Goal: Information Seeking & Learning: Check status

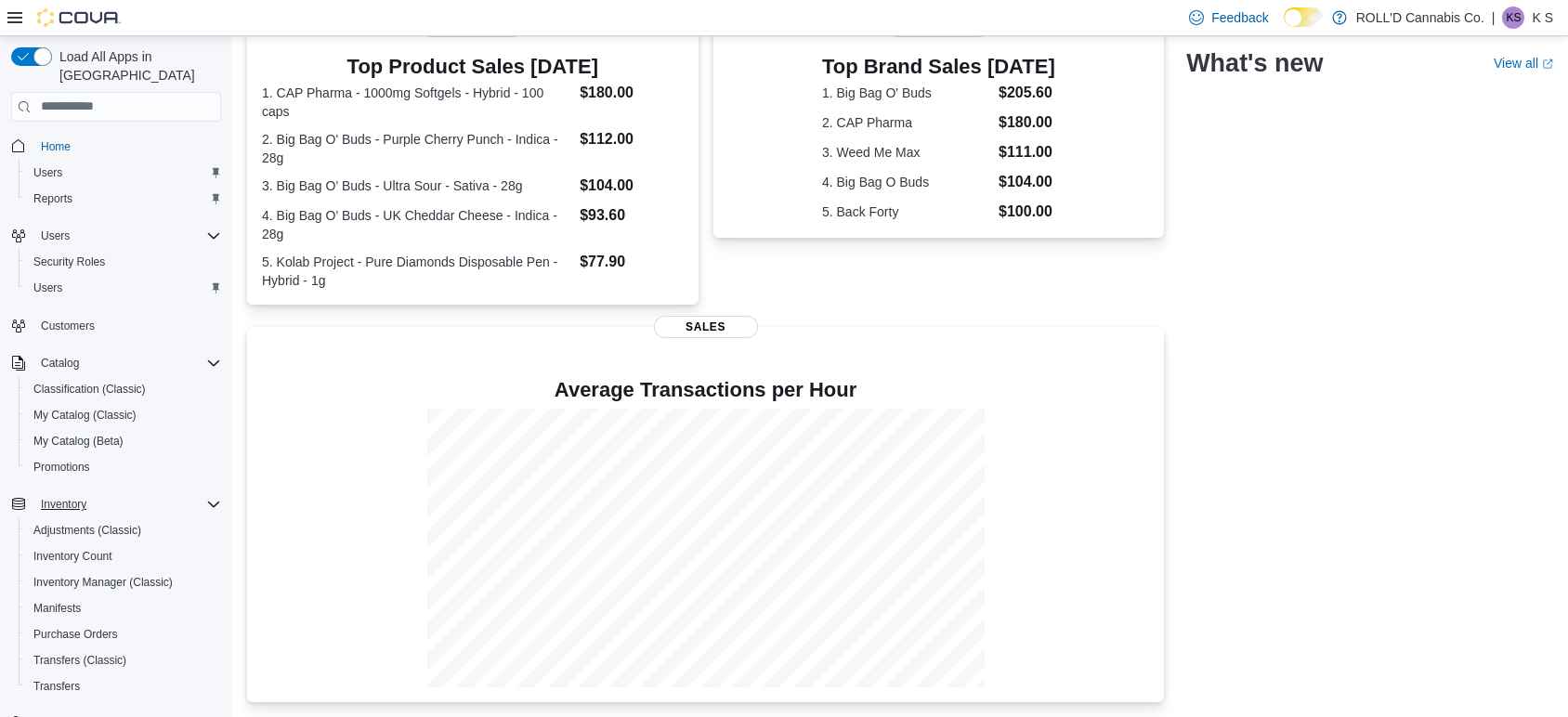
scroll to position [253, 0]
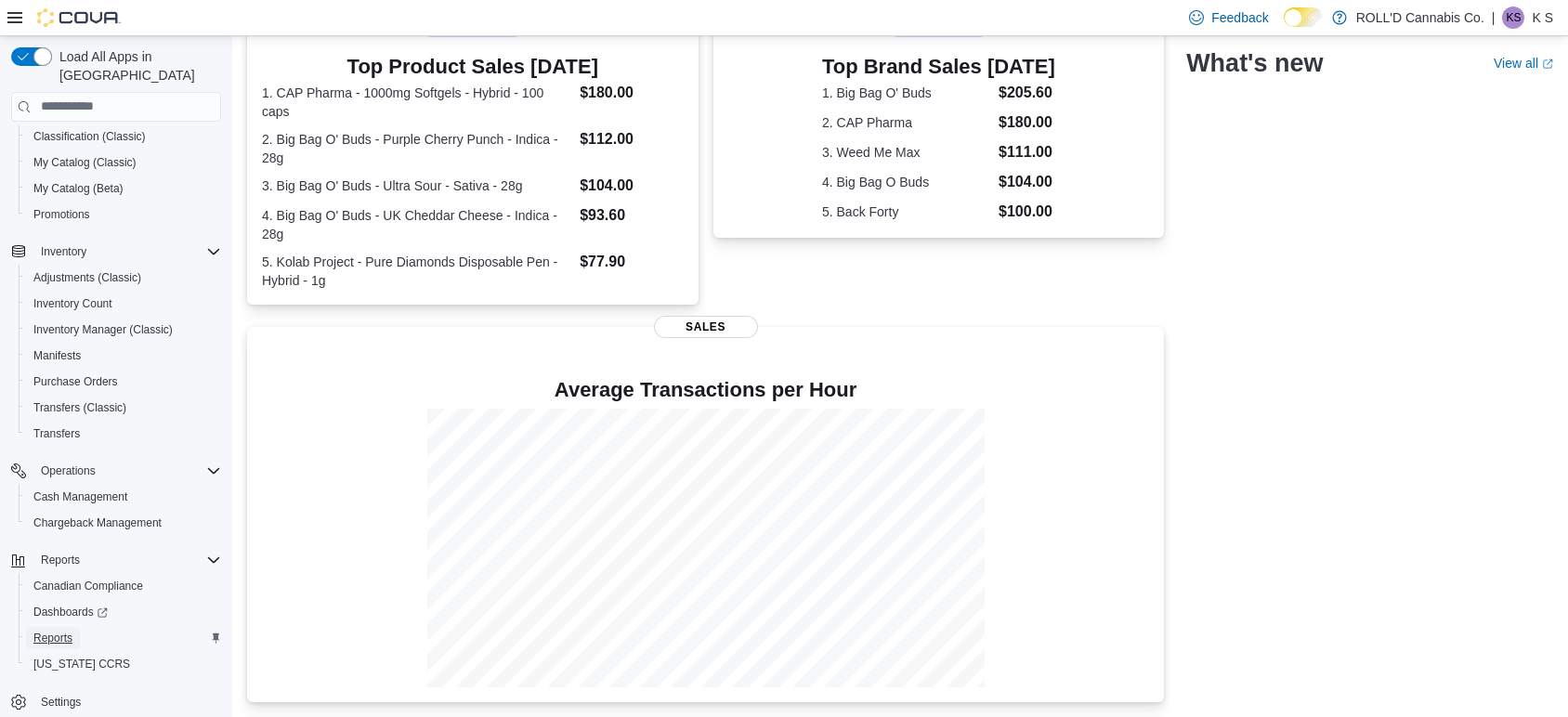
click at [74, 627] on link "Reports" at bounding box center [52, 638] width 53 height 22
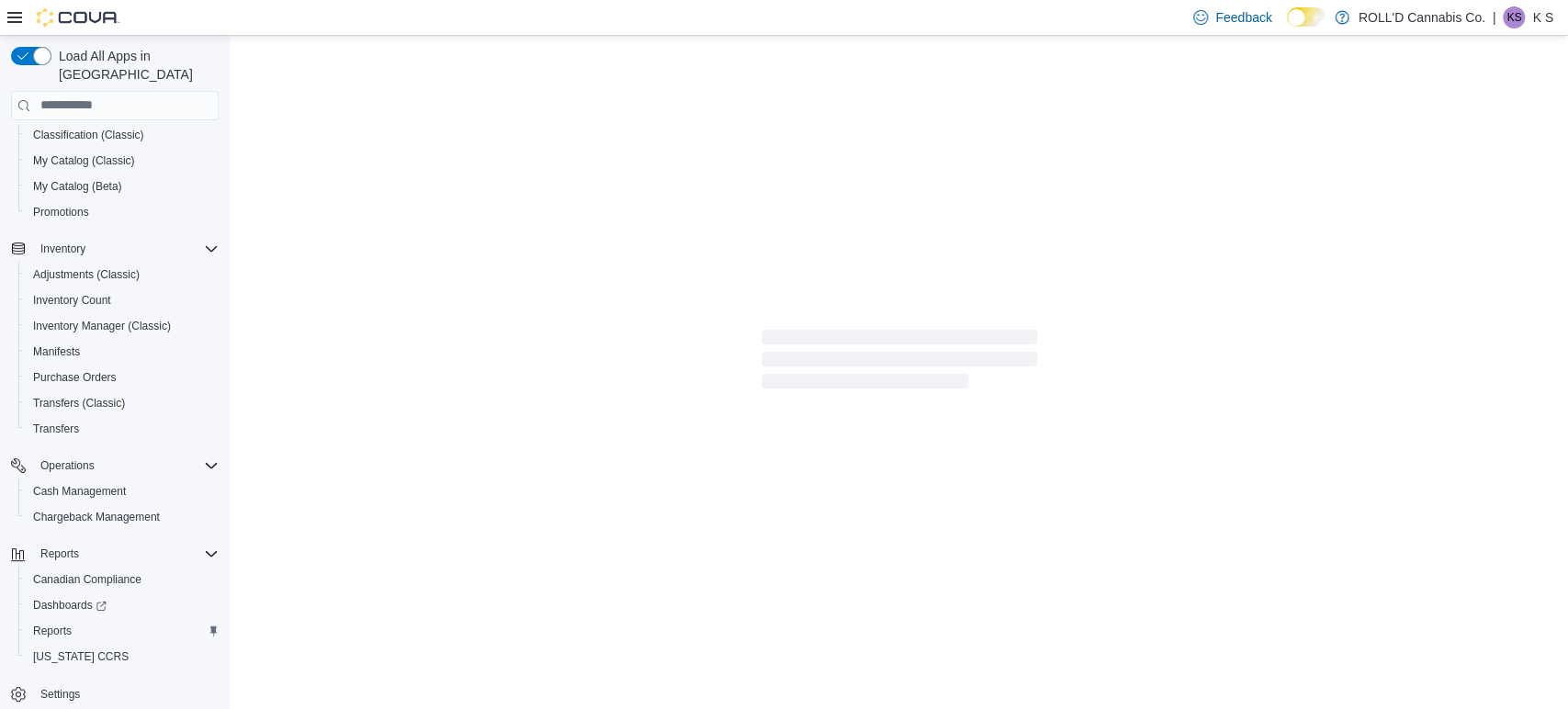
click at [18, 19] on icon at bounding box center [15, 18] width 15 height 15
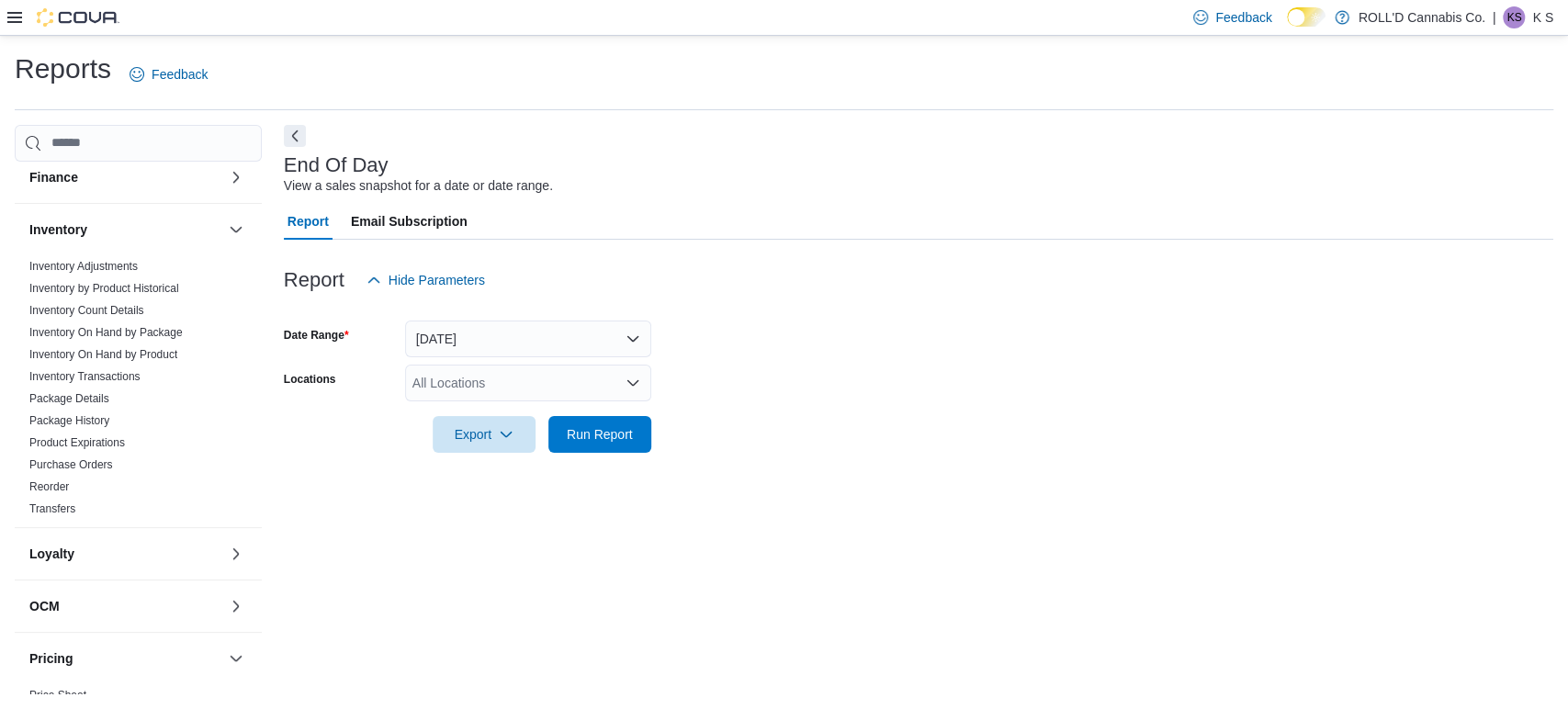
scroll to position [1194, 0]
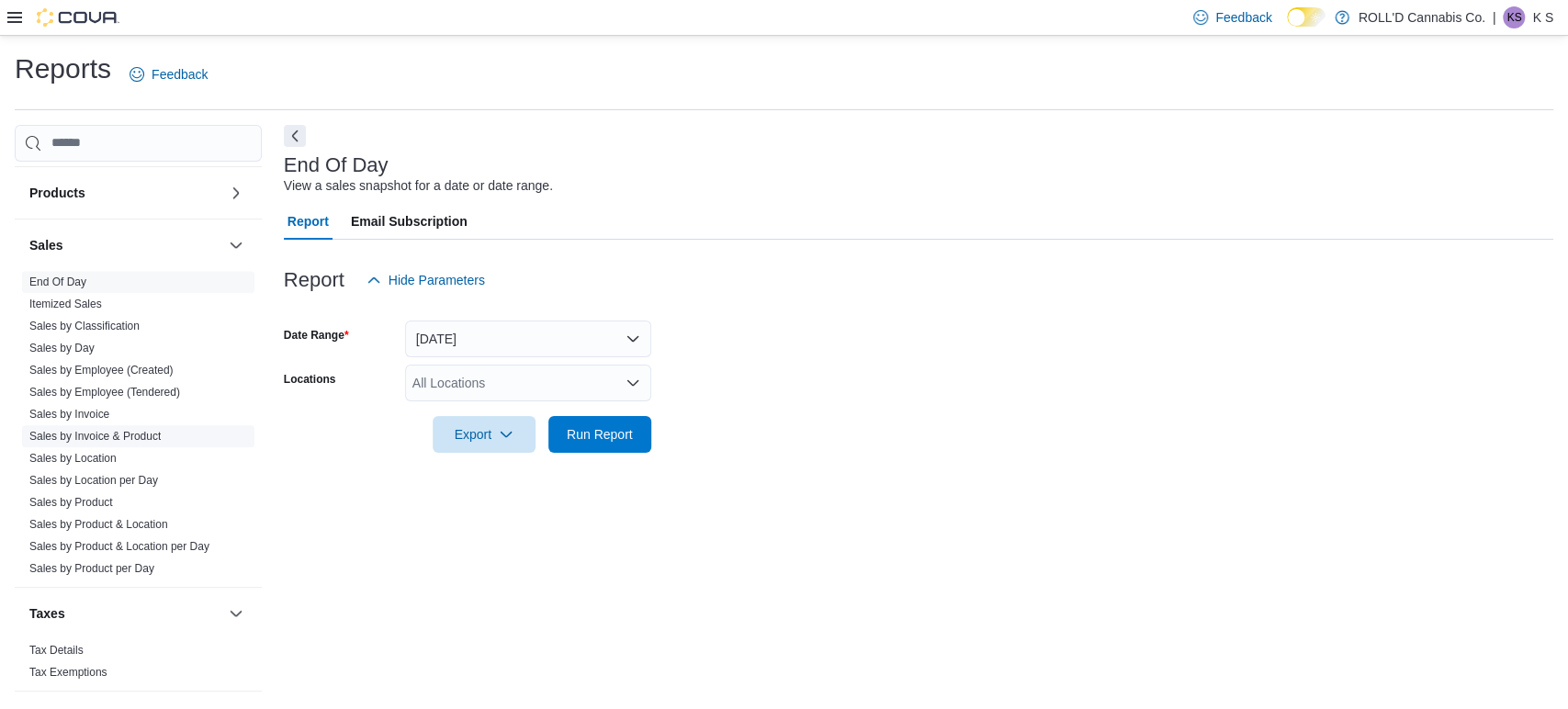
click at [131, 430] on link "Sales by Invoice & Product" at bounding box center [96, 437] width 132 height 13
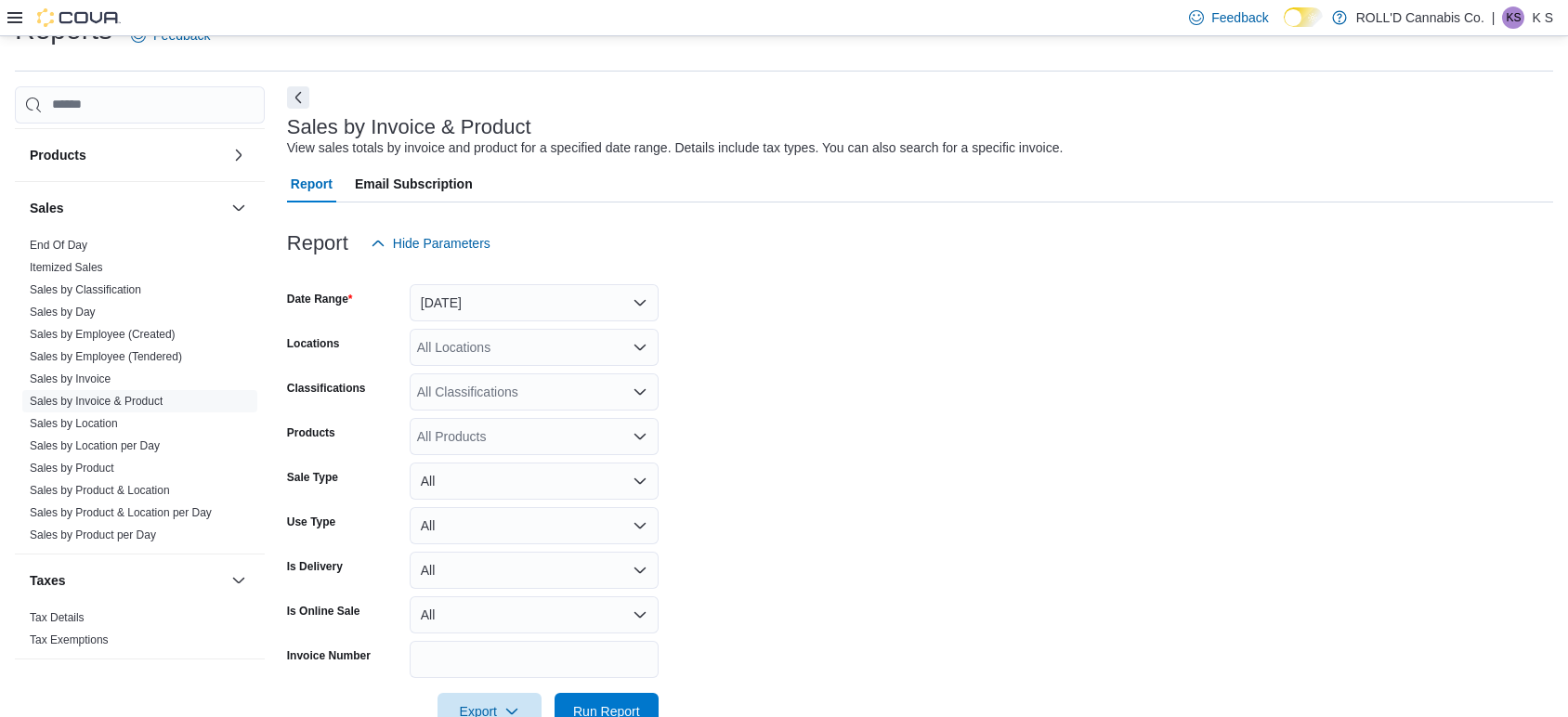
scroll to position [43, 0]
click at [446, 300] on button "Yesterday" at bounding box center [534, 300] width 249 height 37
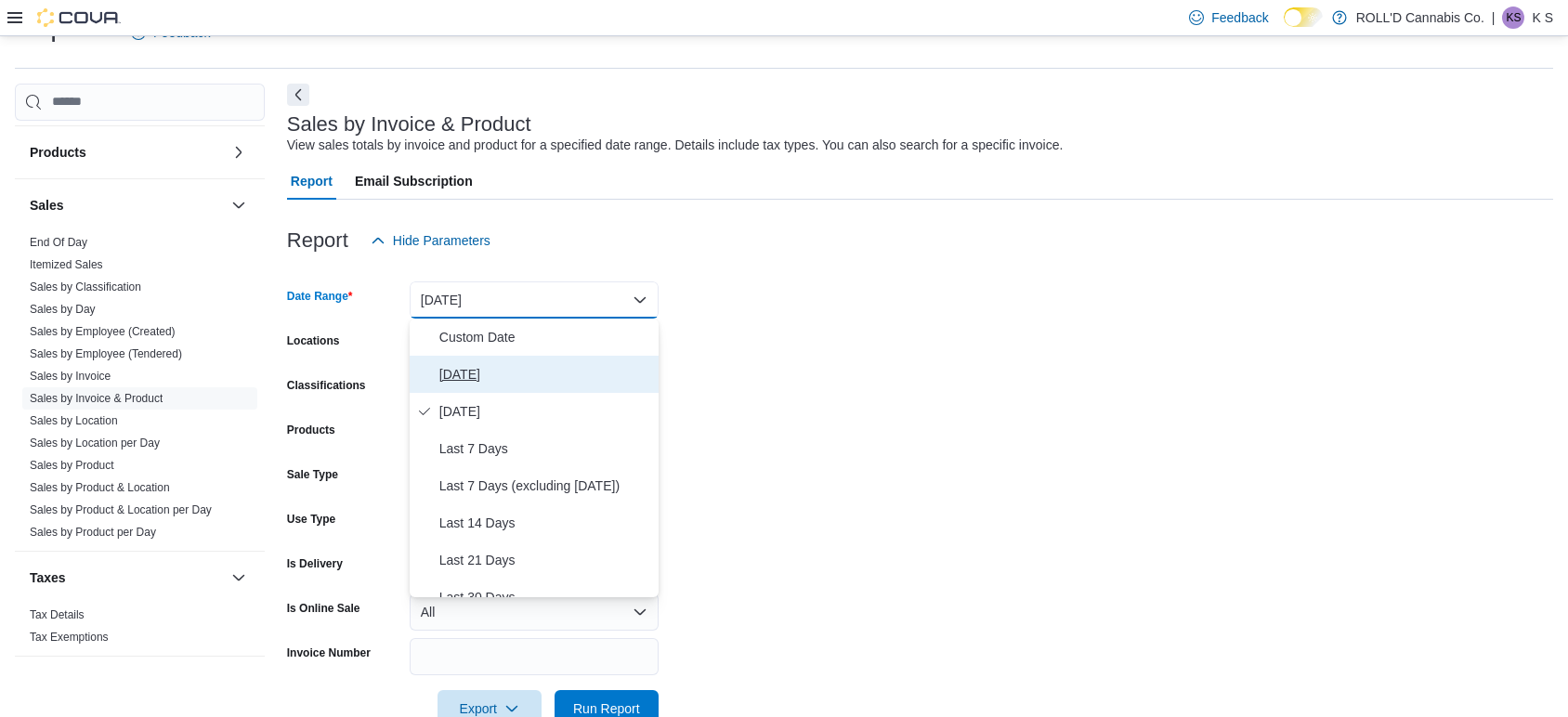
click at [447, 373] on span "Today" at bounding box center [545, 374] width 212 height 22
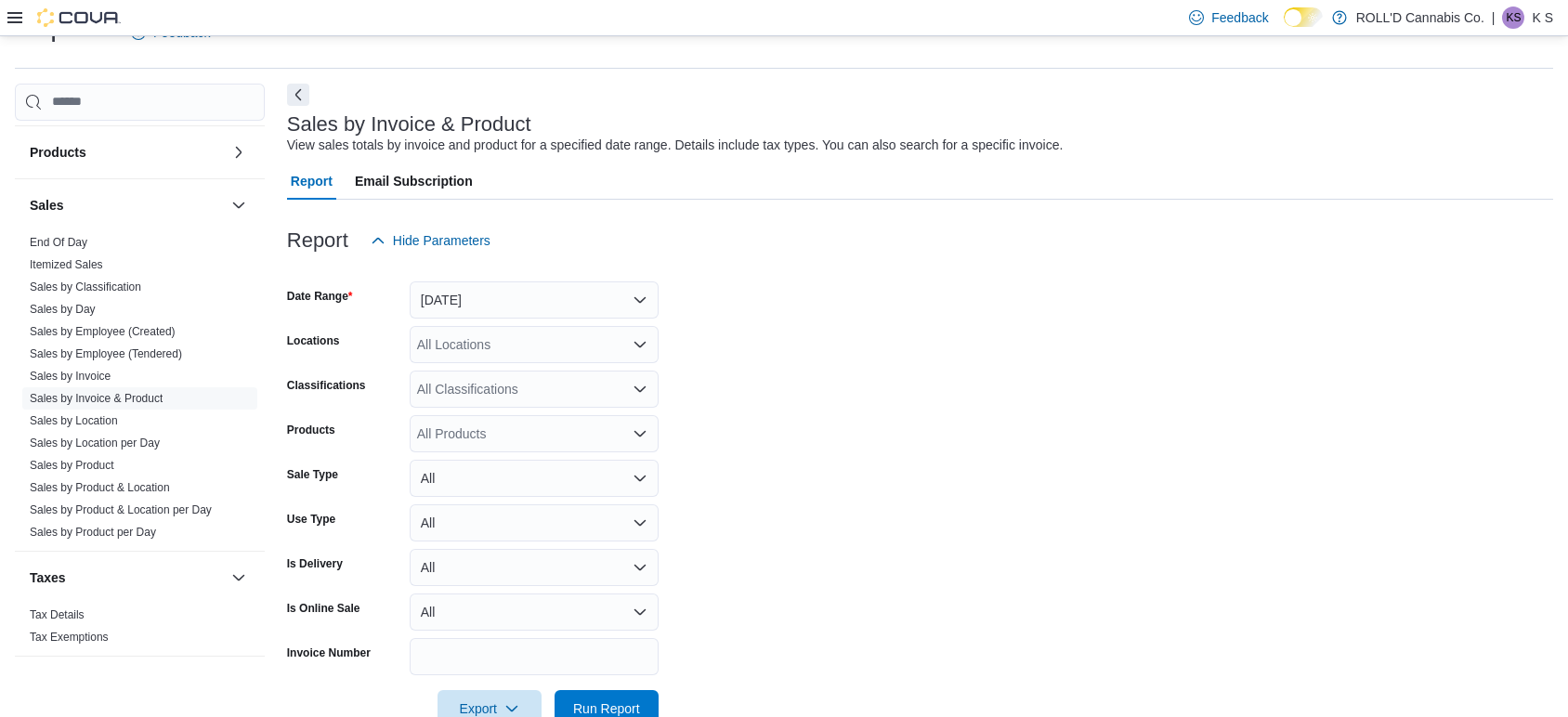
click at [747, 471] on form "Date Range Today Locations All Locations Classifications All Classifications Pr…" at bounding box center [919, 492] width 1266 height 468
click at [538, 295] on button "Today" at bounding box center [534, 300] width 249 height 37
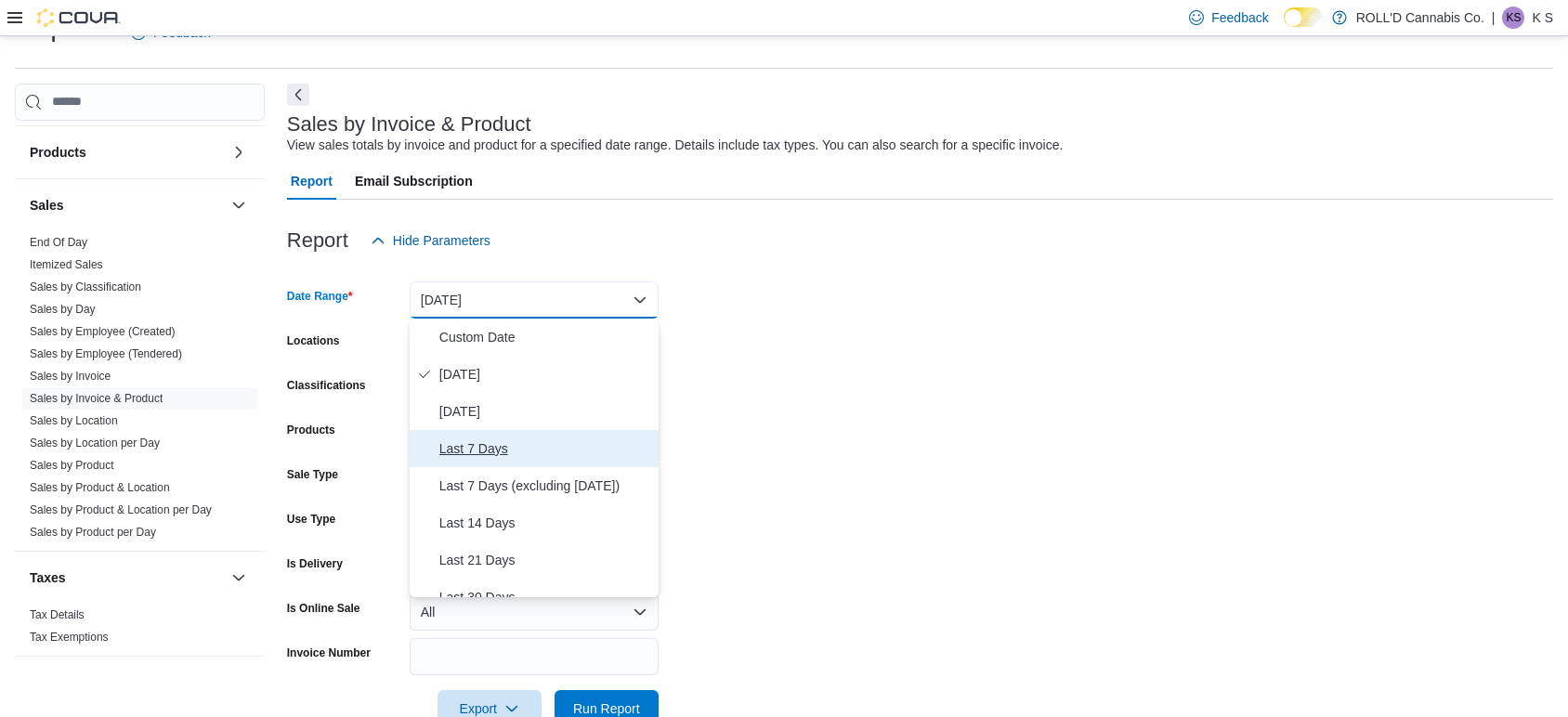
click at [495, 446] on span "Last 7 Days" at bounding box center [545, 449] width 212 height 22
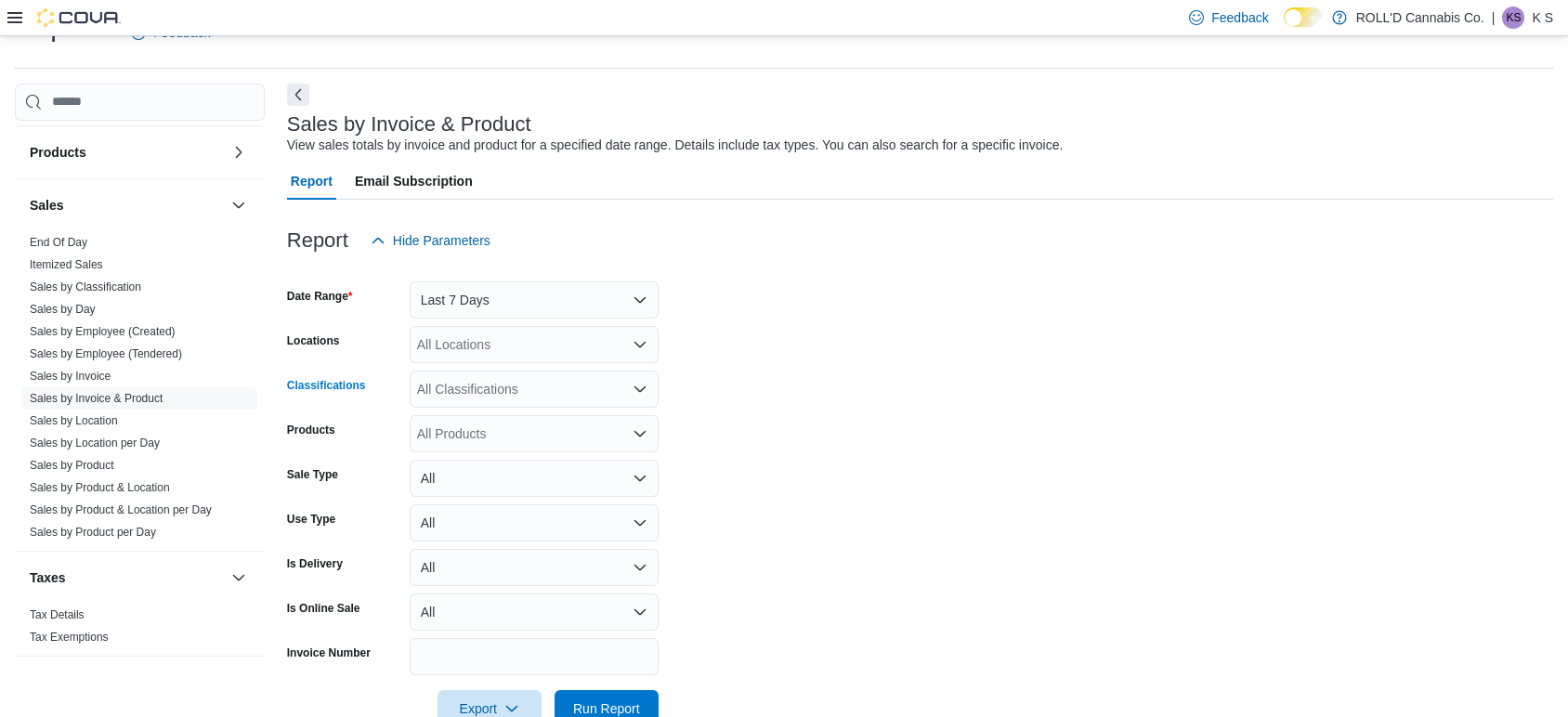
click at [539, 389] on div "All Classifications" at bounding box center [534, 389] width 249 height 37
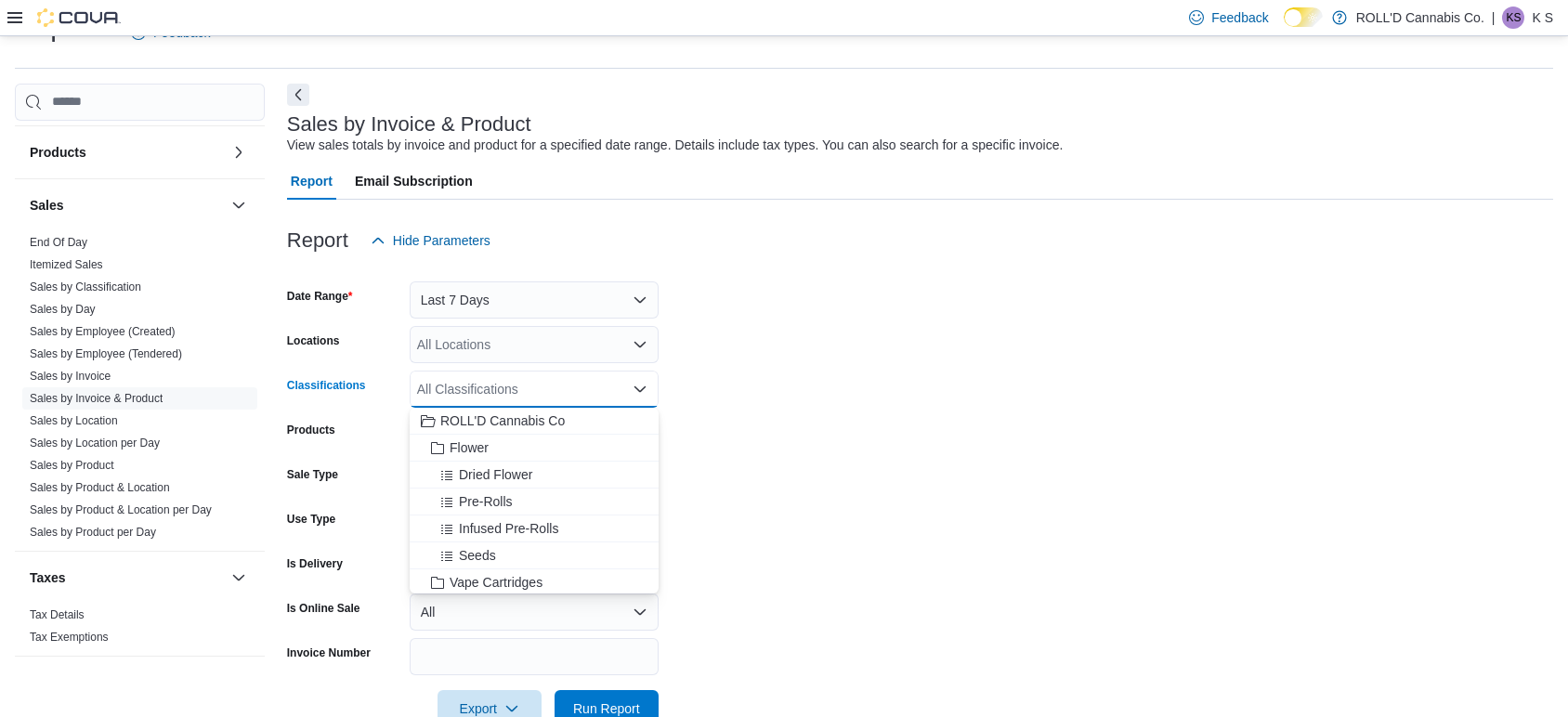
click at [861, 381] on form "Date Range Last 7 Days Locations All Locations Classifications All Classificati…" at bounding box center [919, 492] width 1266 height 468
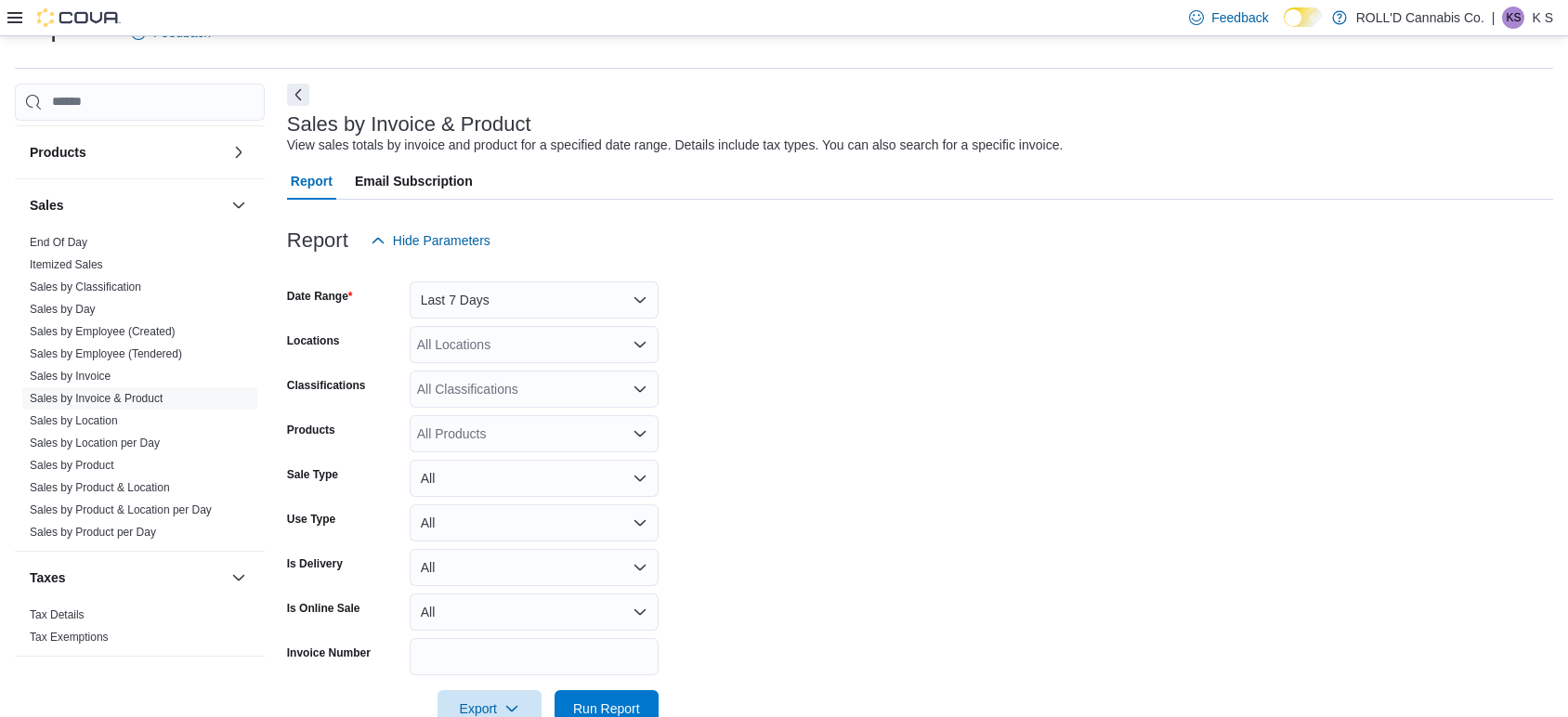
click at [533, 395] on div "All Classifications" at bounding box center [534, 389] width 249 height 37
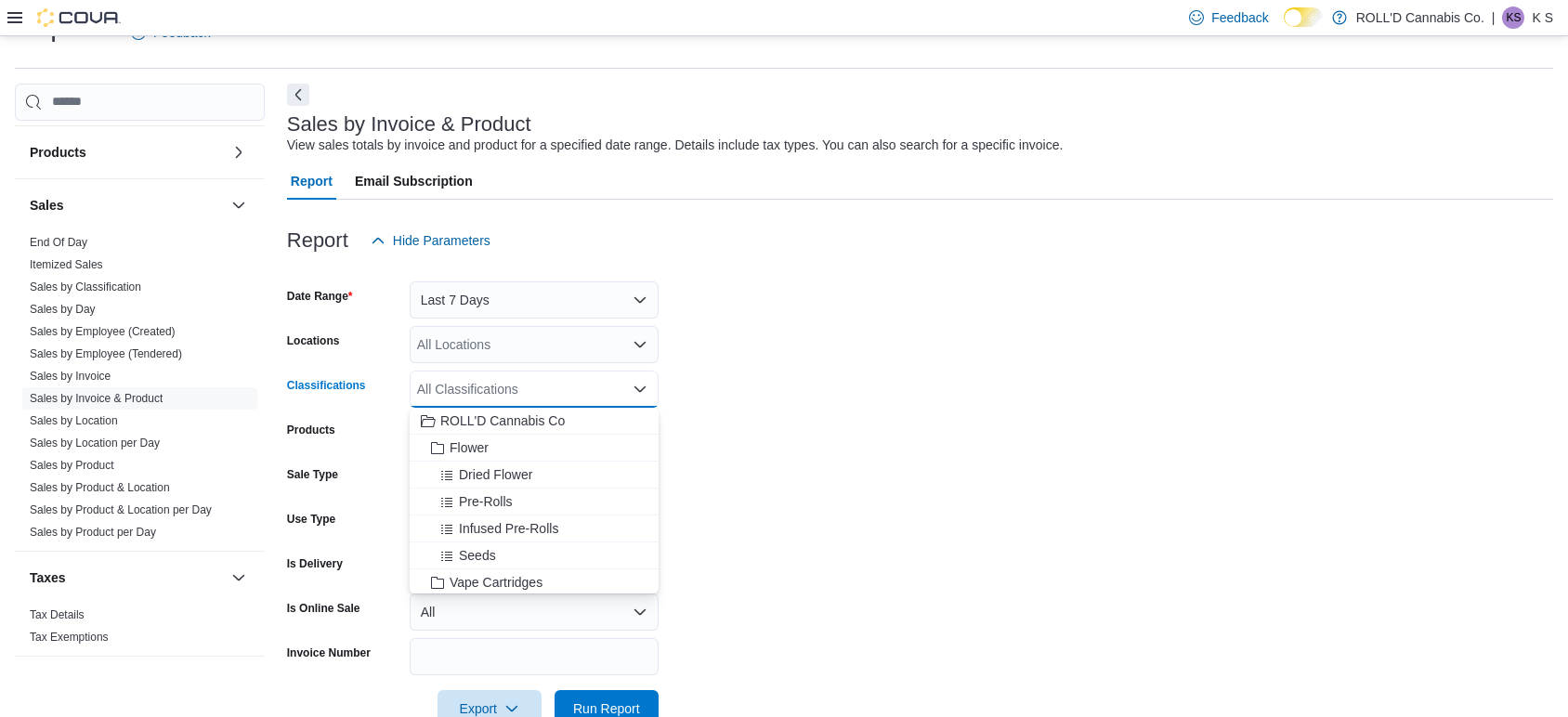
click at [768, 418] on form "Date Range Last 7 Days Locations All Locations Classifications All Classificati…" at bounding box center [919, 492] width 1266 height 468
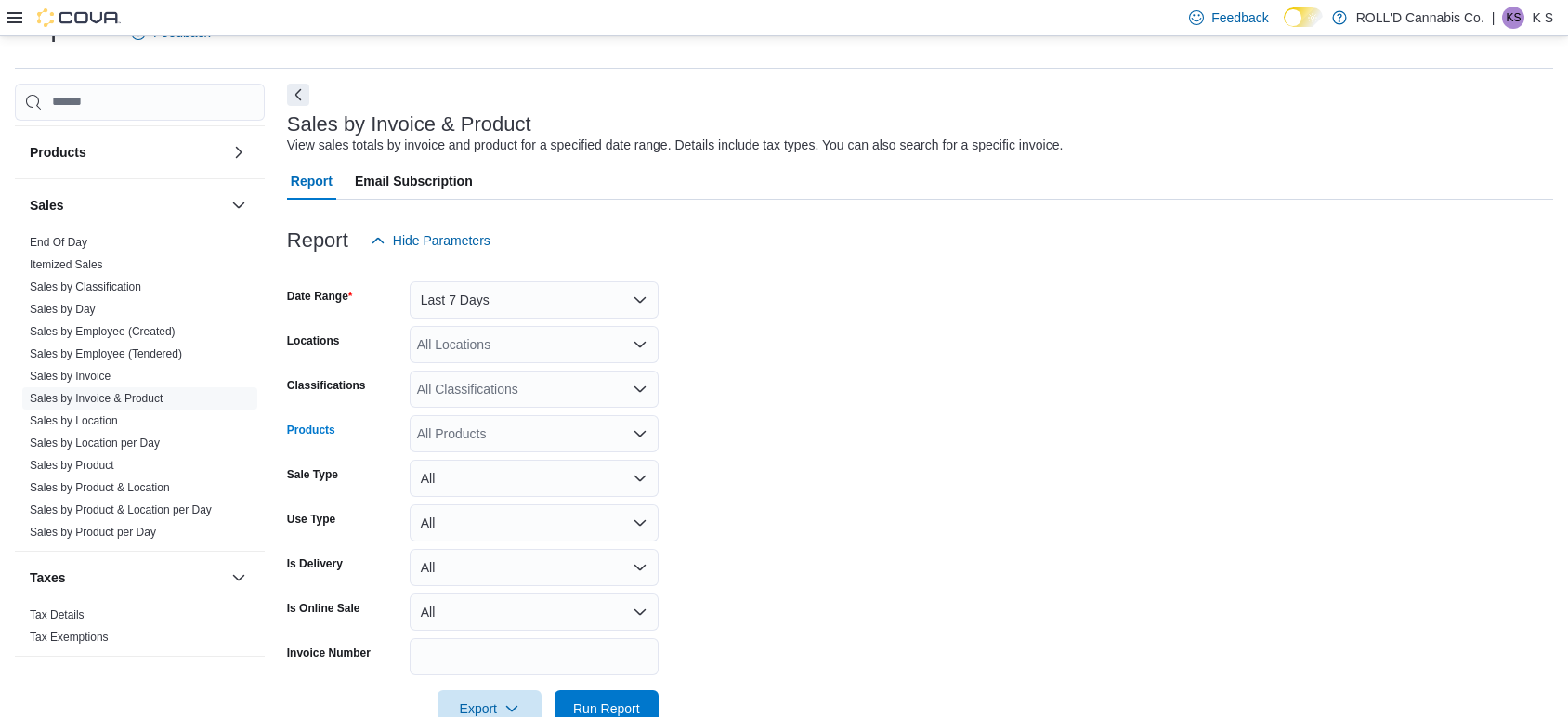
click at [580, 430] on div "All Products" at bounding box center [534, 434] width 249 height 37
click at [440, 429] on div "All Products Combo box. Selected. Combo box input. All Products. Type some text…" at bounding box center [534, 434] width 249 height 37
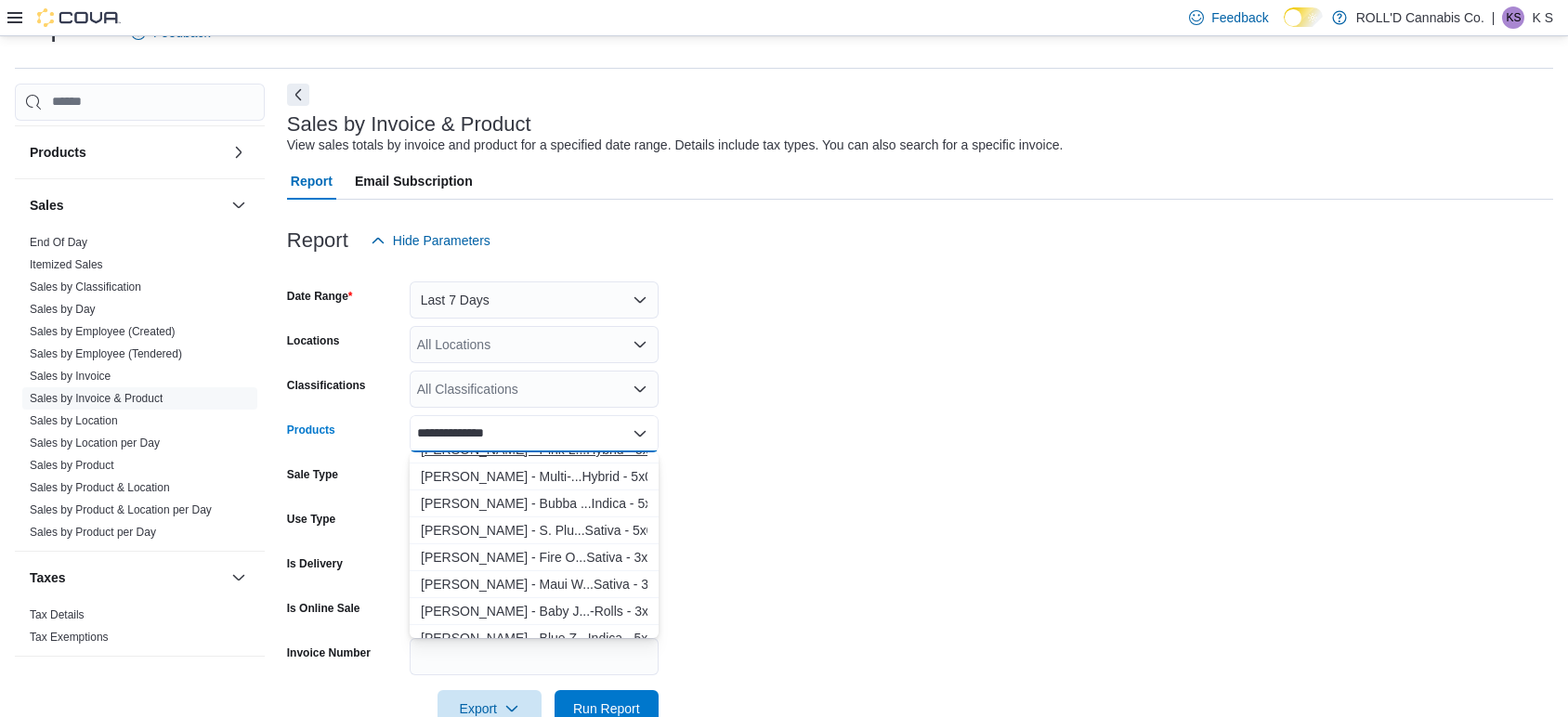
scroll to position [180, 0]
type input "**********"
click at [545, 523] on div "Jeeter - S. Plu...Sativa - 5x0.5g" at bounding box center [534, 528] width 227 height 19
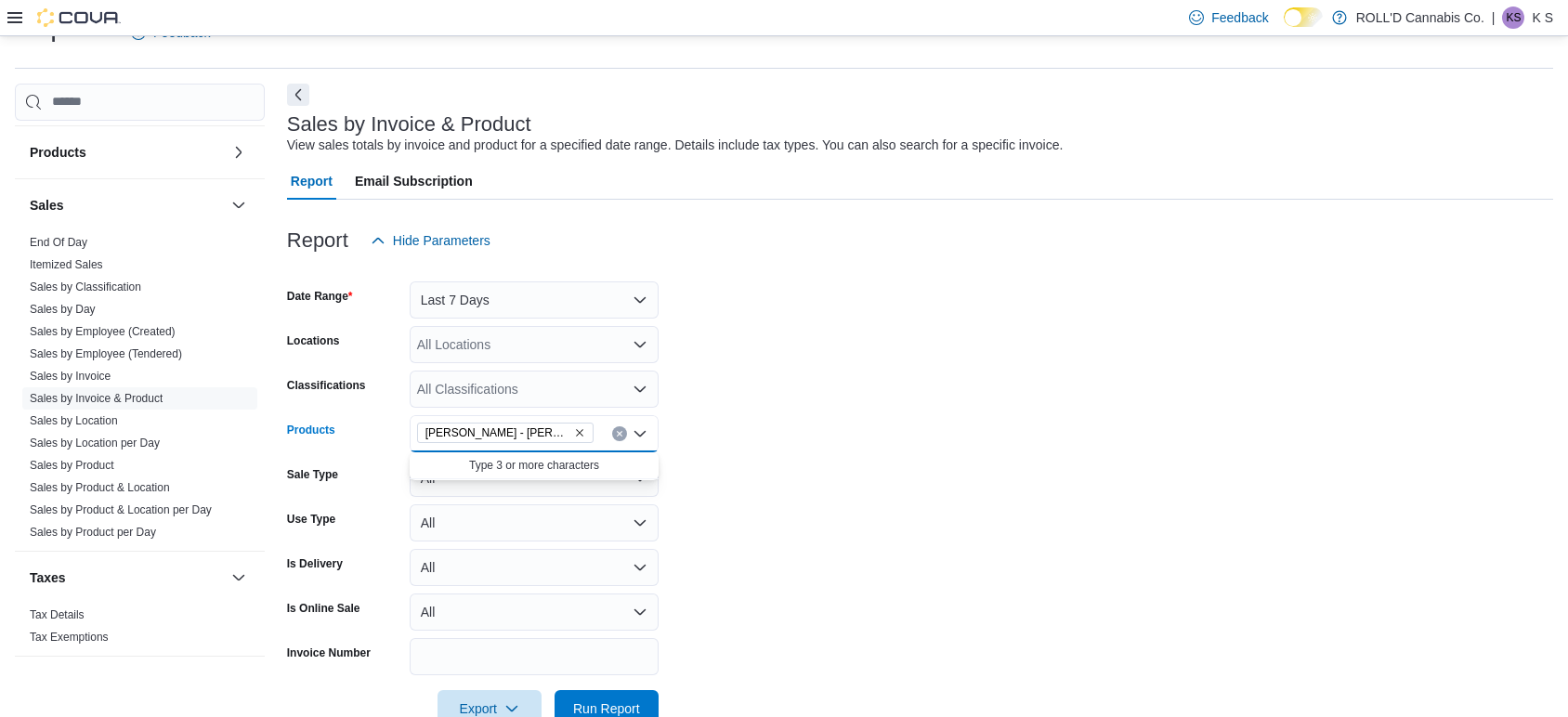
scroll to position [0, 0]
click at [789, 425] on form "Date Range Last 7 Days Locations All Locations Classifications All Classificati…" at bounding box center [919, 492] width 1266 height 468
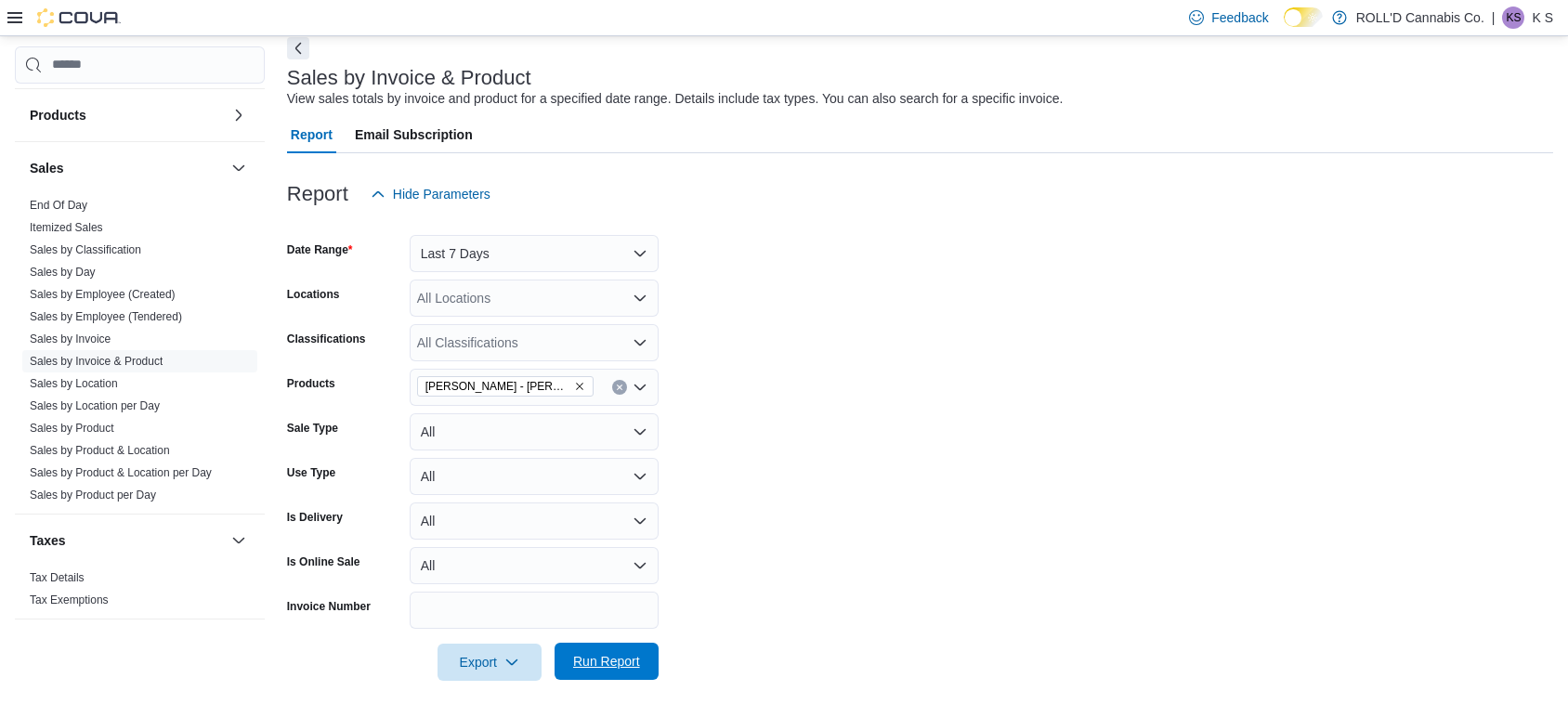
click at [647, 652] on span "Run Report" at bounding box center [605, 662] width 82 height 37
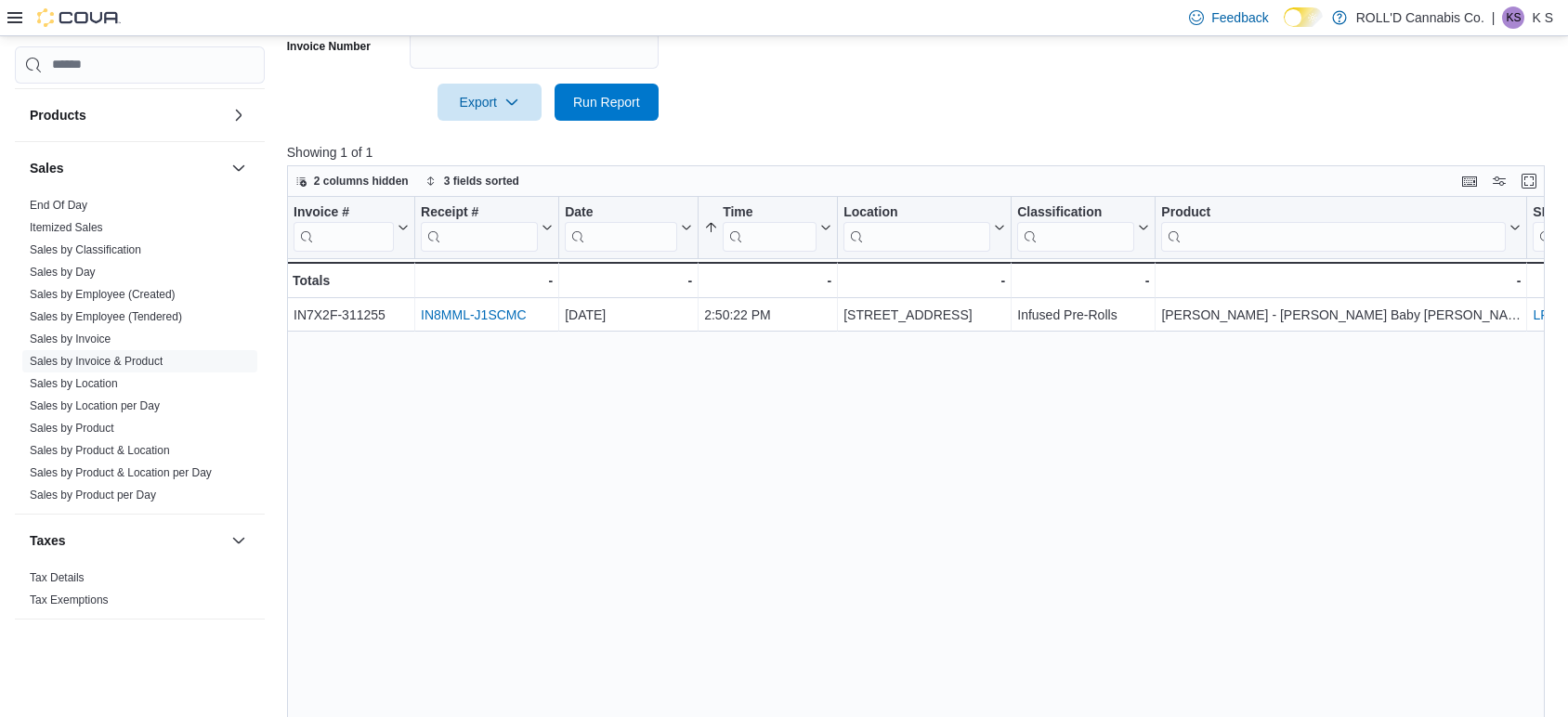
scroll to position [650, 0]
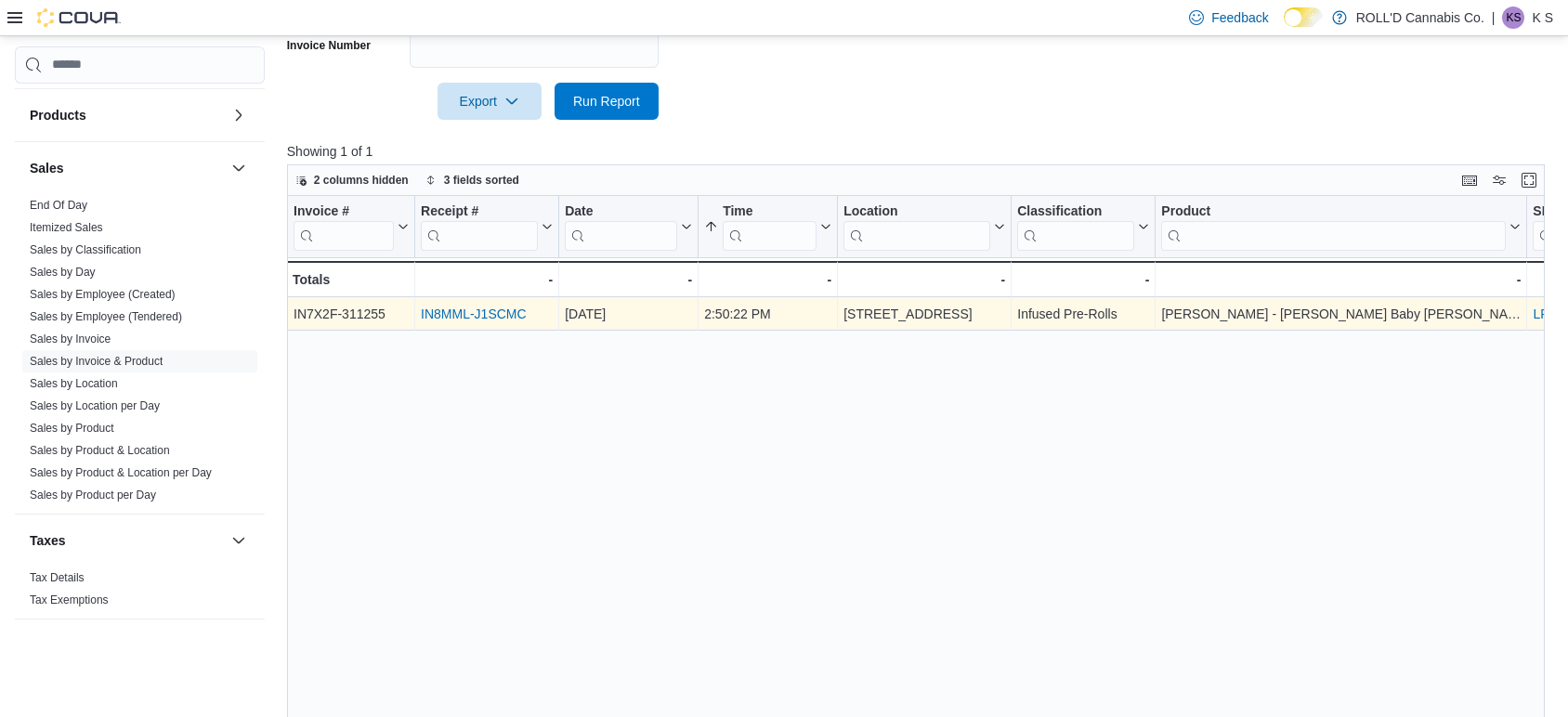
click at [447, 313] on link "IN8MML-J1SCMC" at bounding box center [473, 314] width 106 height 15
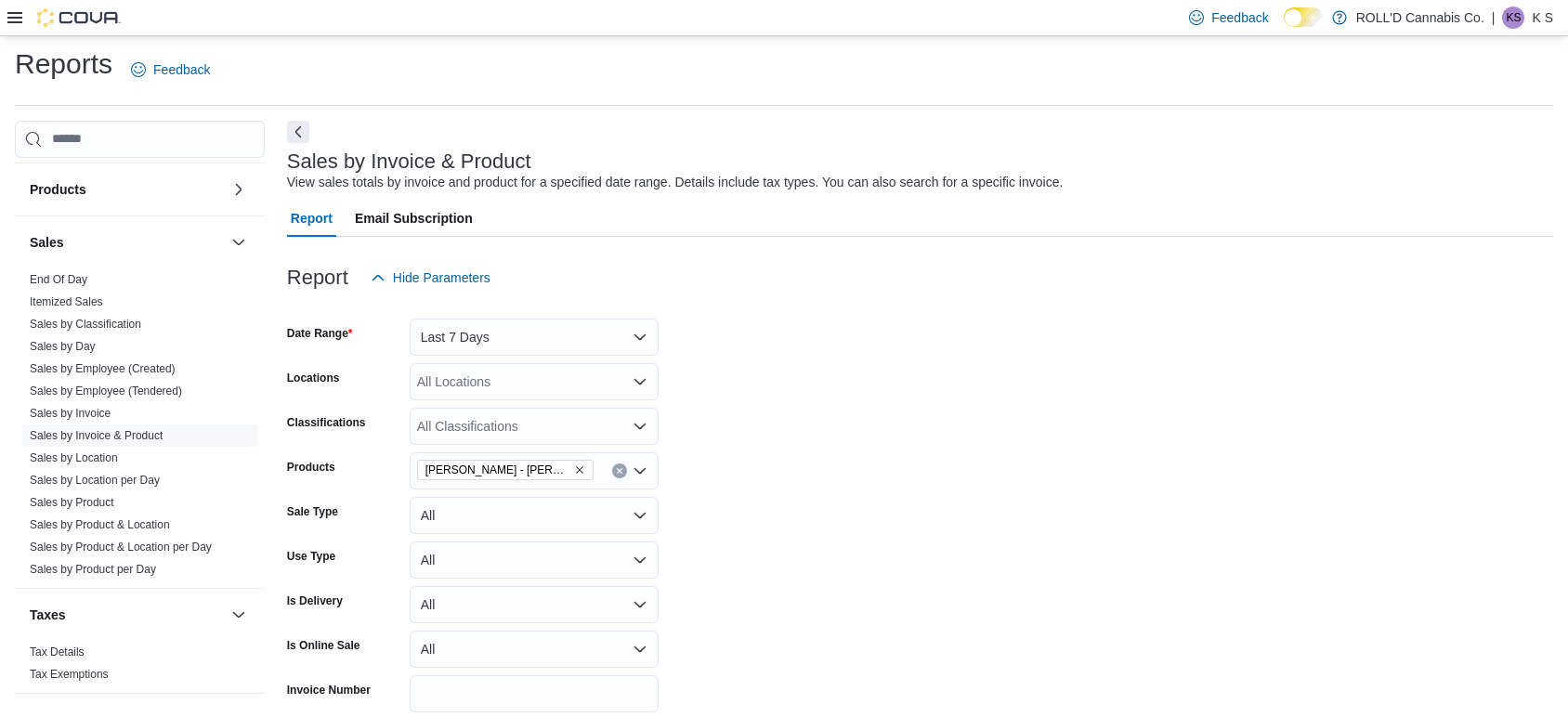
scroll to position [0, 0]
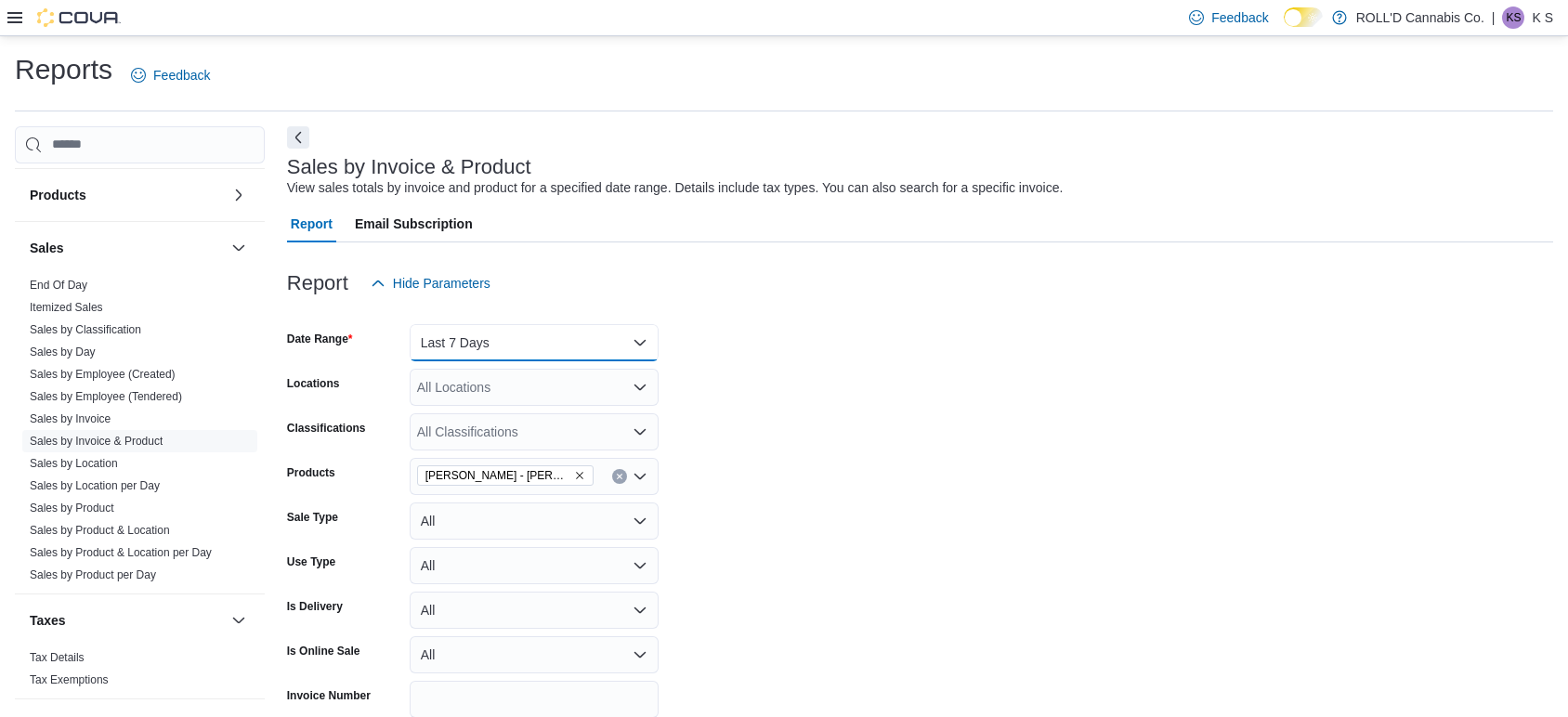
click at [452, 357] on button "Last 7 Days" at bounding box center [534, 343] width 249 height 37
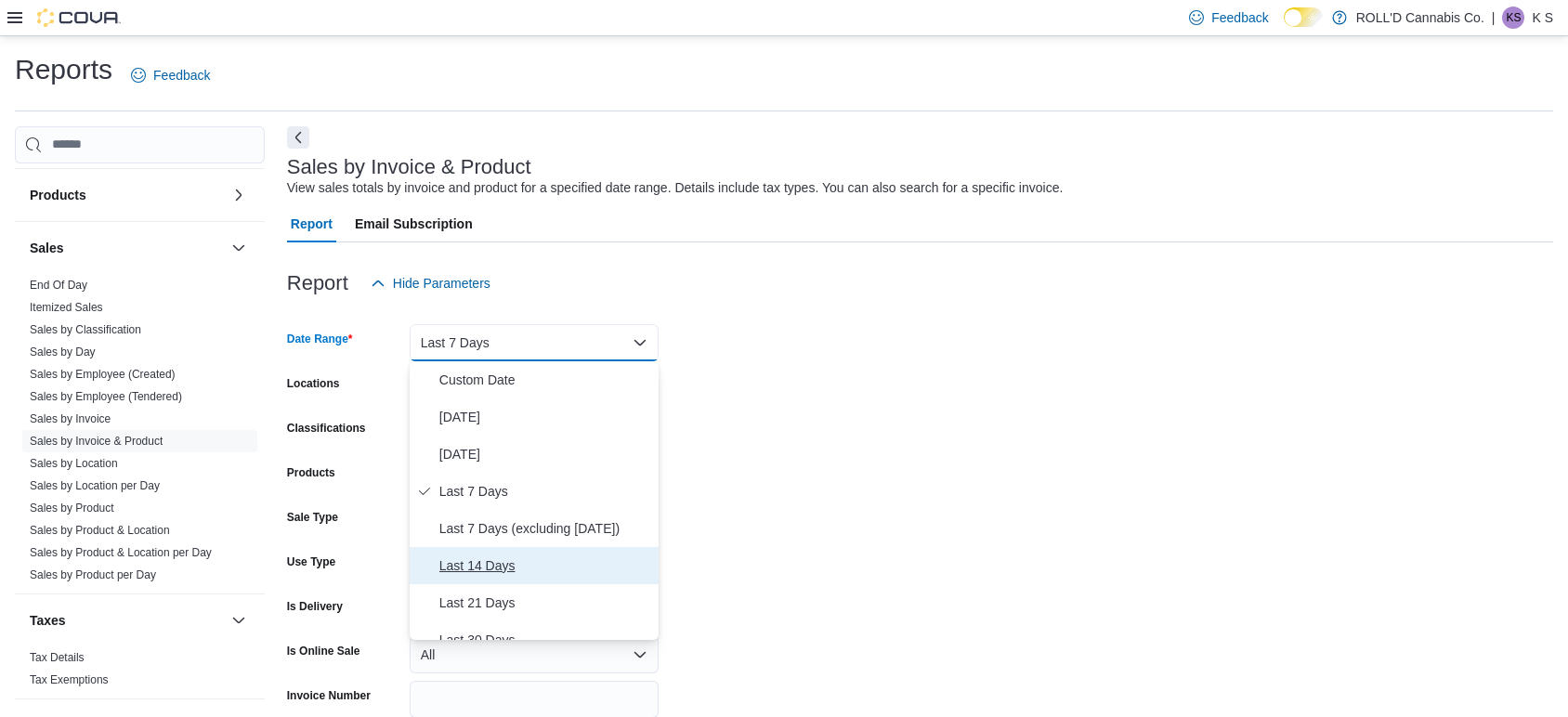
click at [462, 560] on span "Last 14 Days" at bounding box center [545, 566] width 212 height 22
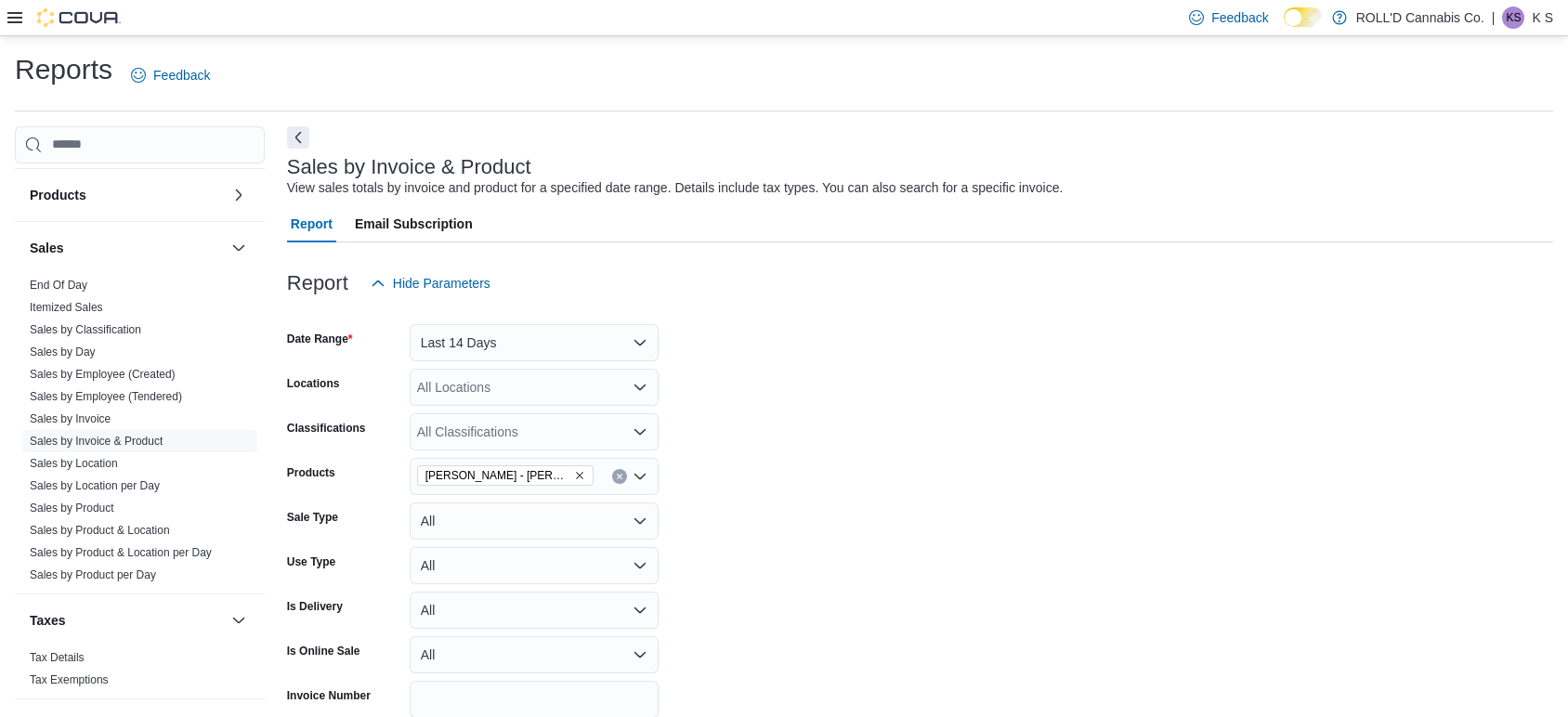
click at [796, 517] on form "Date Range Last 14 Days Locations All Locations Classifications All Classificat…" at bounding box center [919, 535] width 1266 height 468
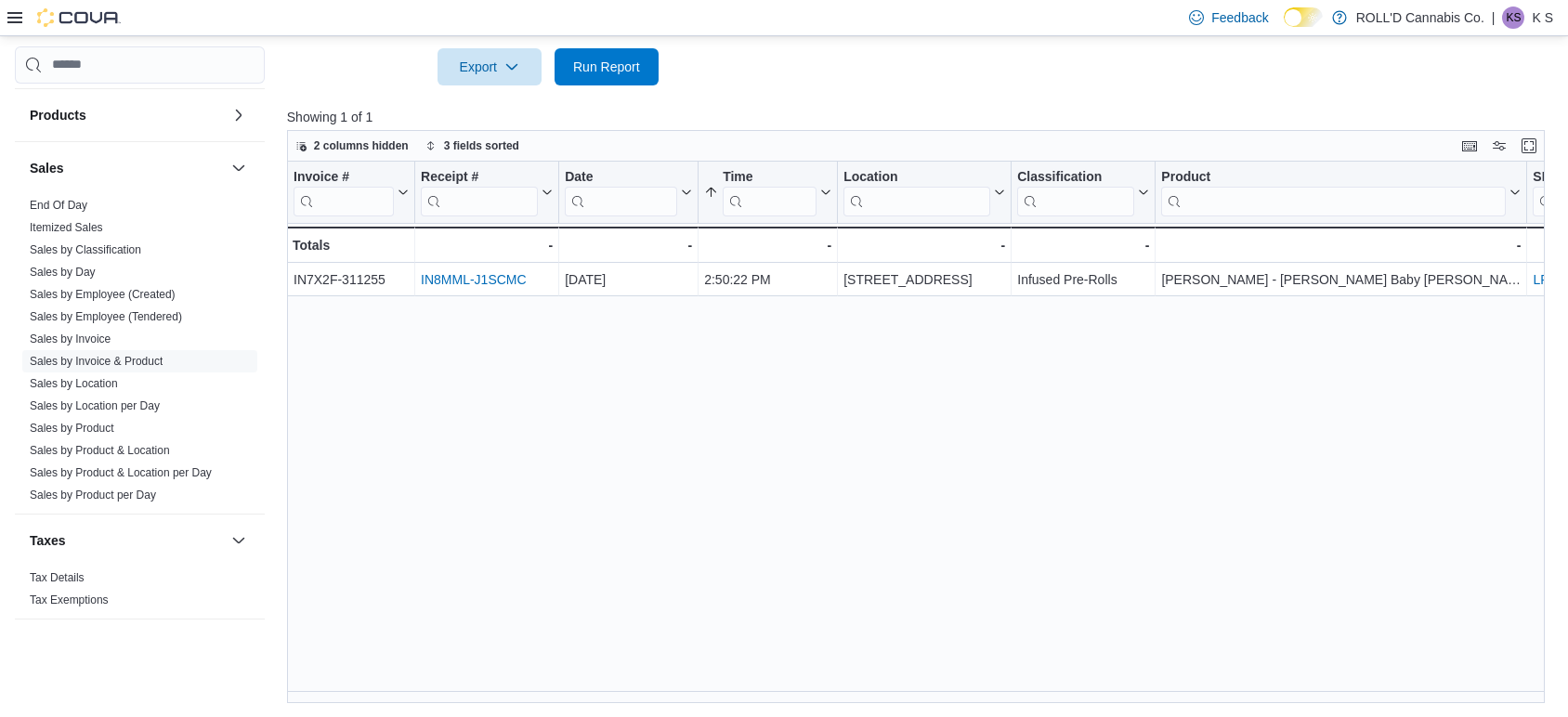
scroll to position [683, 0]
click at [613, 80] on span "Run Report" at bounding box center [605, 67] width 82 height 37
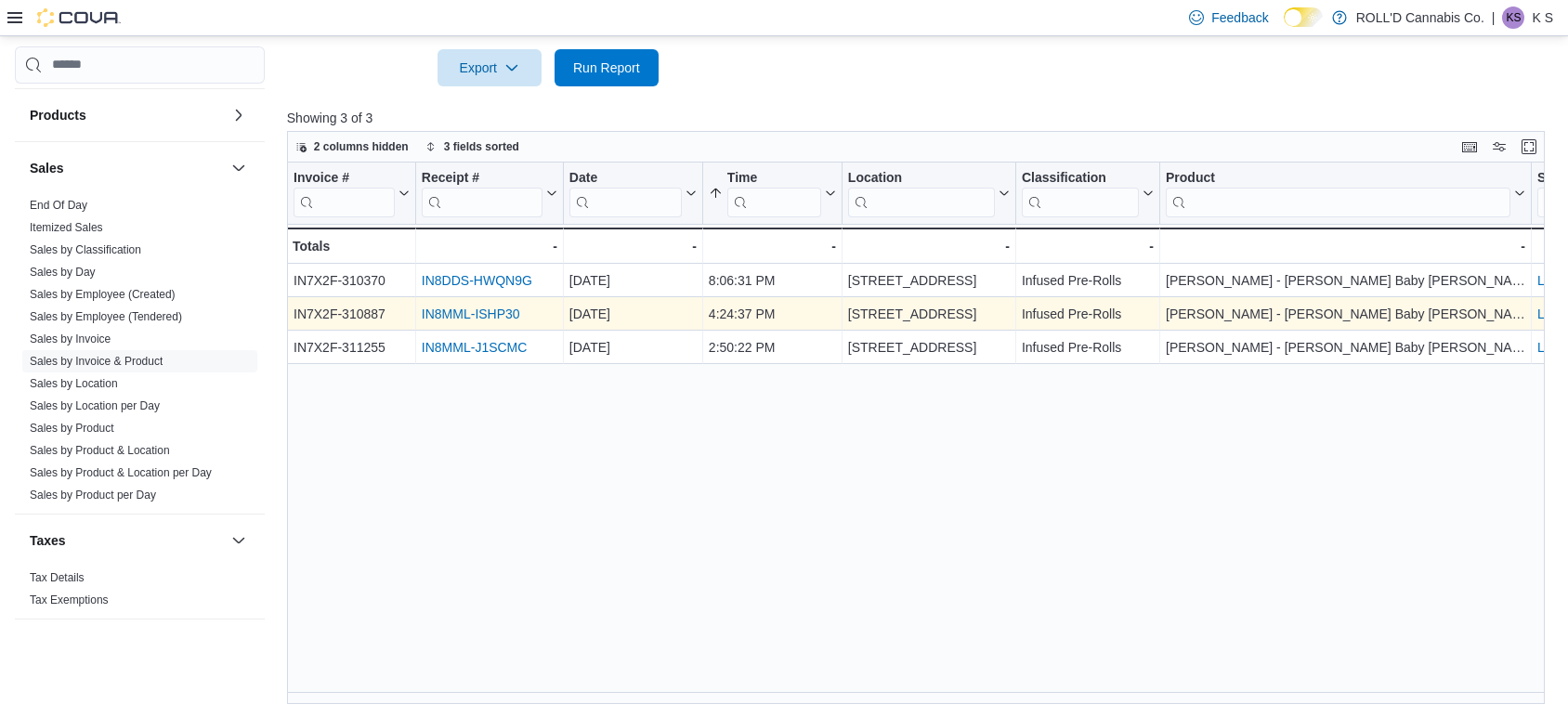
click at [468, 317] on link "IN8MML-ISHP30" at bounding box center [470, 314] width 98 height 15
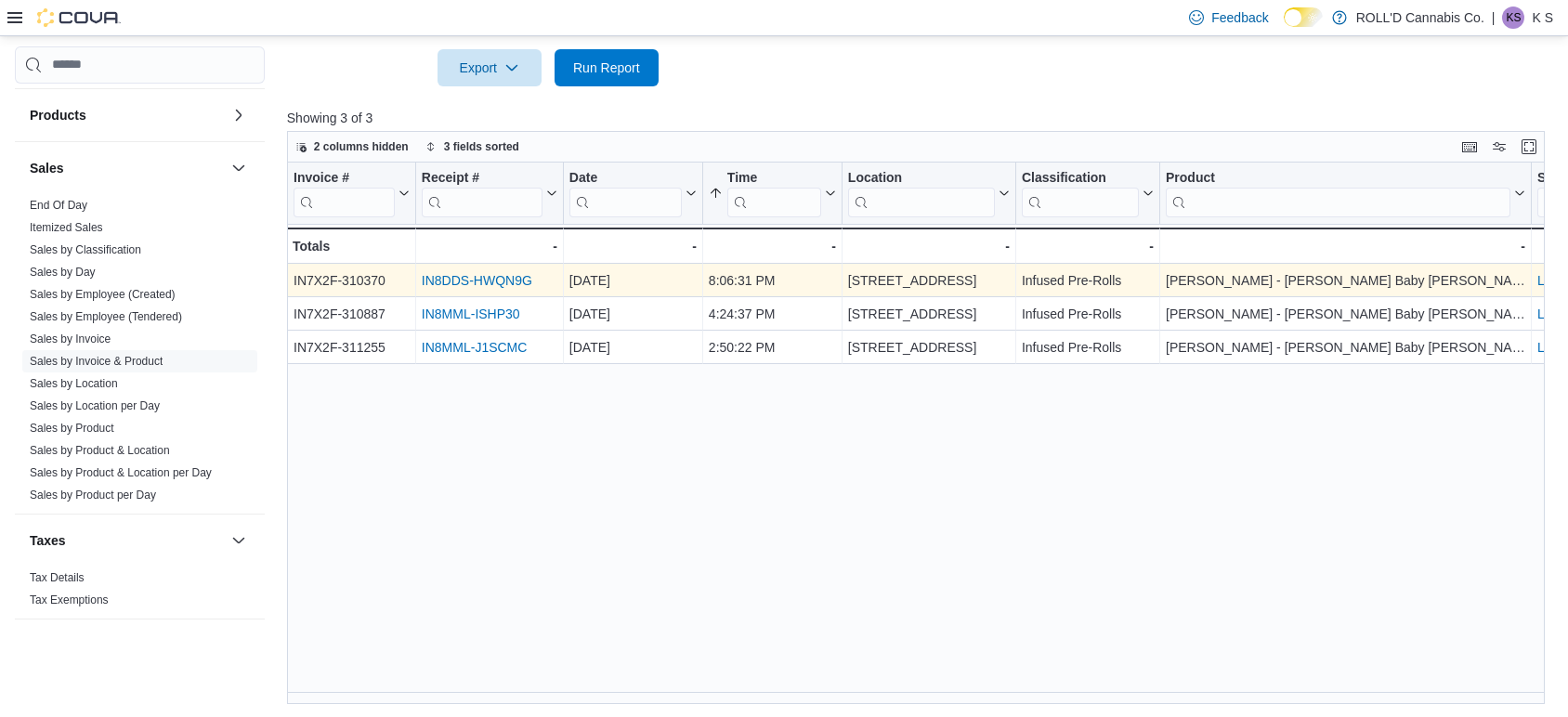
click at [514, 273] on link "IN8DDS-HWQN9G" at bounding box center [477, 280] width 111 height 15
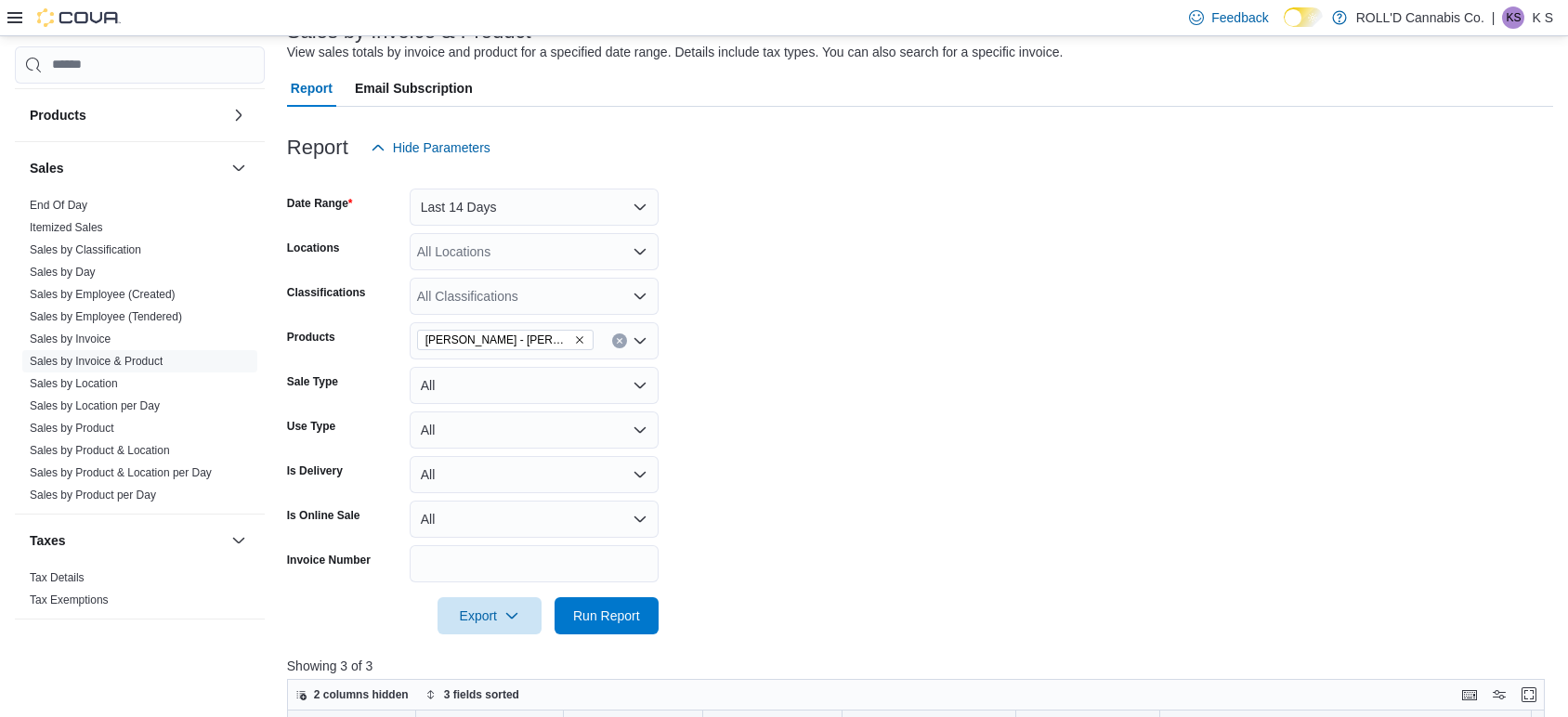
scroll to position [82, 0]
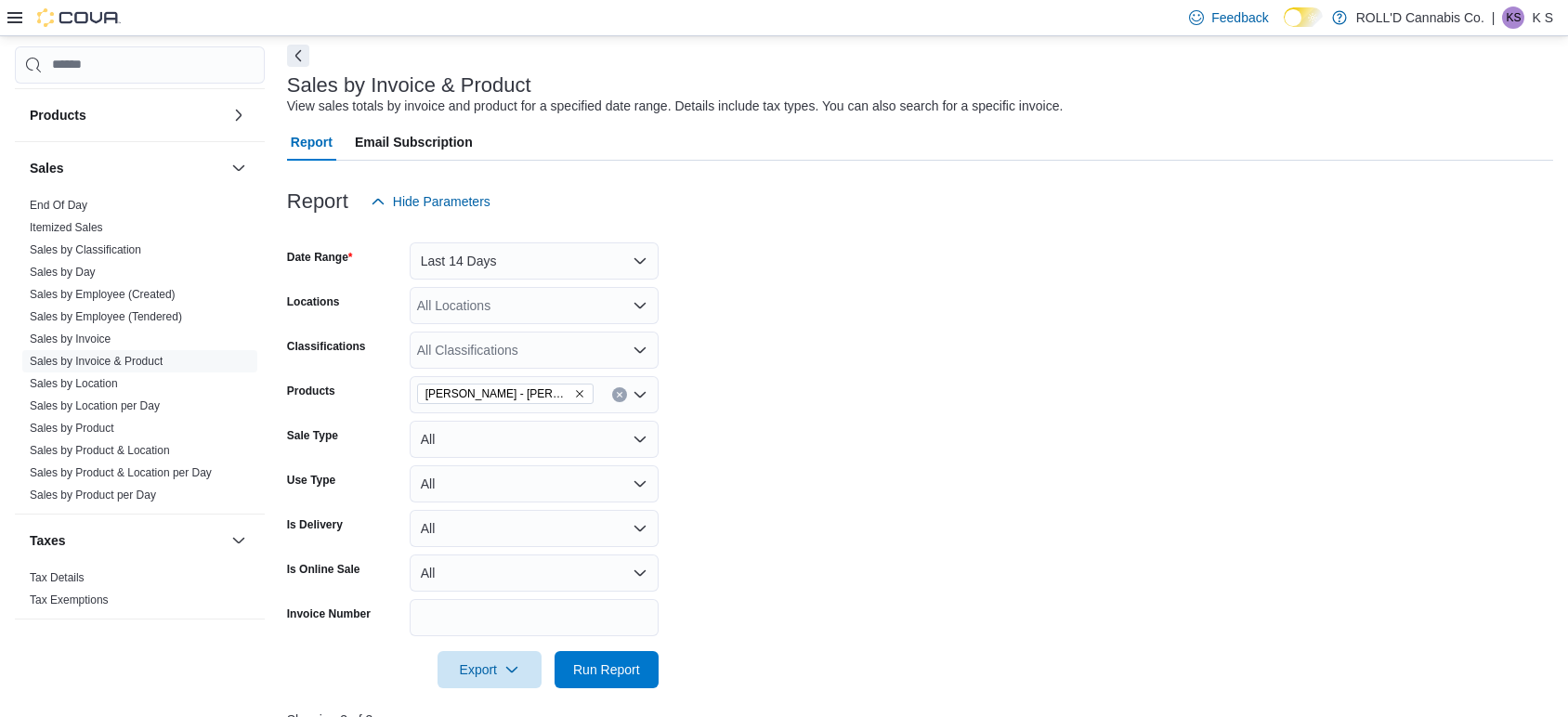
click at [577, 395] on icon "Remove Jeeter - S. Plum Baby Jeeter Infused Pre-Rolls - Sativa - 5x0.5g from se…" at bounding box center [579, 394] width 7 height 7
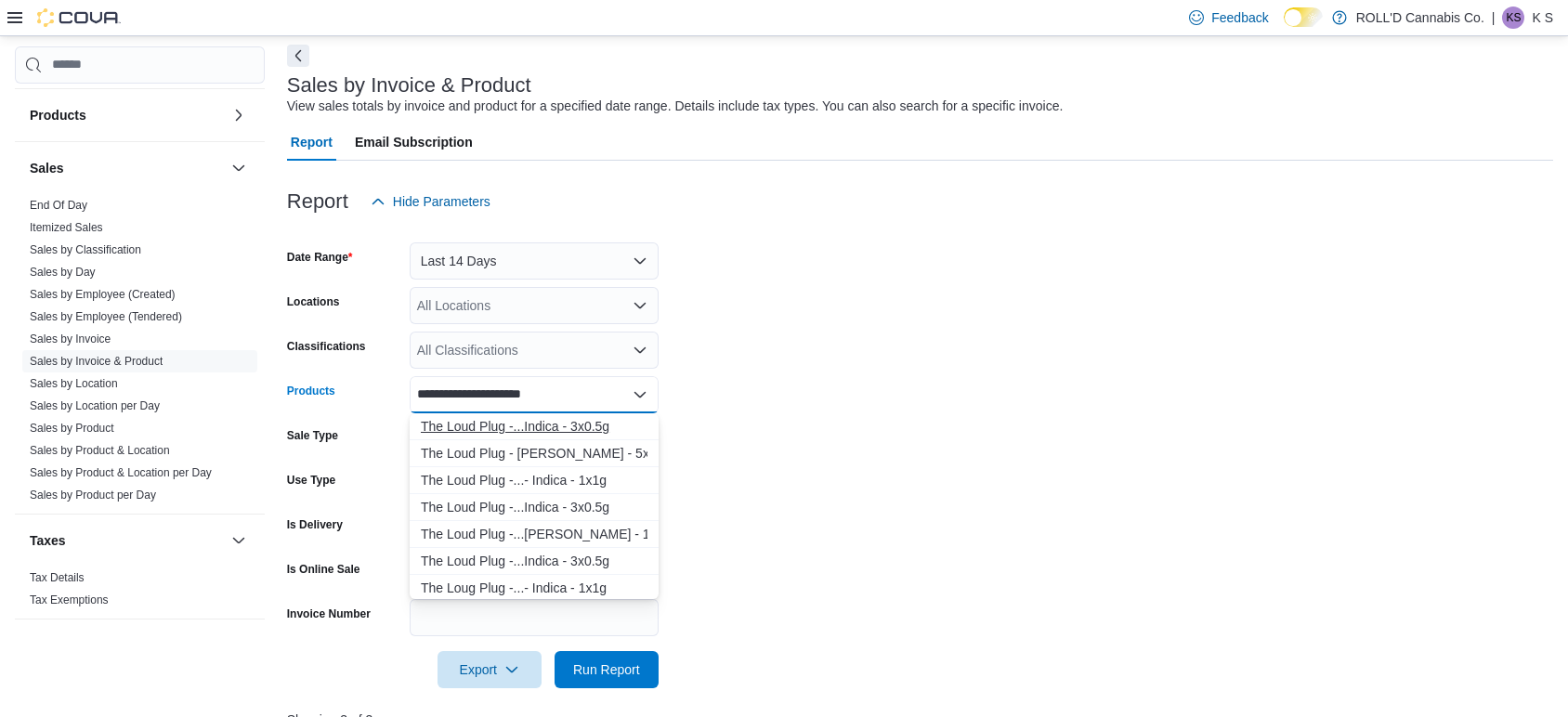
type input "**********"
click at [588, 421] on div "The Loud Plug -...Indica - 3x0.5g" at bounding box center [534, 426] width 227 height 19
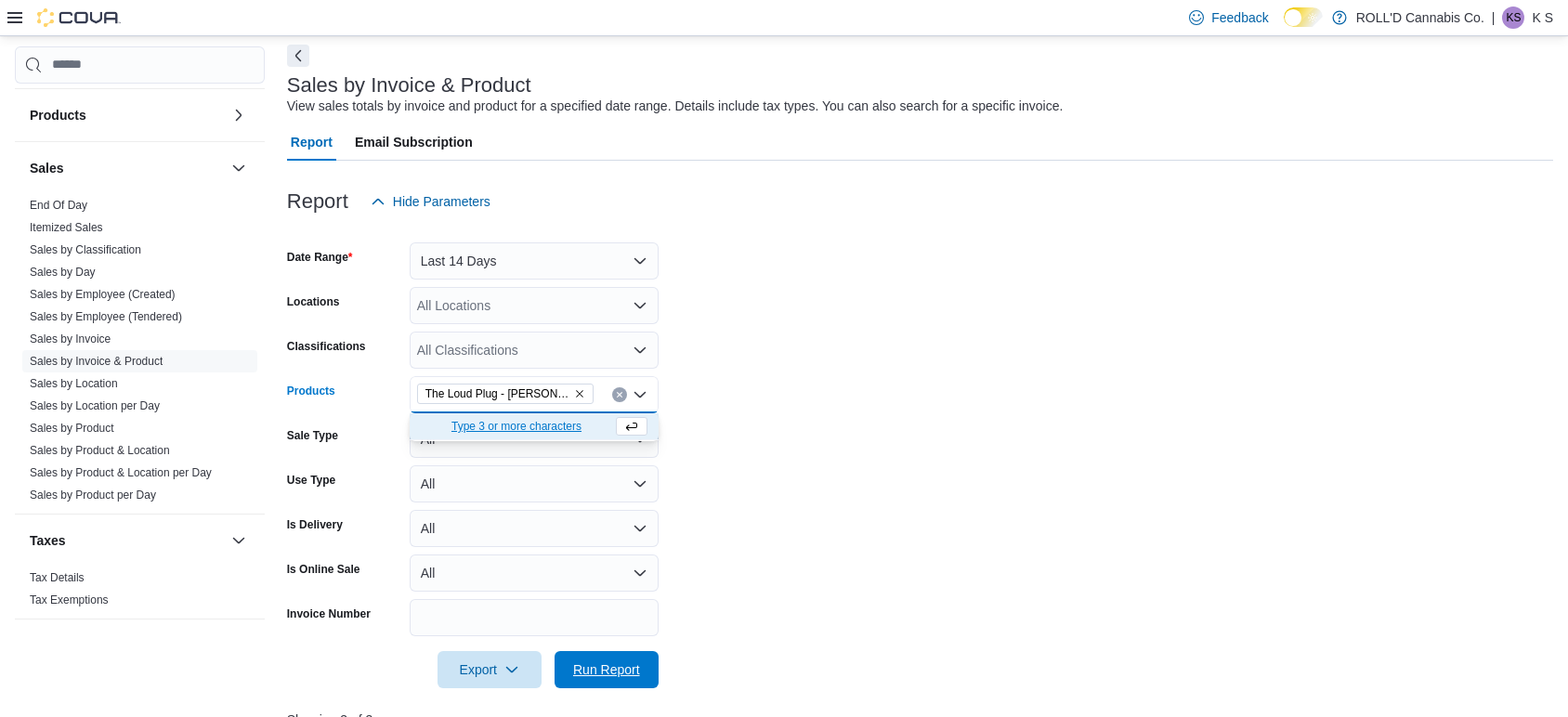
click at [635, 672] on span "Run Report" at bounding box center [605, 670] width 67 height 19
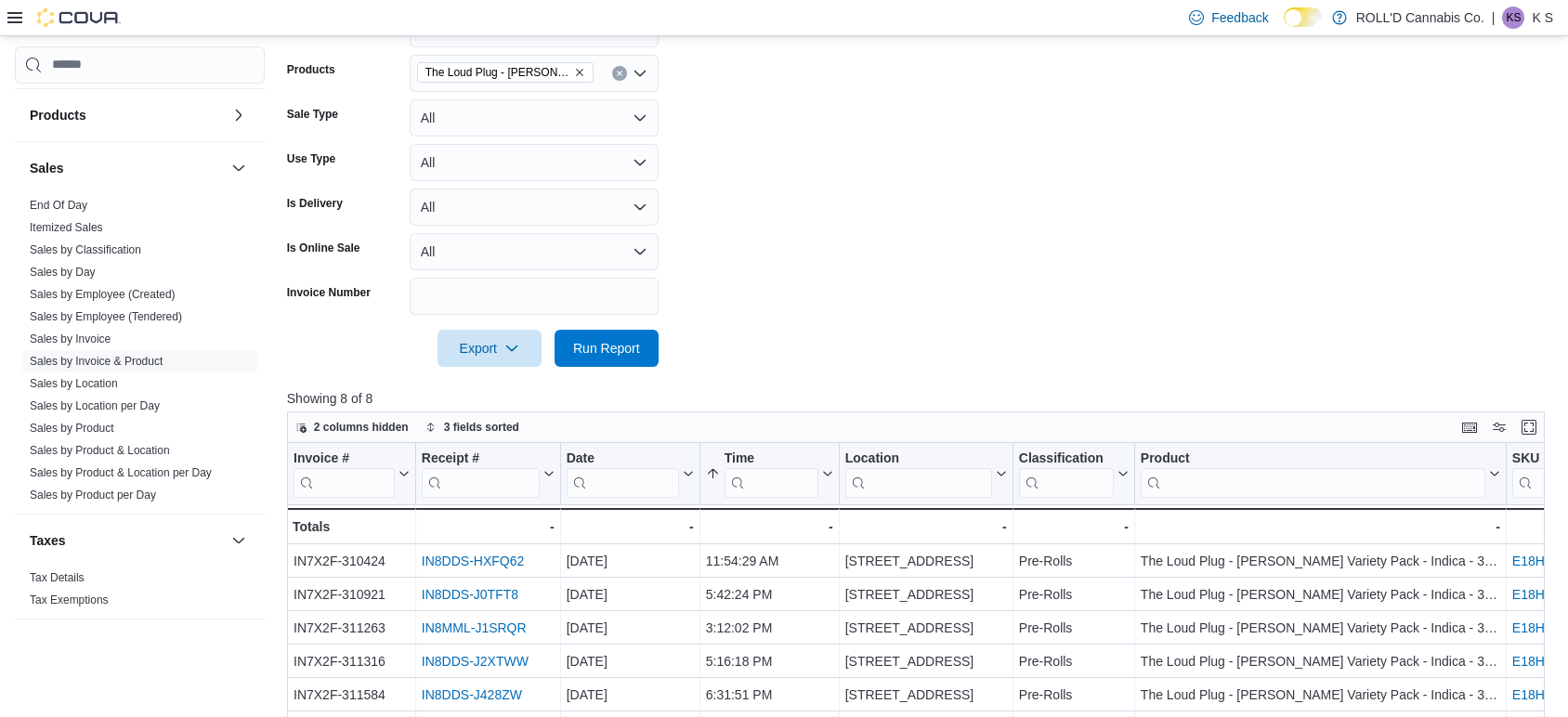
scroll to position [684, 0]
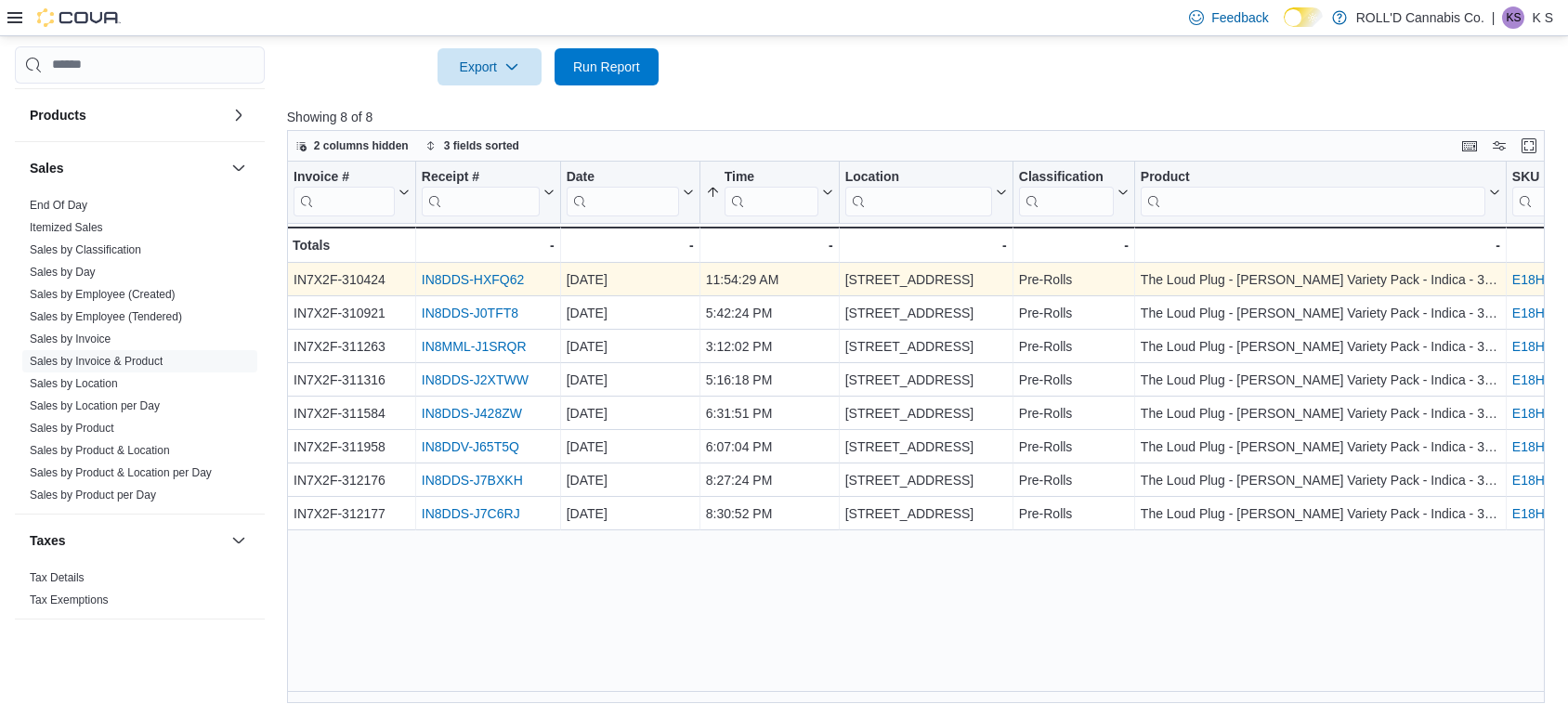
click at [509, 282] on link "IN8DDS-HXFQ62" at bounding box center [472, 279] width 102 height 15
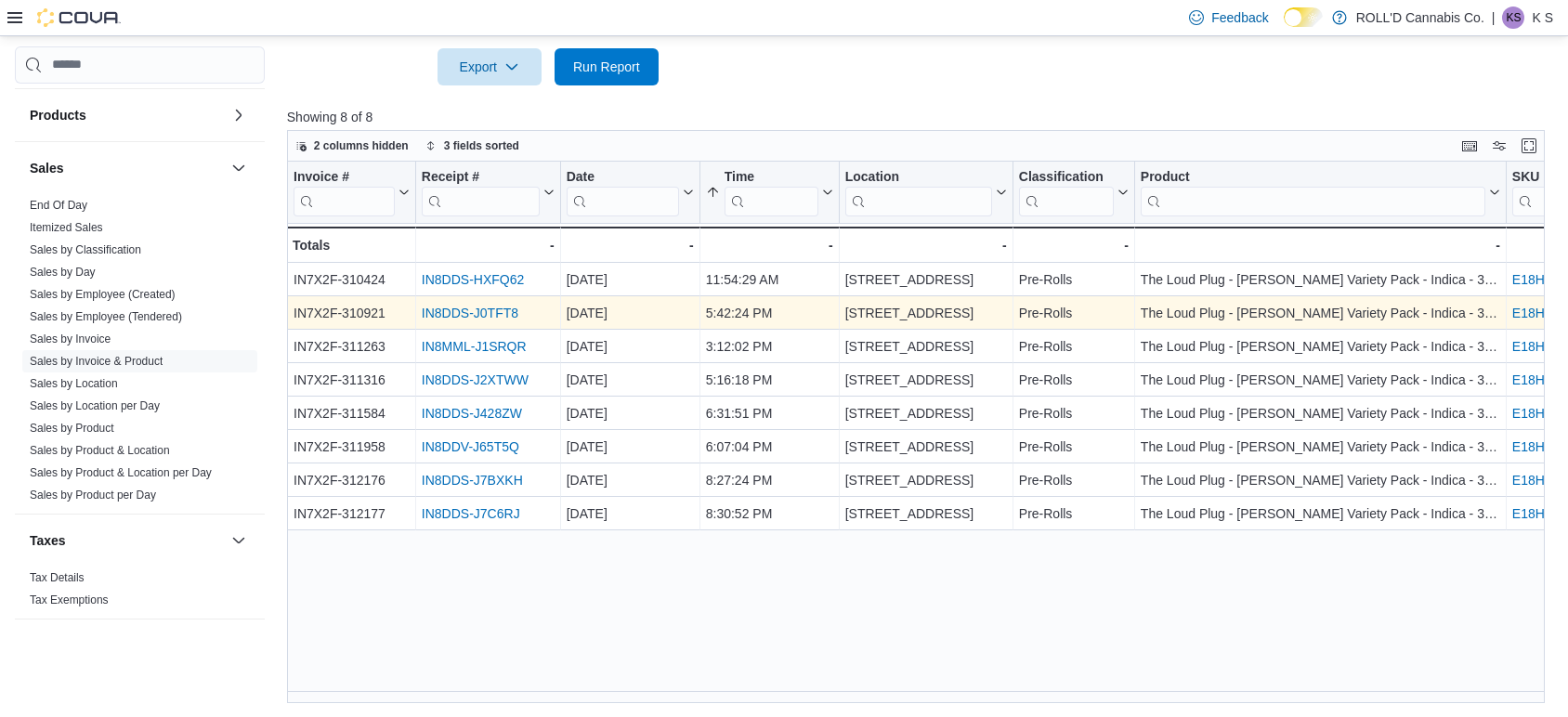
click at [489, 306] on link "IN8DDS-J0TFT8" at bounding box center [470, 313] width 97 height 15
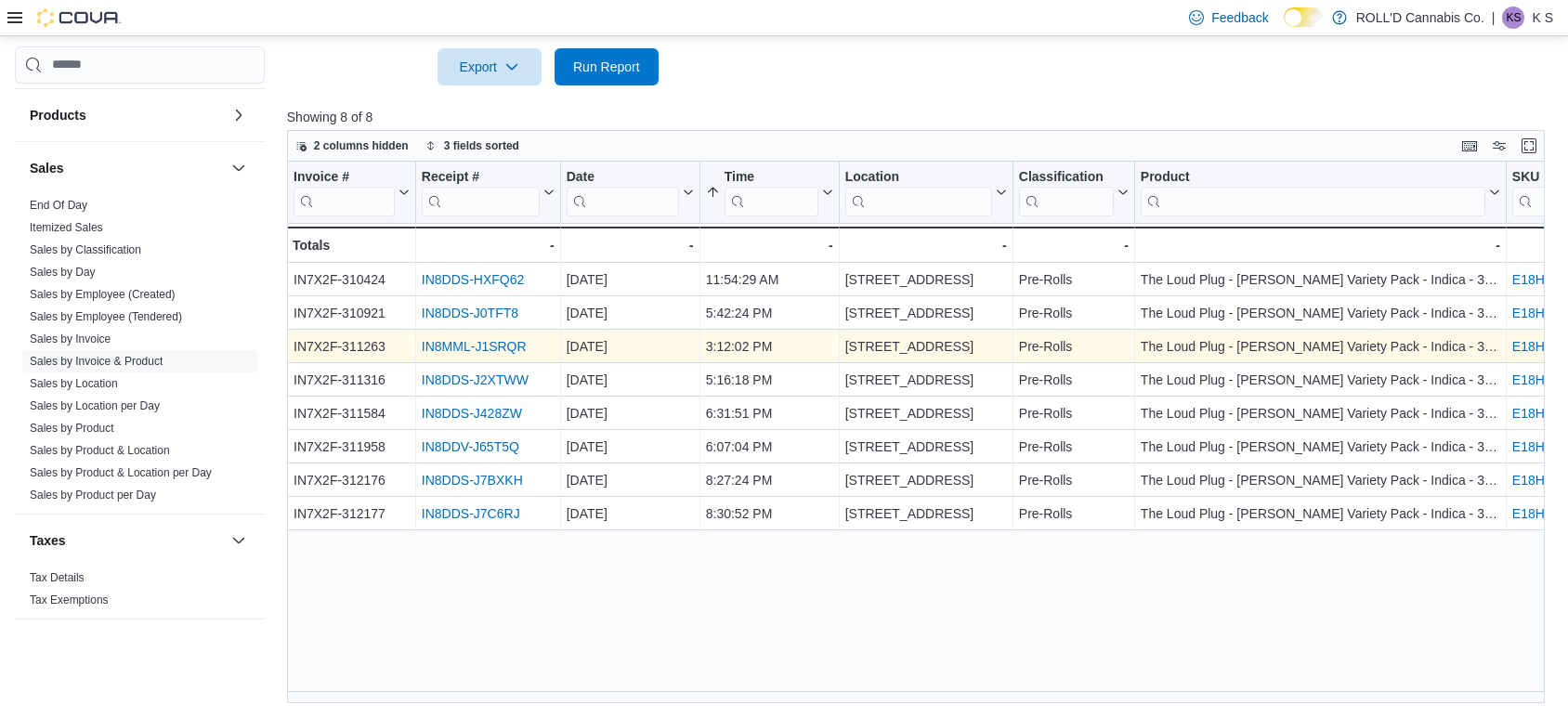
click at [489, 343] on link "IN8MML-J1SRQR" at bounding box center [474, 347] width 105 height 15
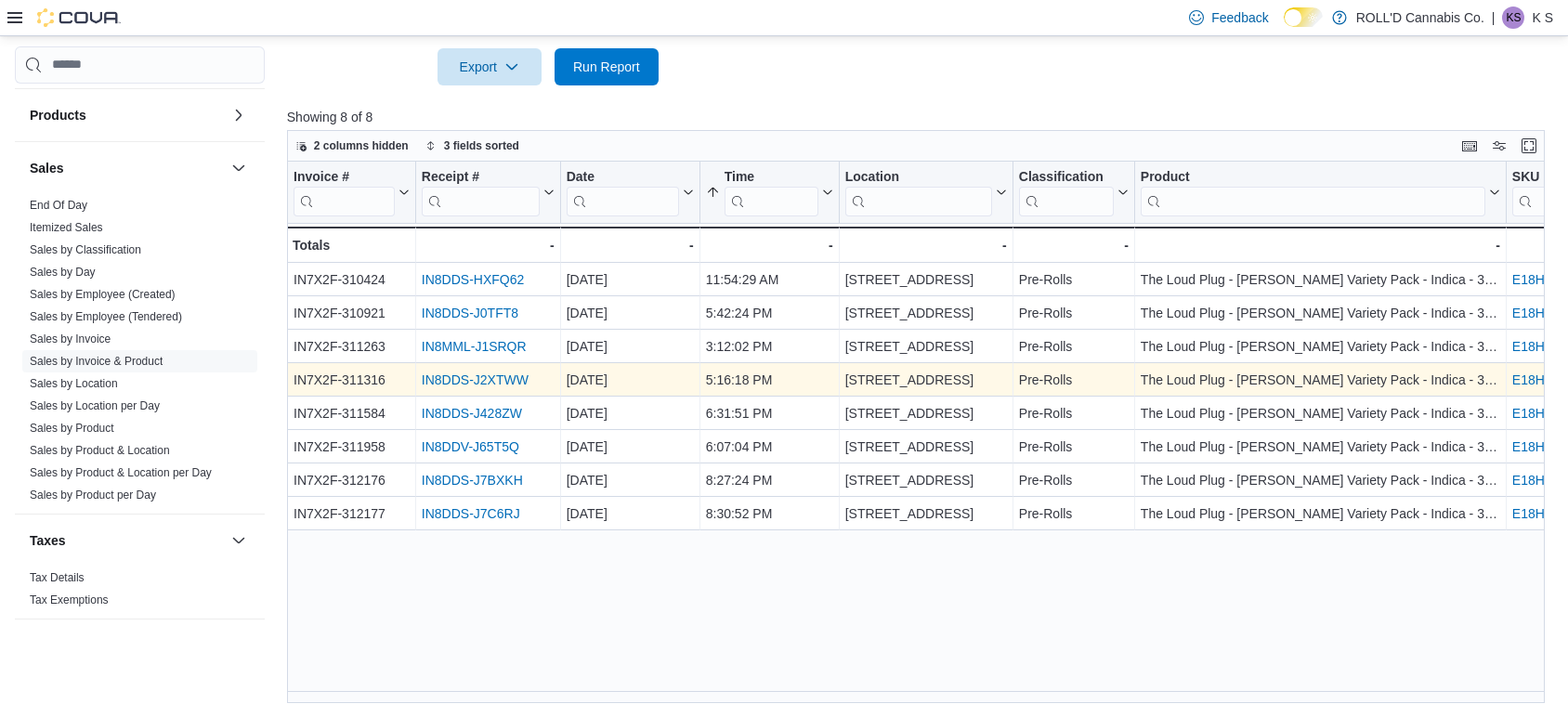
click at [505, 377] on link "IN8DDS-J2XTWW" at bounding box center [475, 380] width 107 height 15
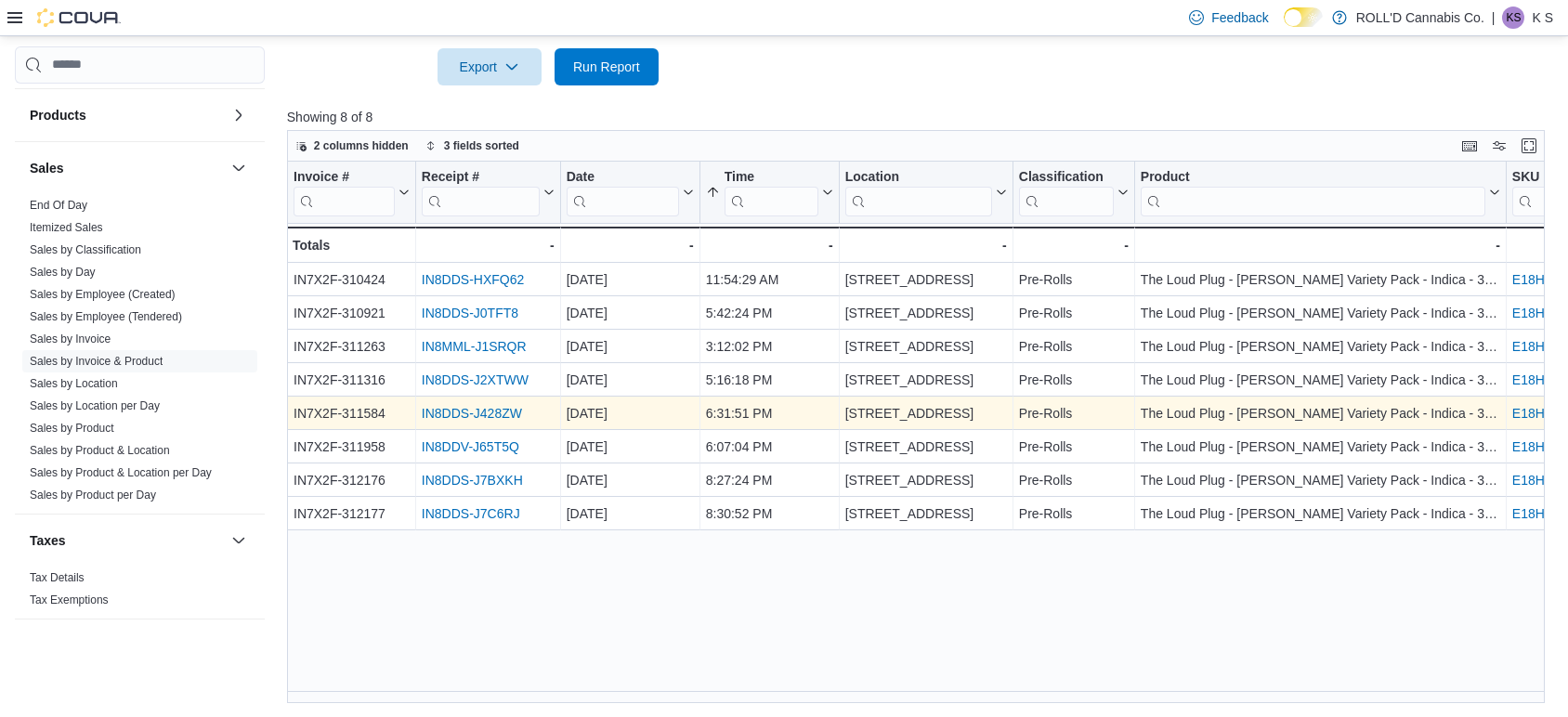
click at [485, 408] on link "IN8DDS-J428ZW" at bounding box center [471, 413] width 100 height 15
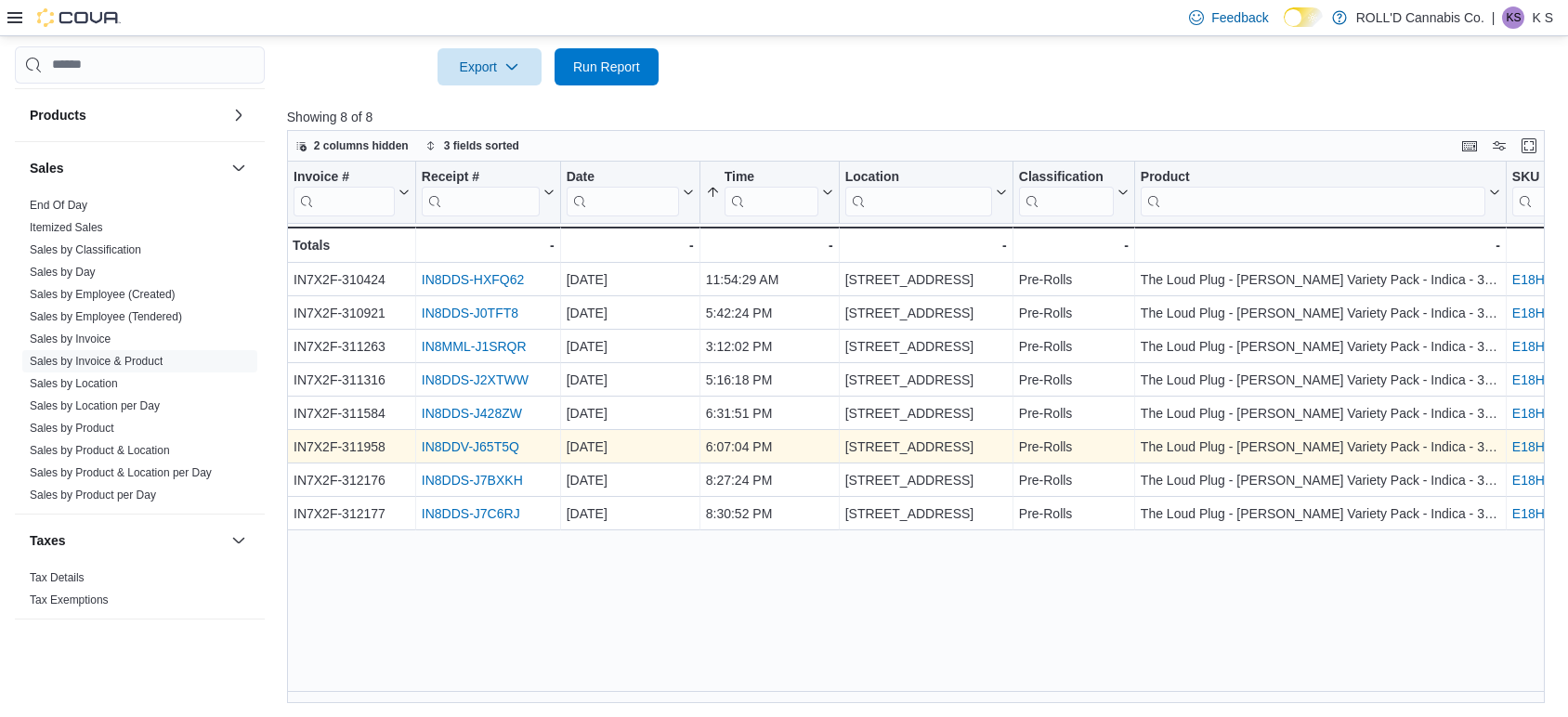
click at [468, 440] on link "IN8DDV-J65T5Q" at bounding box center [470, 447] width 97 height 15
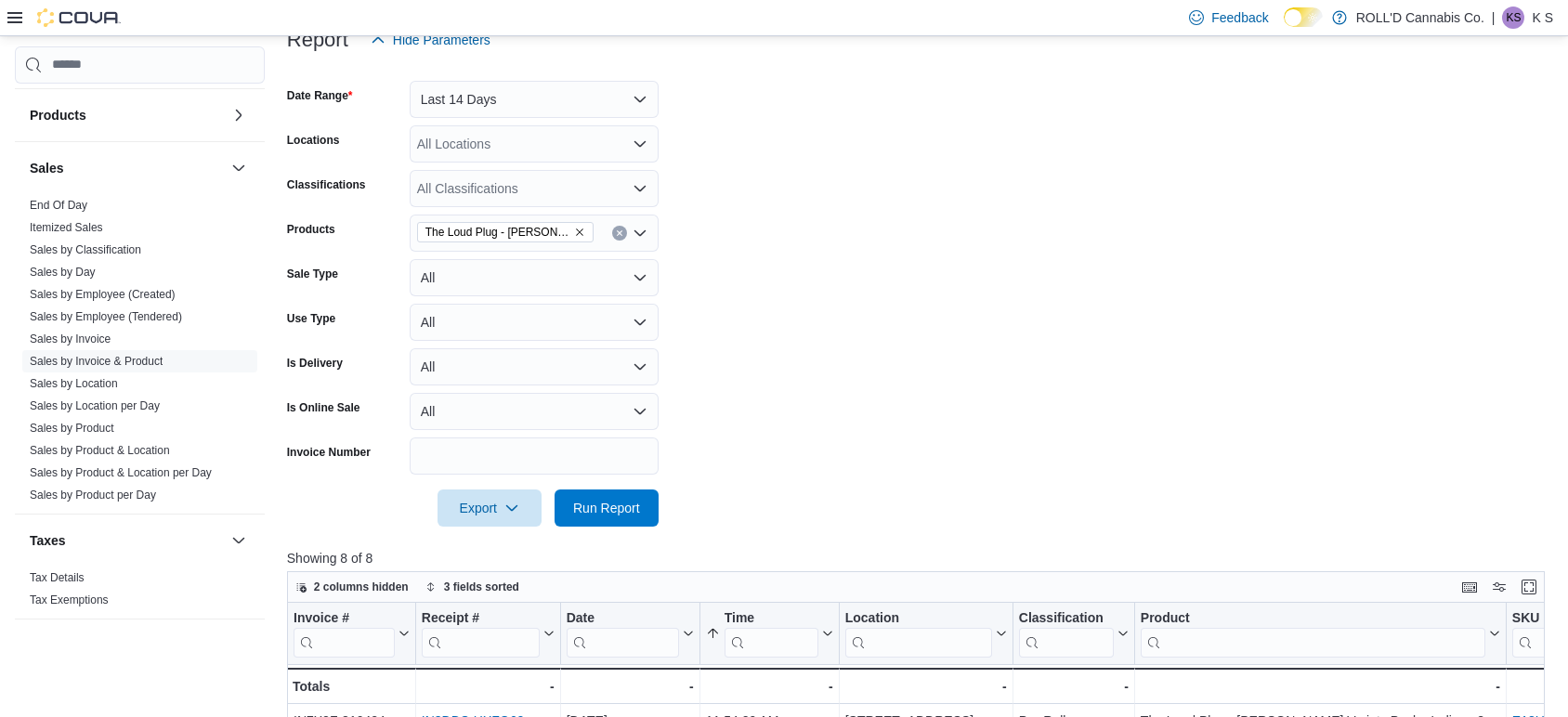
scroll to position [235, 0]
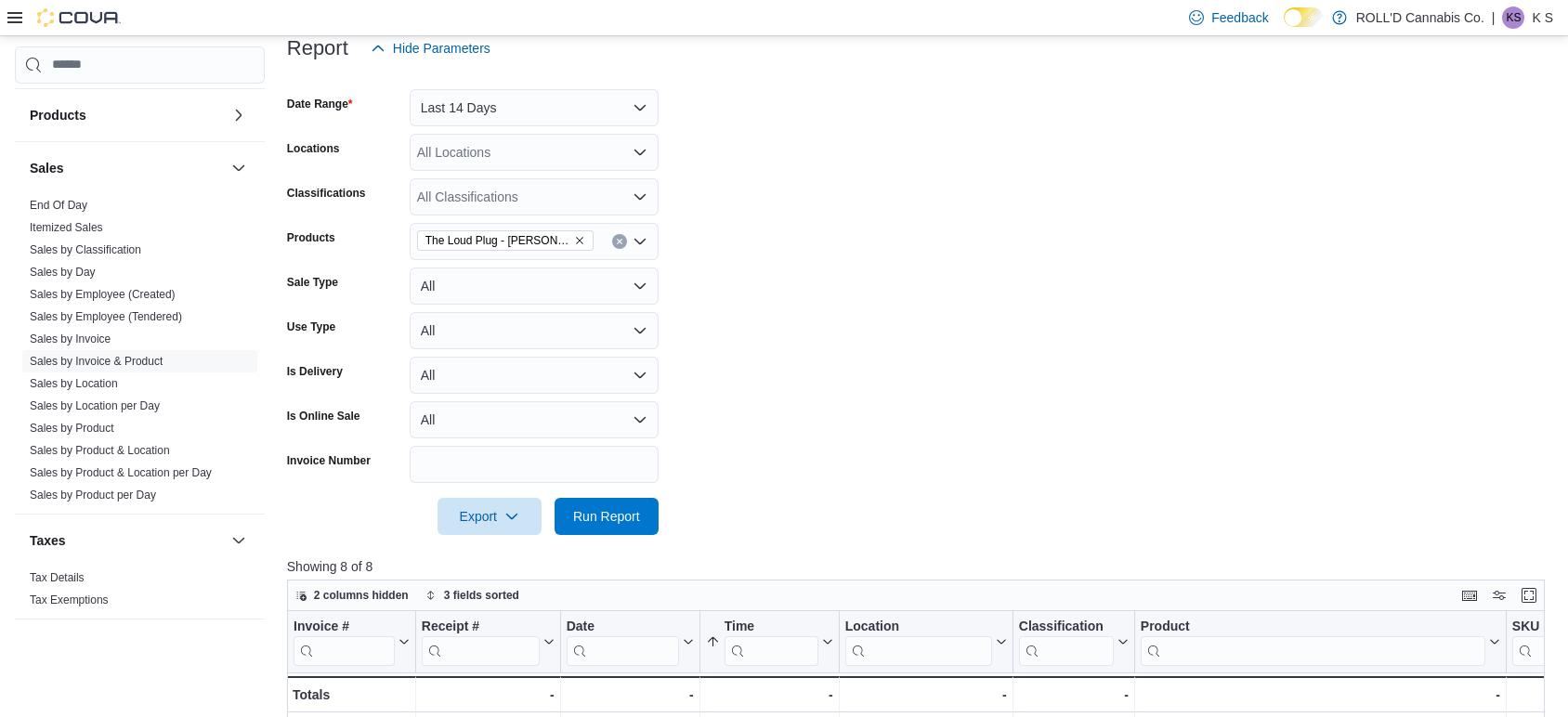
click at [578, 241] on icon "Remove The Loud Plug - Benny Blunto Variety Pack - Indica - 3x0.5g from selecti…" at bounding box center [579, 241] width 7 height 7
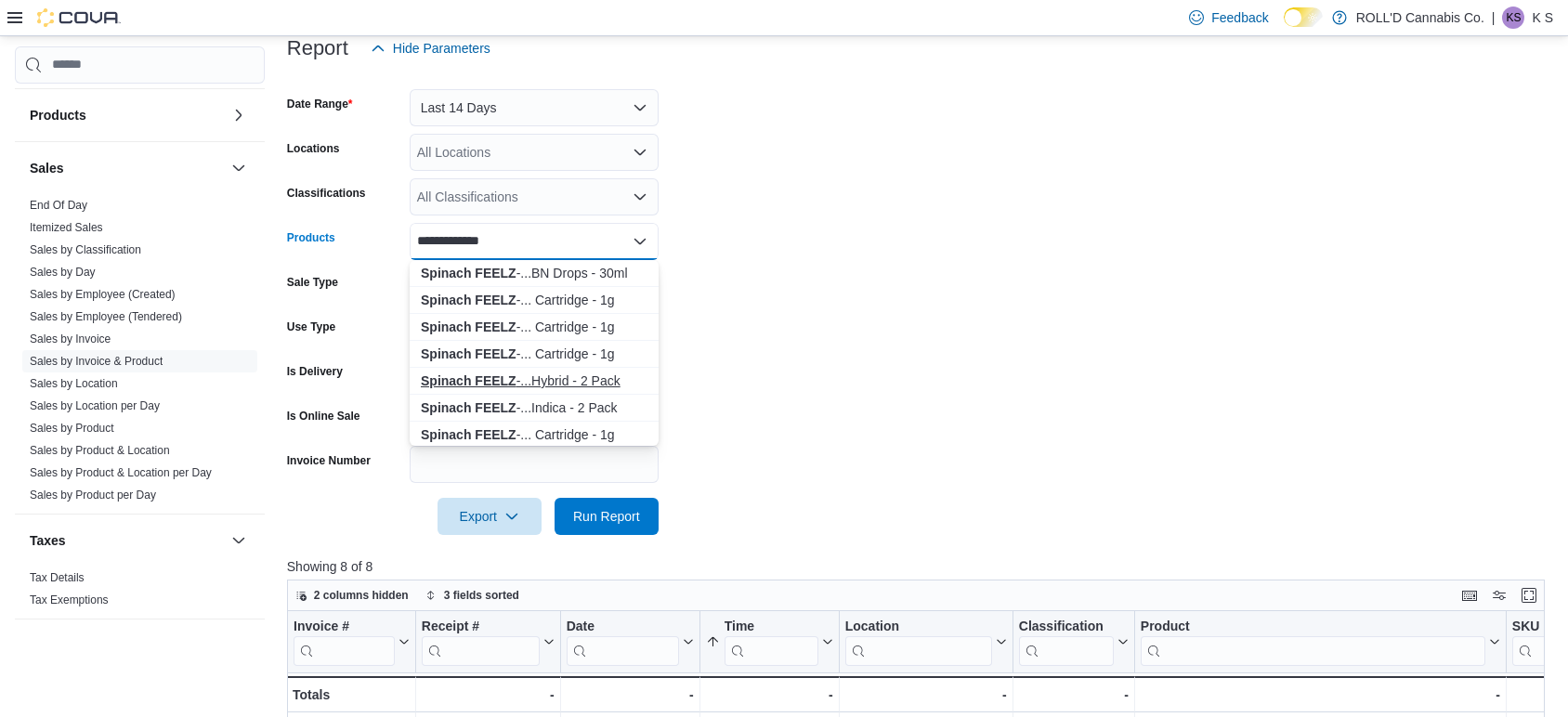
type input "**********"
click at [541, 378] on div "Spinach FEELZ -...Hybrid - 2 Pack" at bounding box center [534, 381] width 227 height 19
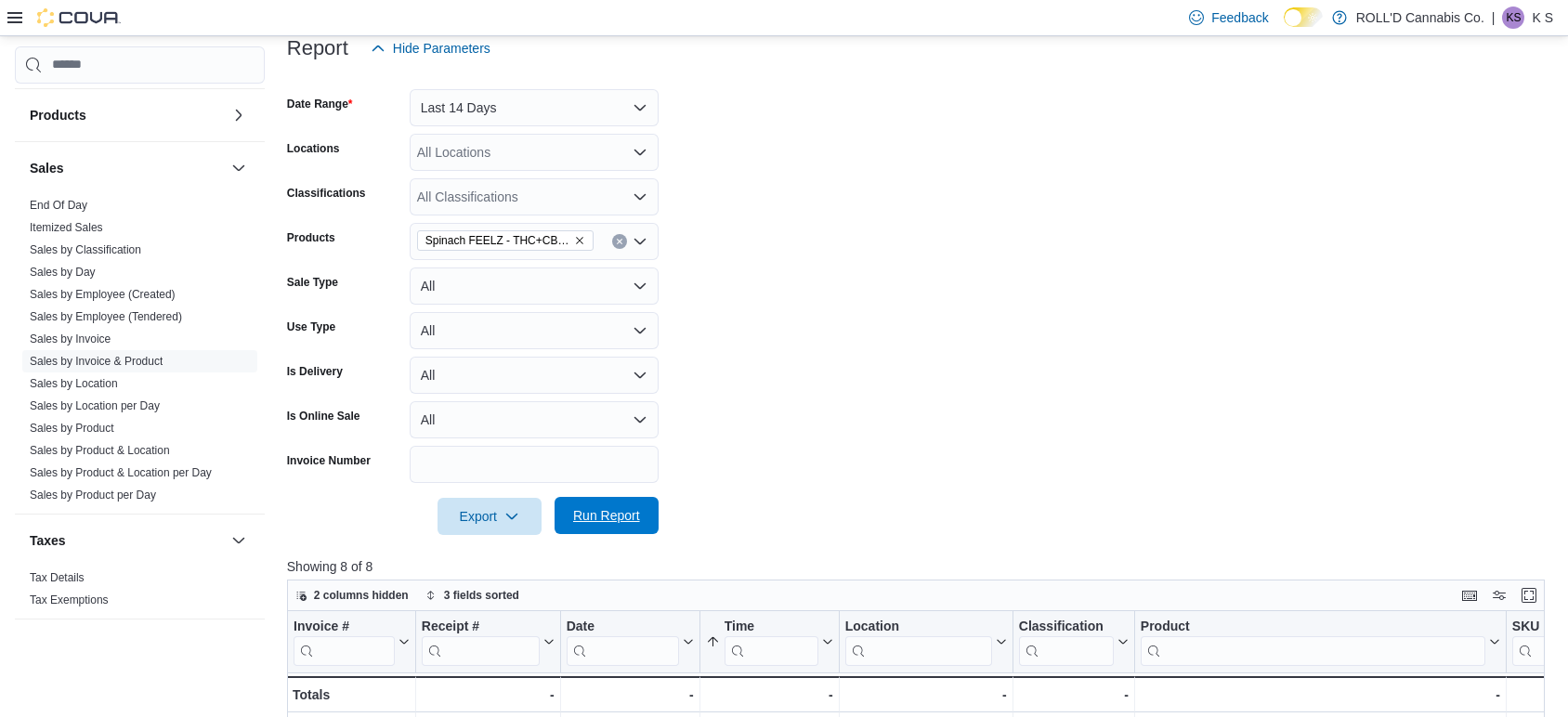
click at [610, 530] on span "Run Report" at bounding box center [605, 515] width 82 height 37
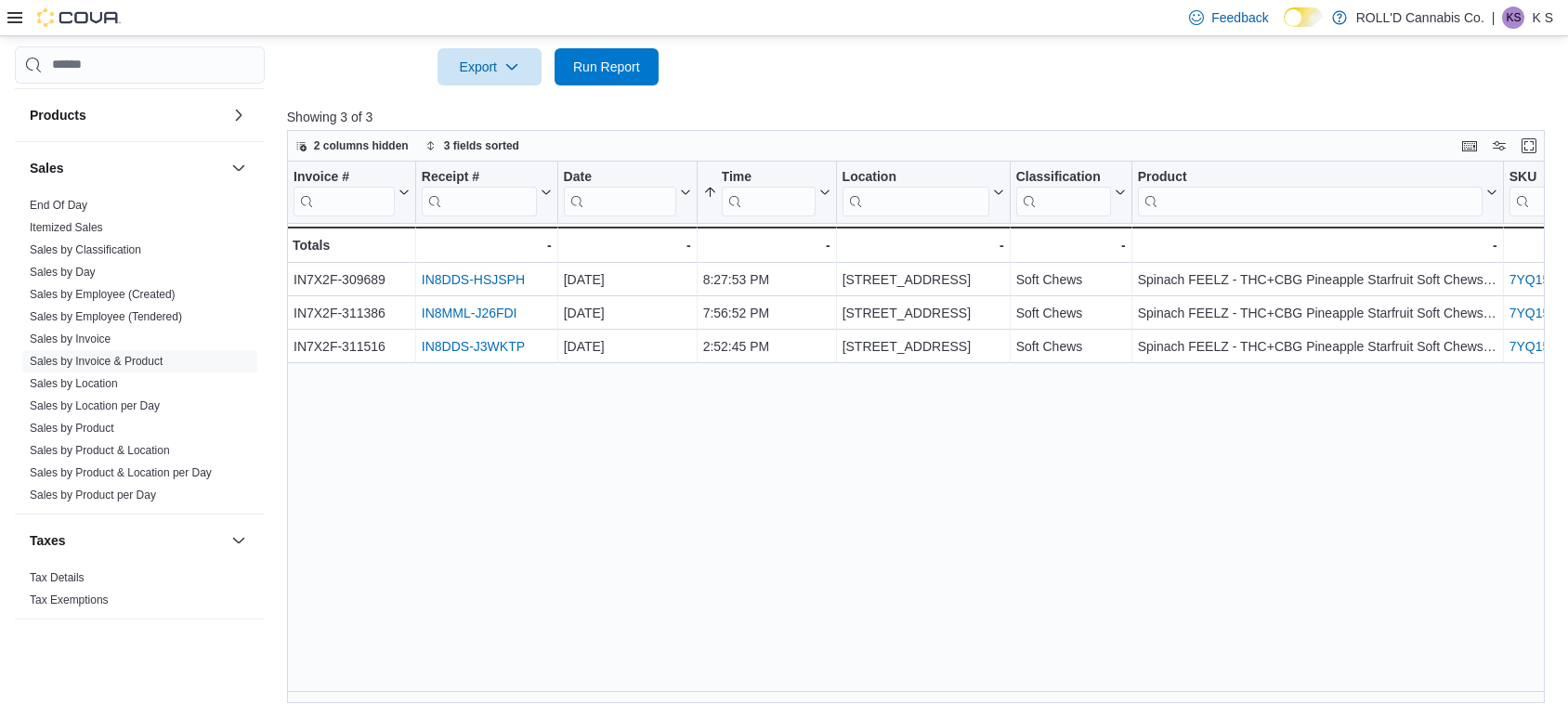
scroll to position [648, 0]
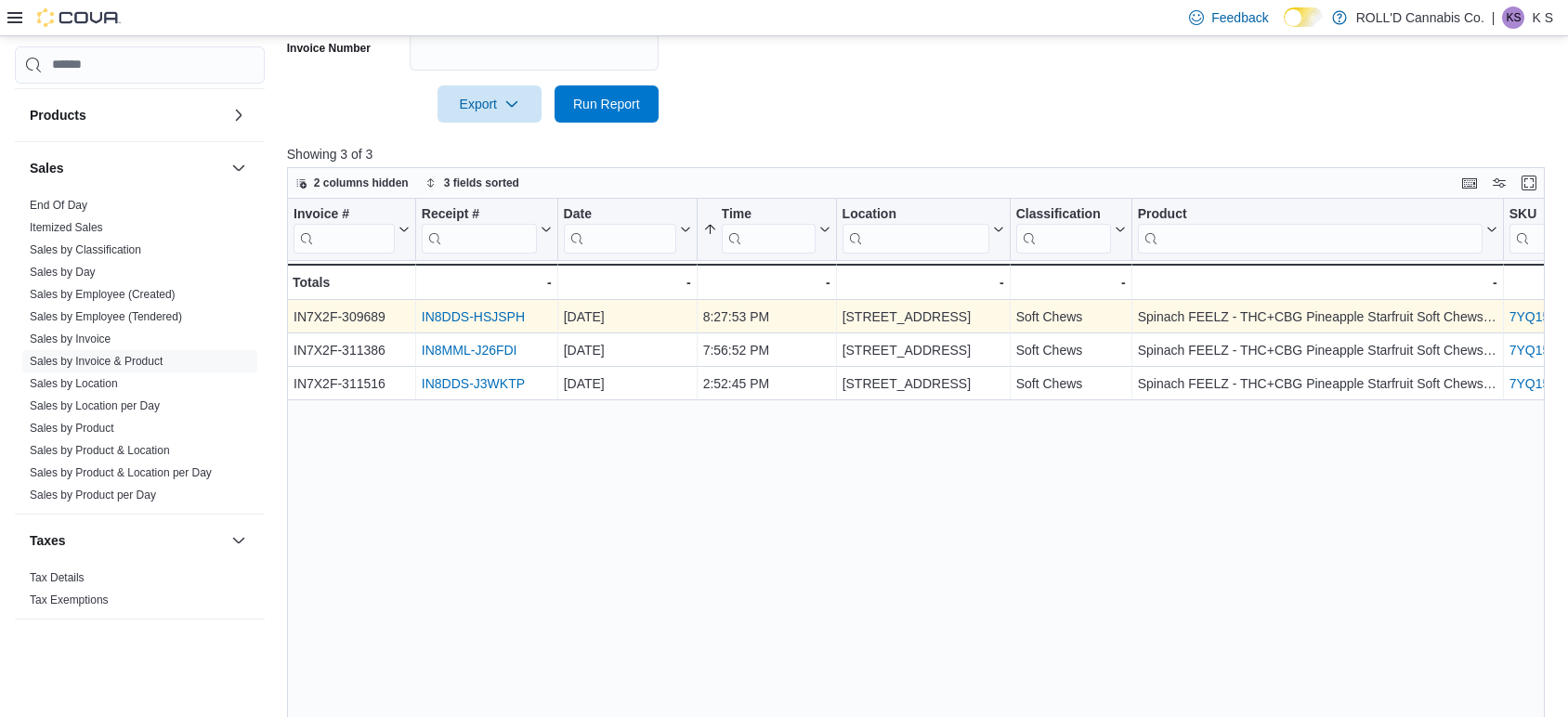
click at [470, 312] on link "IN8DDS-HSJSPH" at bounding box center [473, 317] width 103 height 15
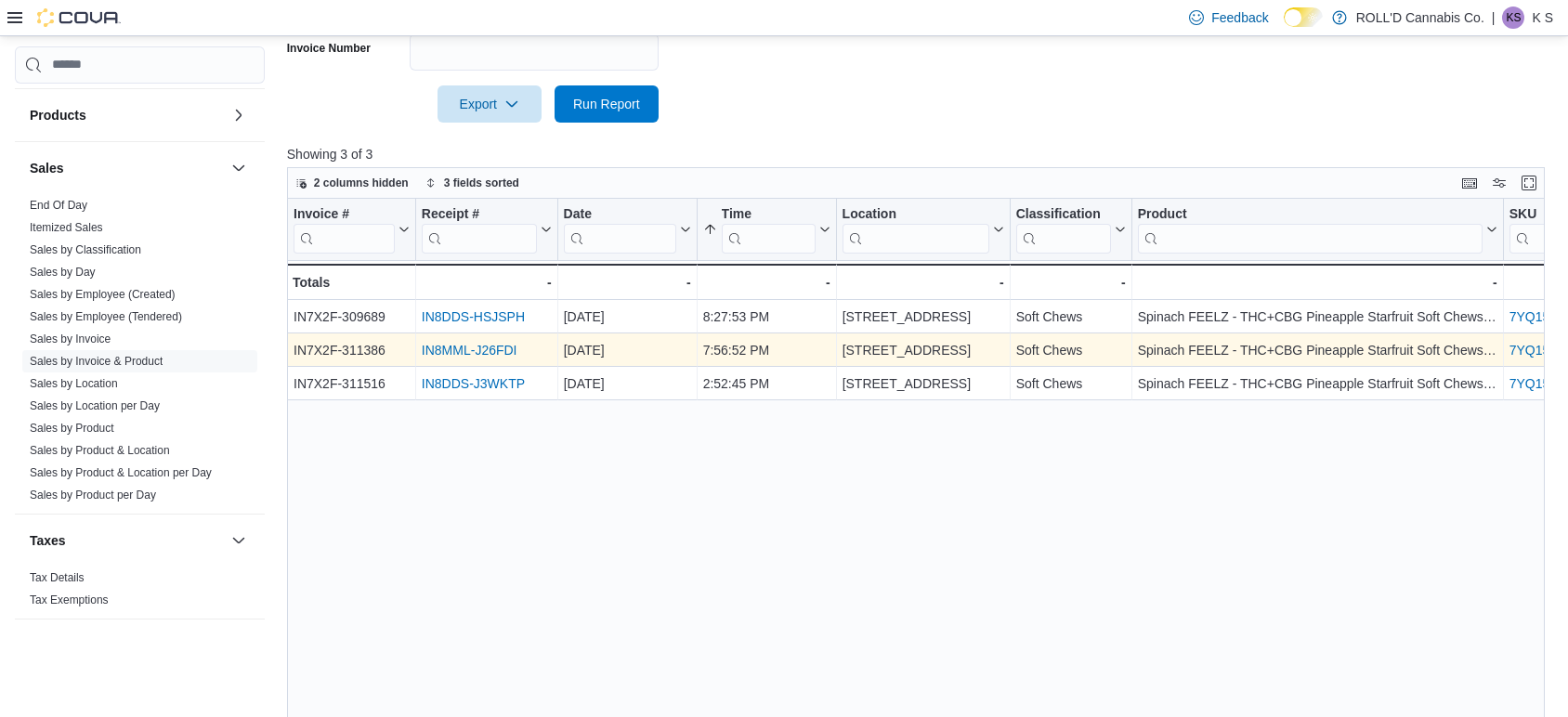
click at [454, 343] on link "IN8MML-J26FDI" at bounding box center [470, 351] width 96 height 15
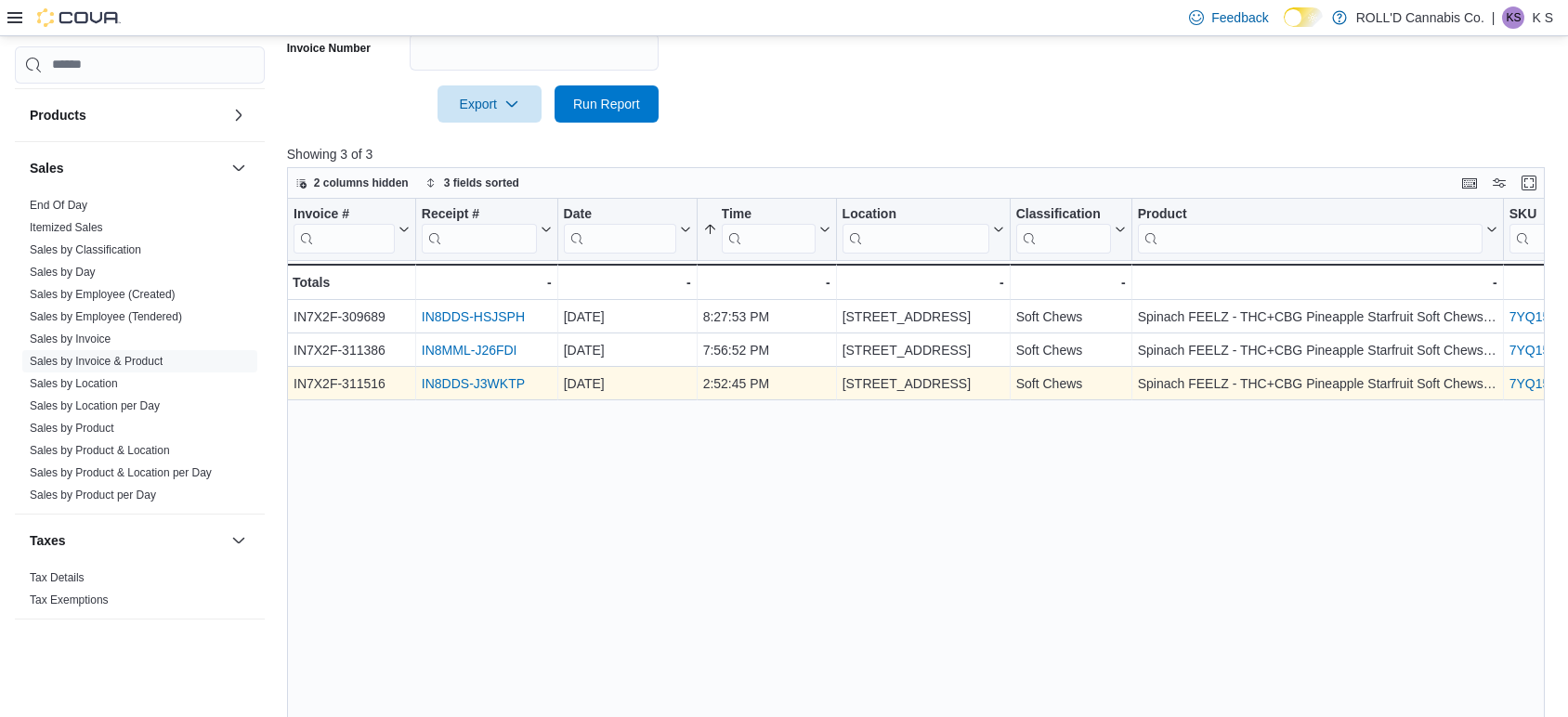
click at [451, 381] on link "IN8DDS-J3WKTP" at bounding box center [473, 383] width 103 height 15
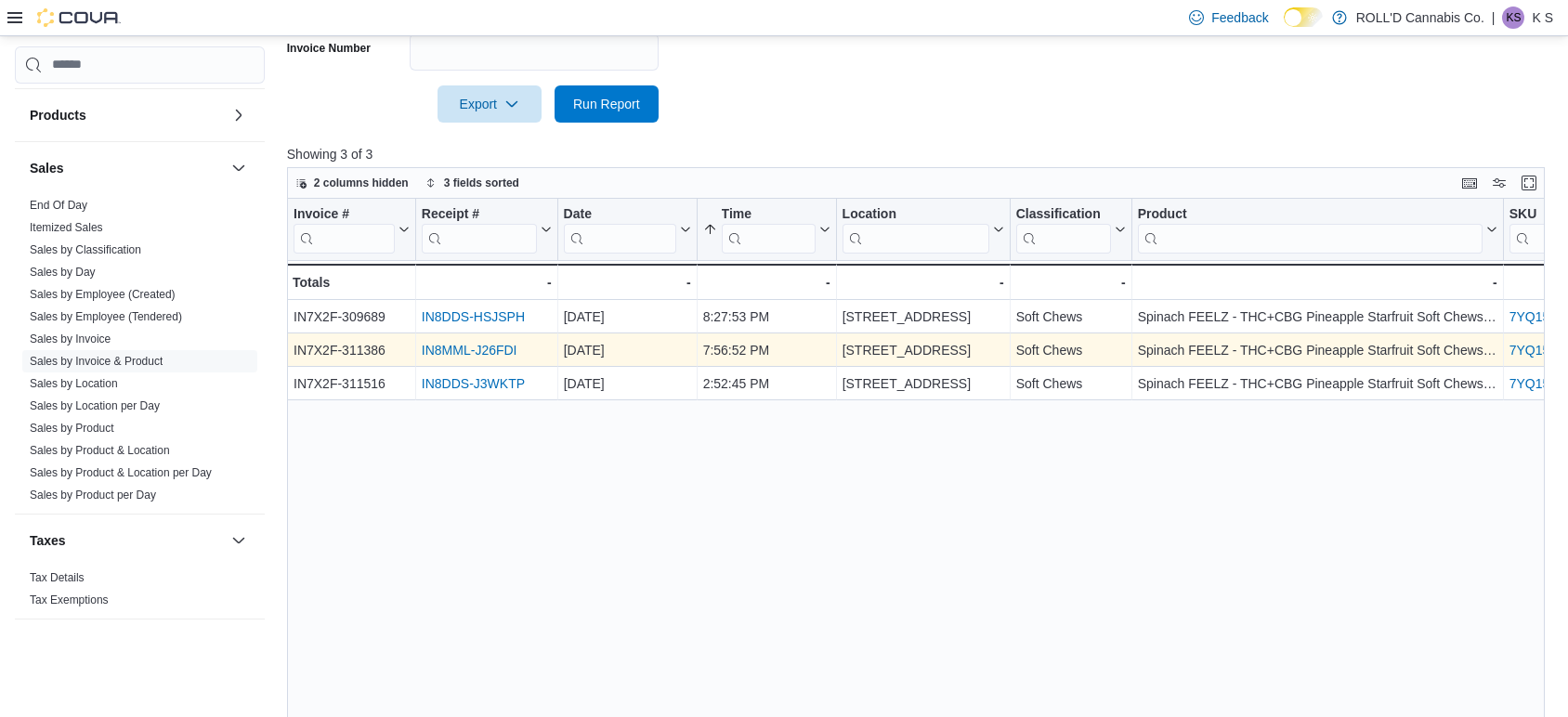
click at [513, 349] on link "IN8MML-J26FDI" at bounding box center [470, 351] width 96 height 15
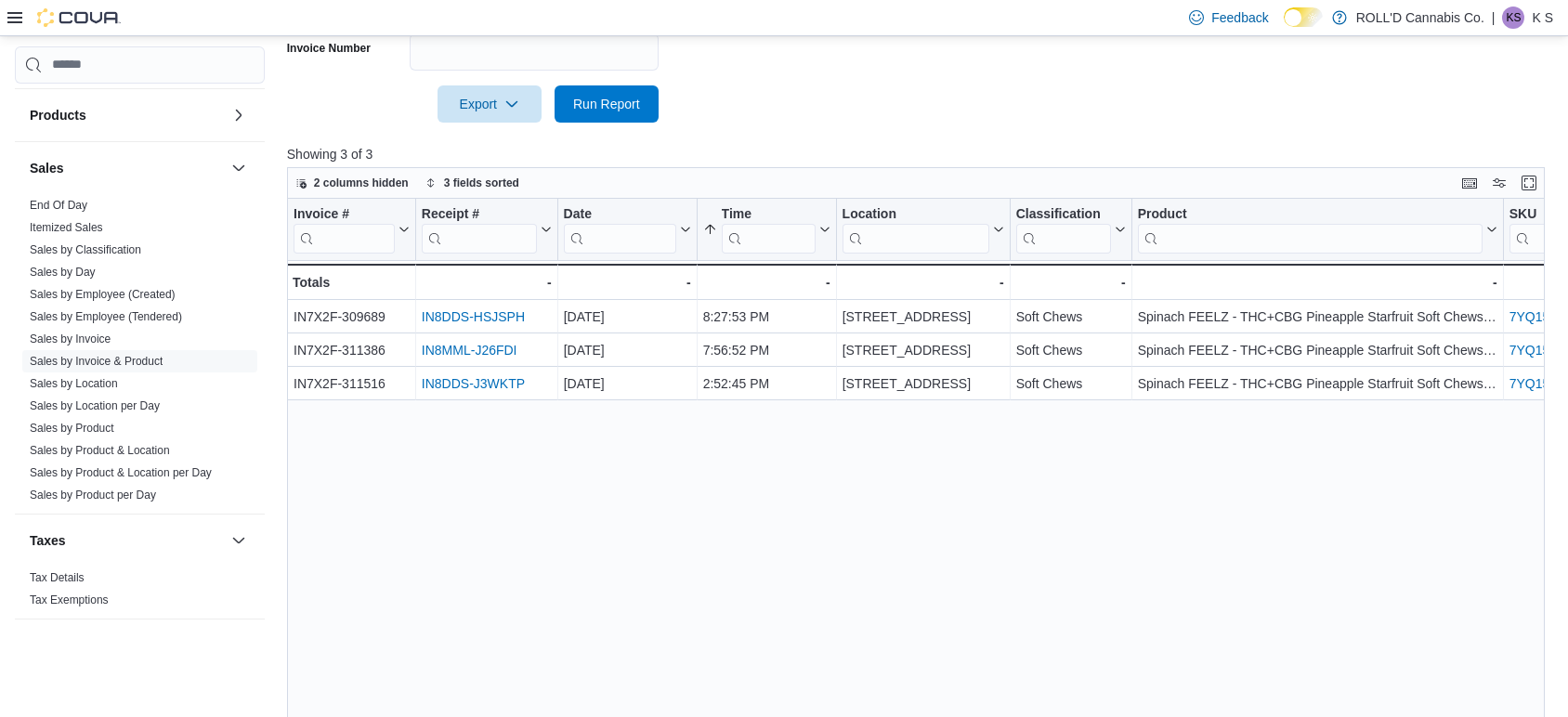
scroll to position [0, 0]
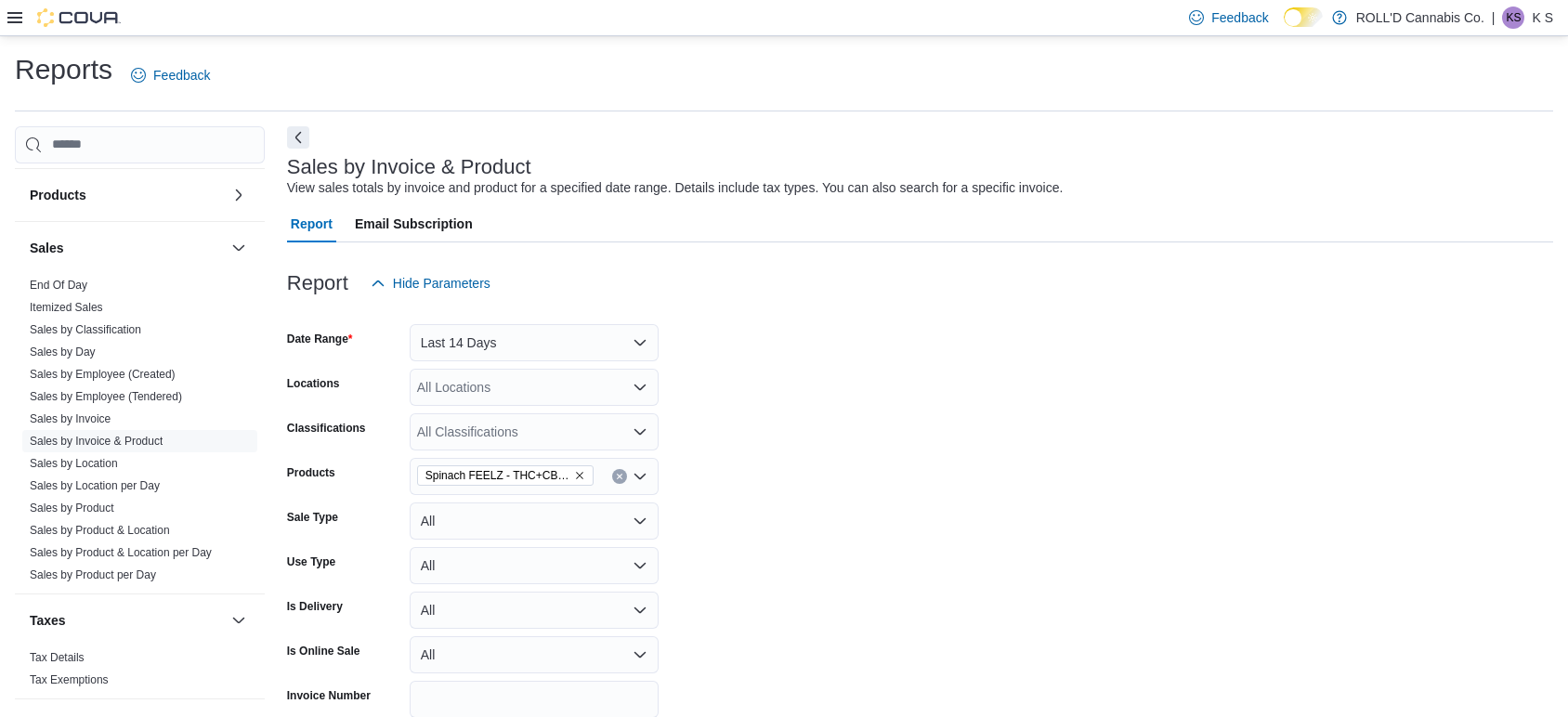
click at [574, 480] on icon "Remove Spinach FEELZ - THC+CBG Pineapple Starfruit Soft Chews - Hybrid - 2 Pack…" at bounding box center [579, 475] width 11 height 11
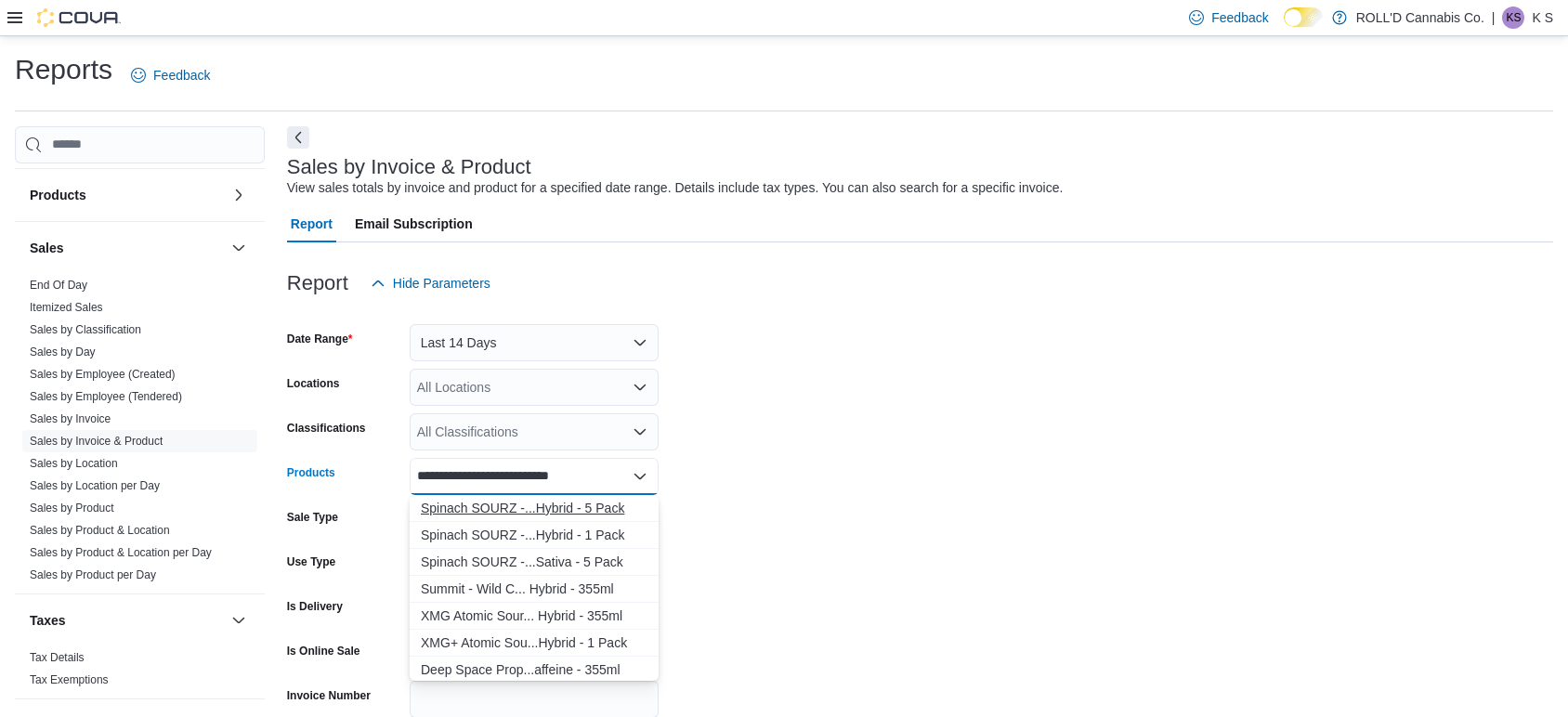
type input "**********"
click at [605, 511] on div "Spinach SOURZ -...Hybrid - 5 Pack" at bounding box center [534, 508] width 227 height 19
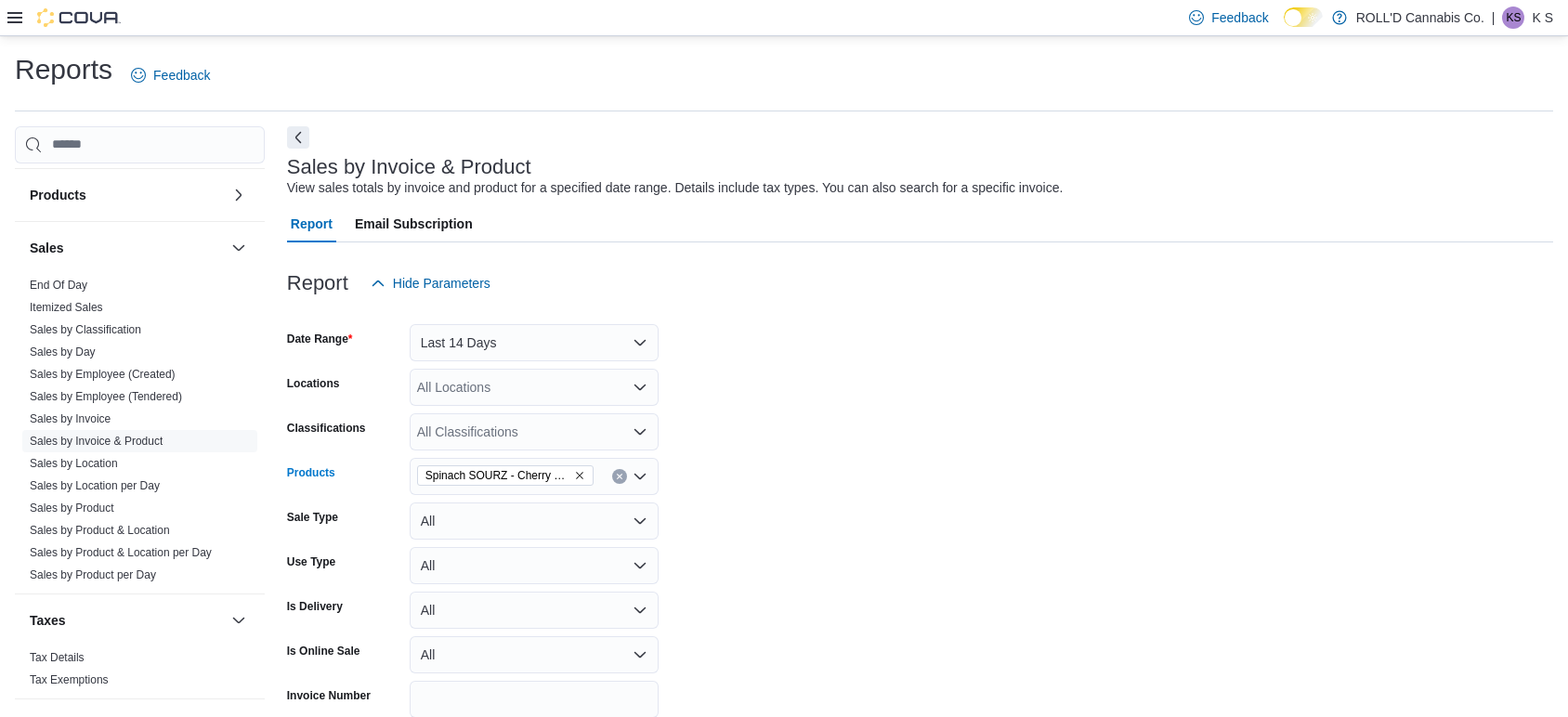
scroll to position [371, 0]
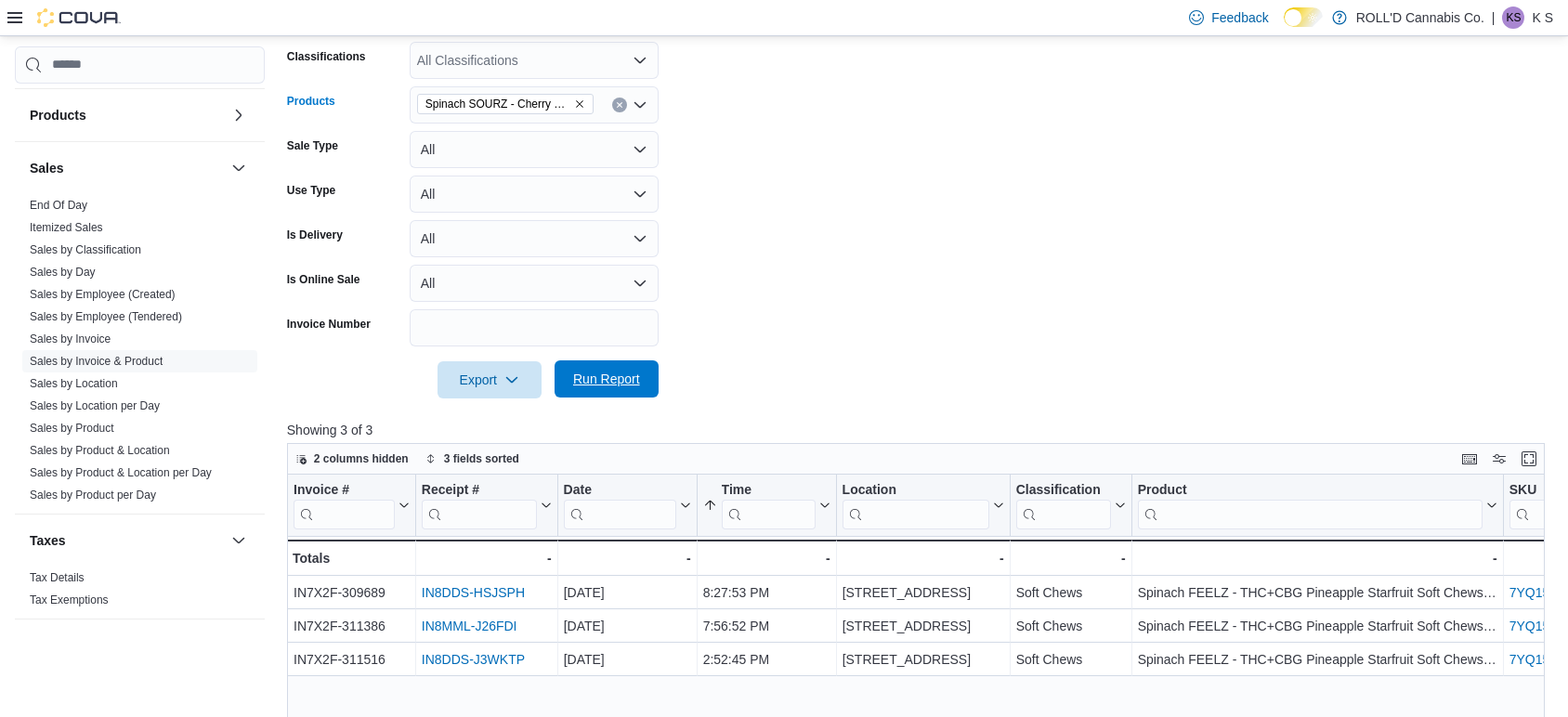
click at [626, 390] on span "Run Report" at bounding box center [605, 379] width 82 height 37
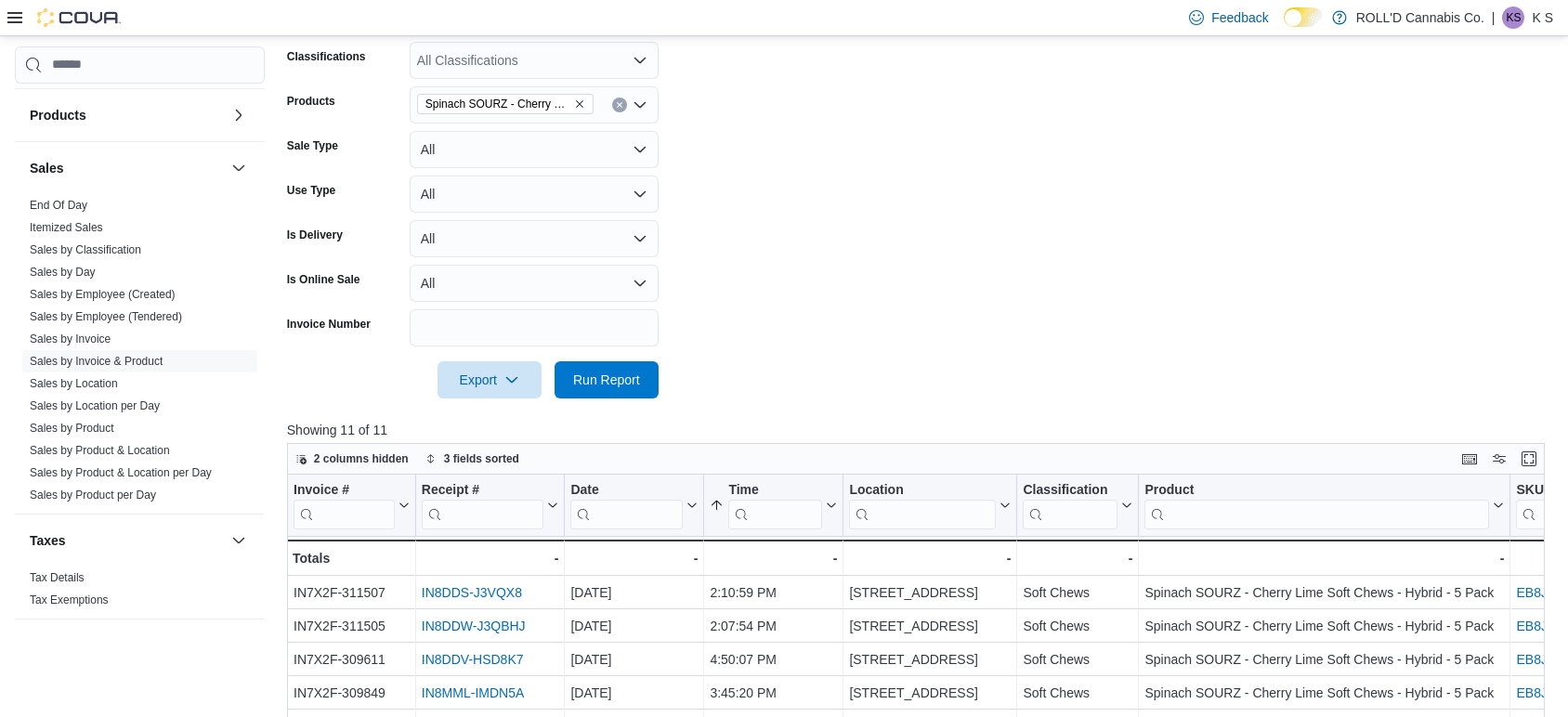
scroll to position [684, 0]
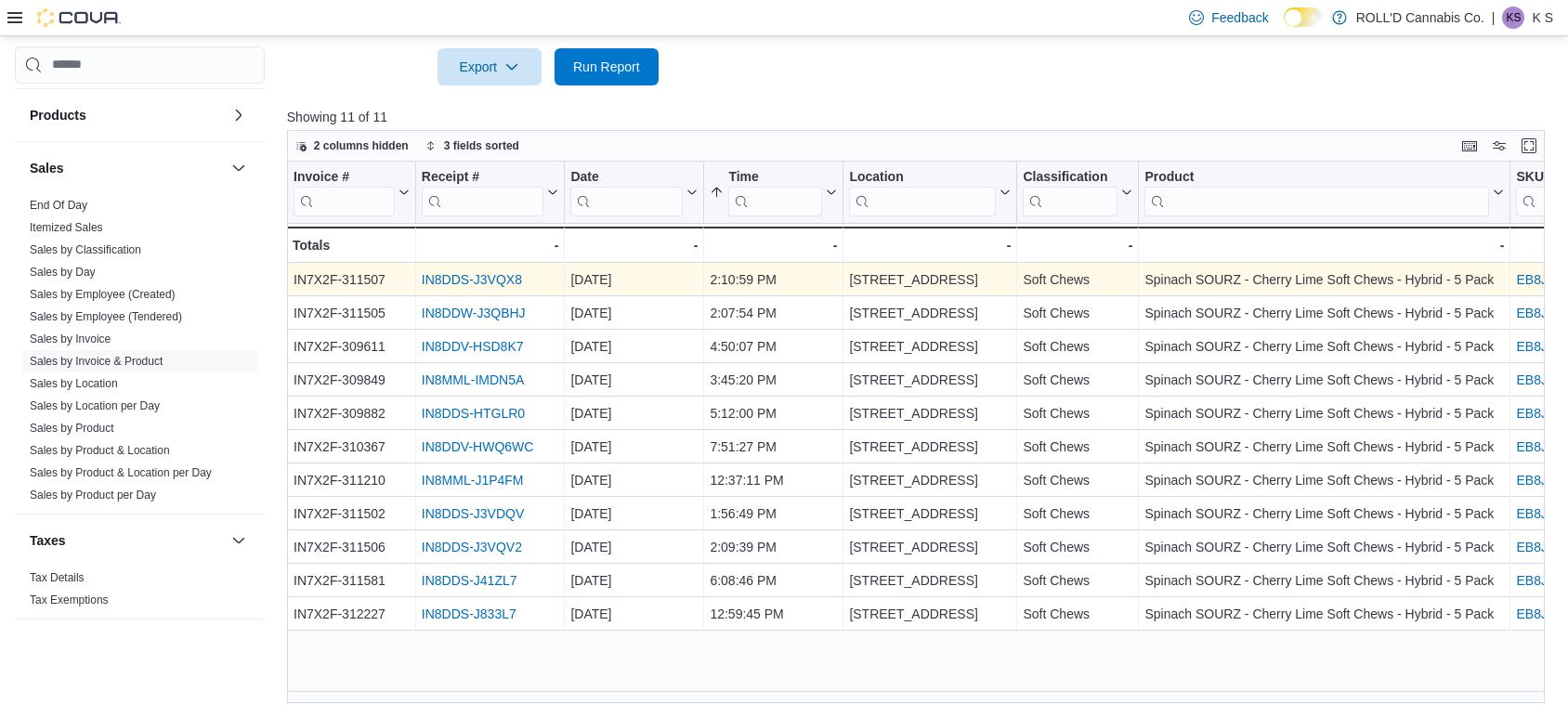
click at [443, 277] on link "IN8DDS-J3VQX8" at bounding box center [471, 279] width 100 height 15
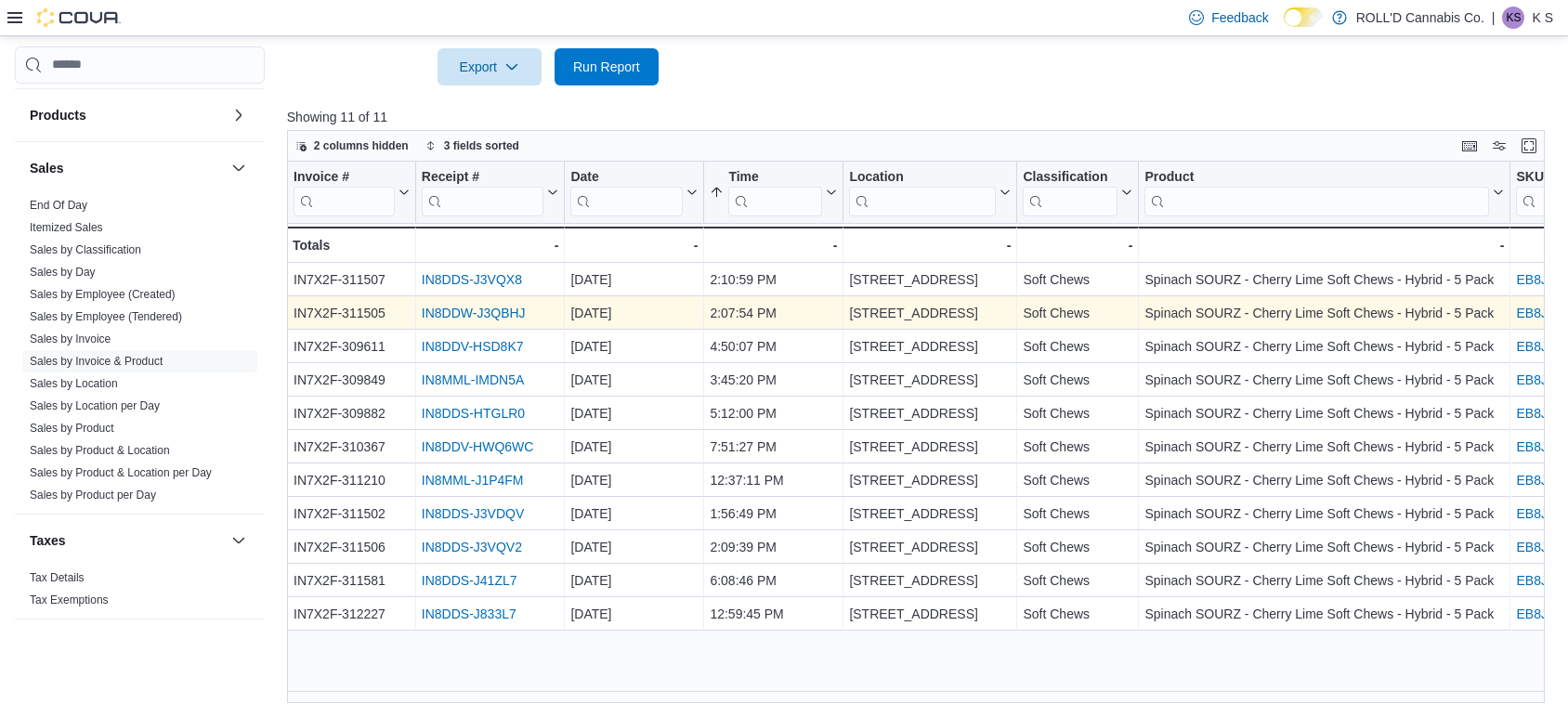
click at [470, 311] on link "IN8DDW-J3QBHJ" at bounding box center [473, 313] width 104 height 15
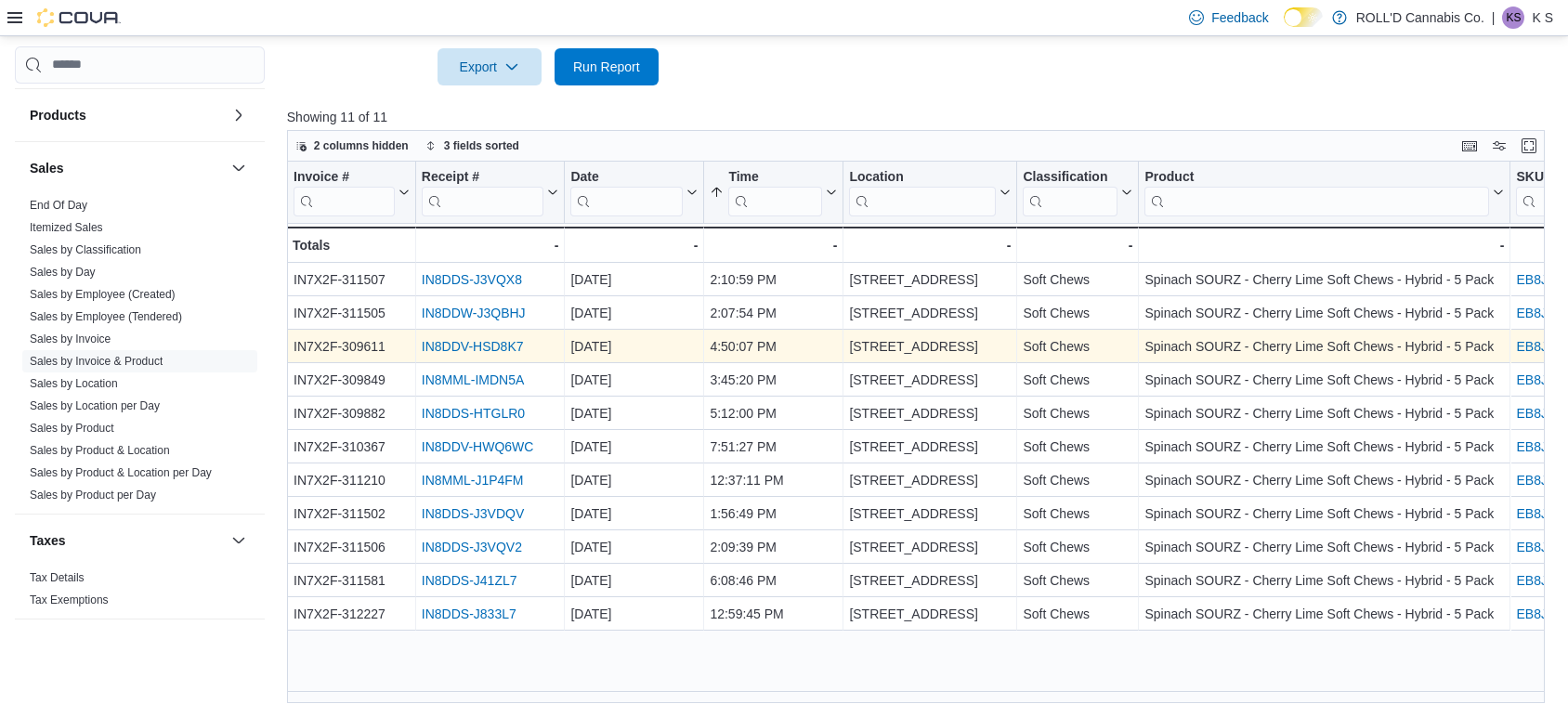
click at [489, 340] on link "IN8DDV-HSD8K7" at bounding box center [472, 347] width 102 height 15
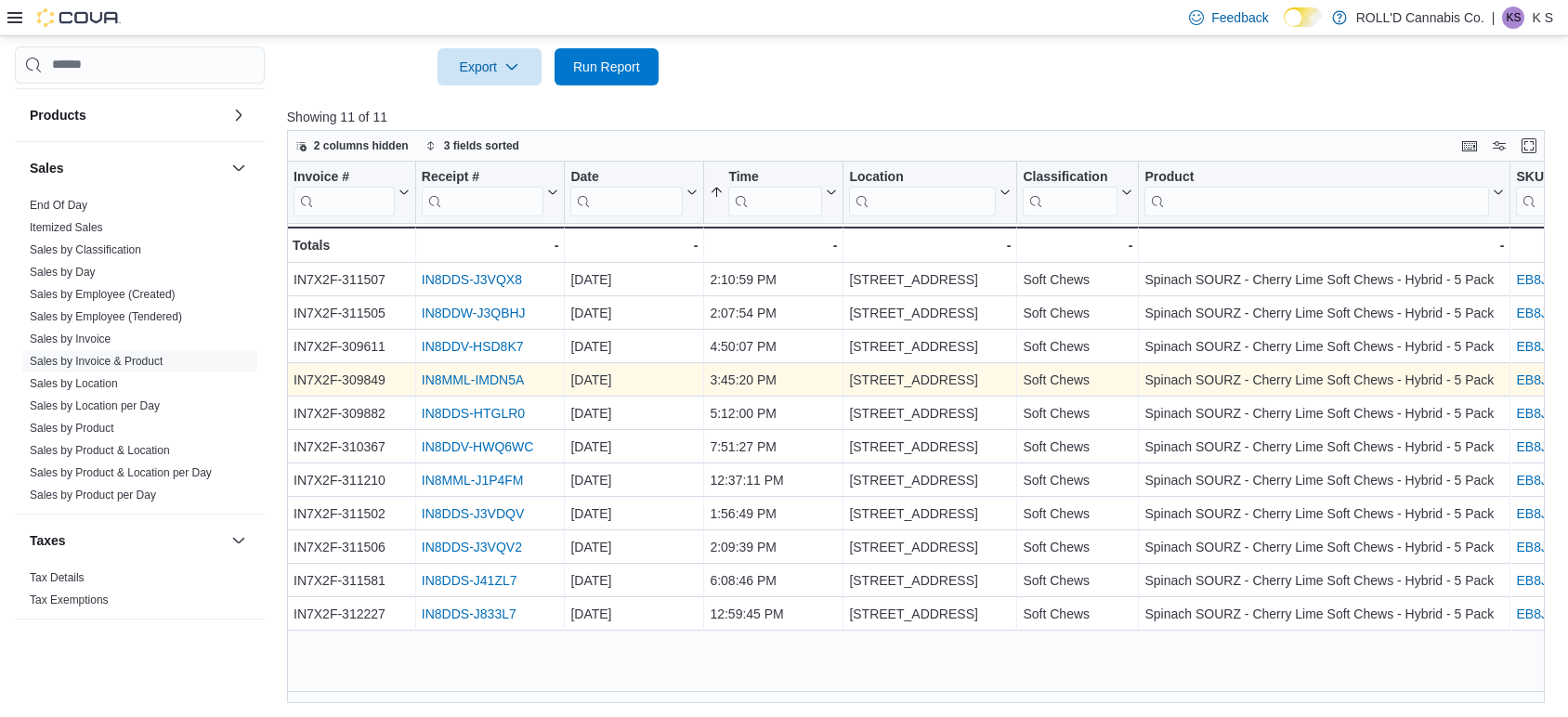
click at [513, 375] on link "IN8MML-IMDN5A" at bounding box center [472, 380] width 102 height 15
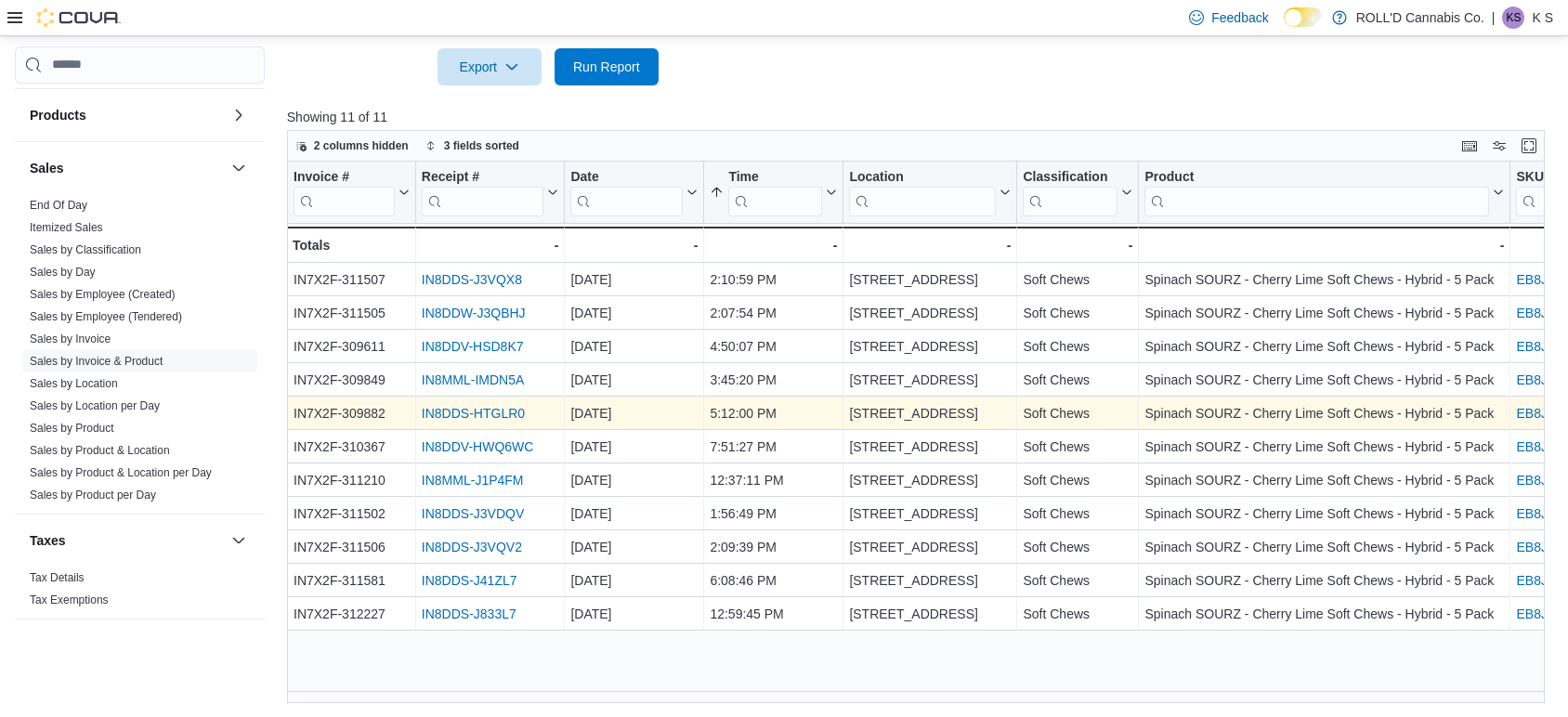
click at [456, 408] on link "IN8DDS-HTGLR0" at bounding box center [473, 413] width 103 height 15
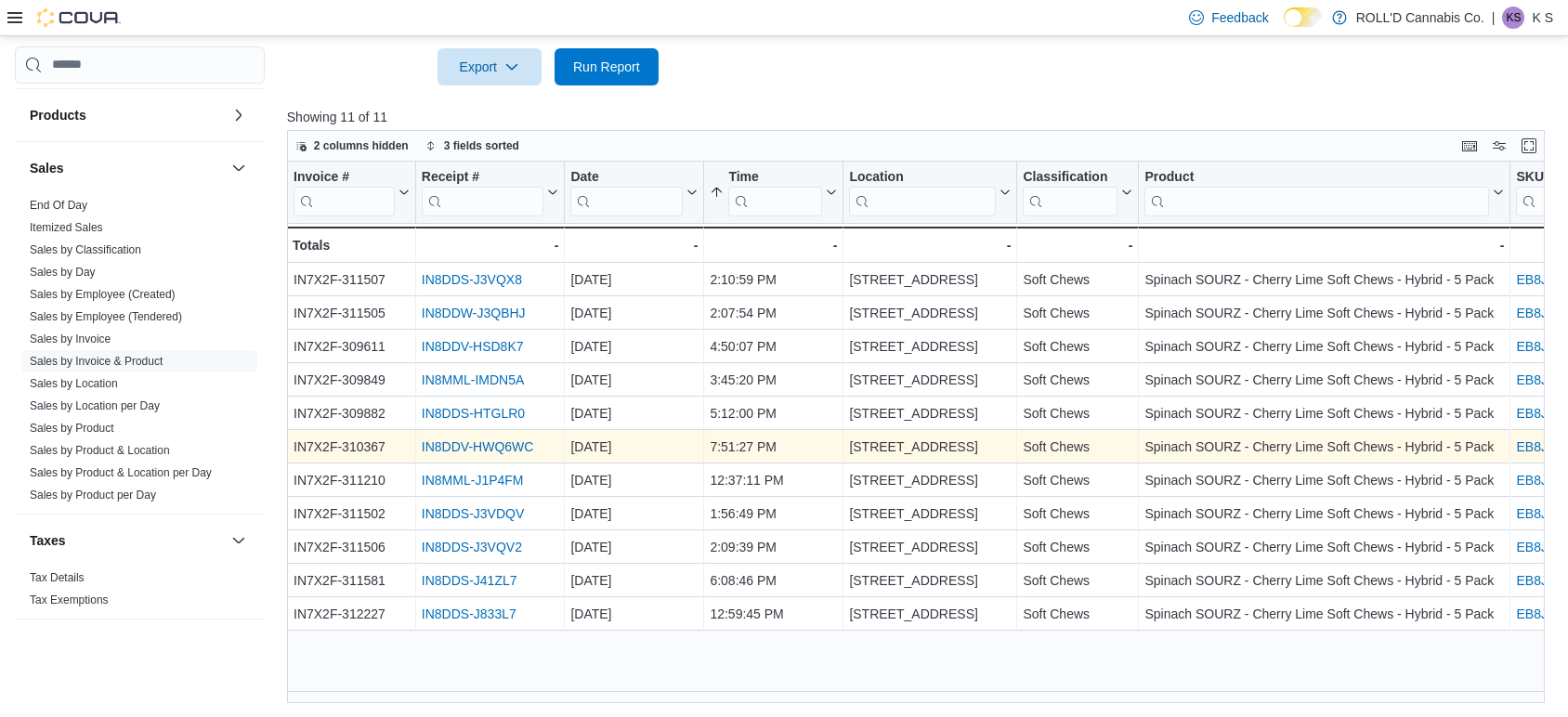
click at [460, 440] on link "IN8DDV-HWQ6WC" at bounding box center [478, 447] width 112 height 15
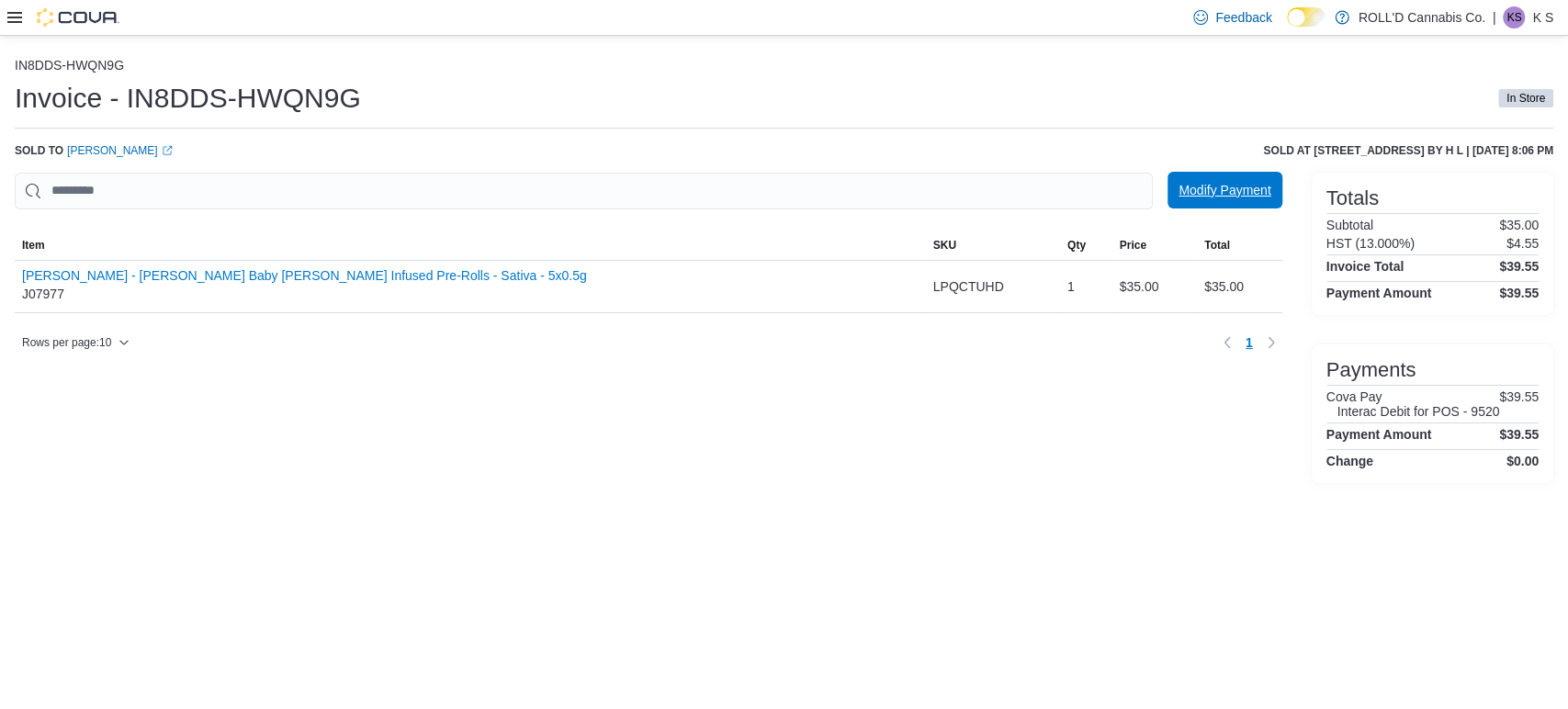
click at [1200, 188] on span "Modify Payment" at bounding box center [1224, 190] width 92 height 19
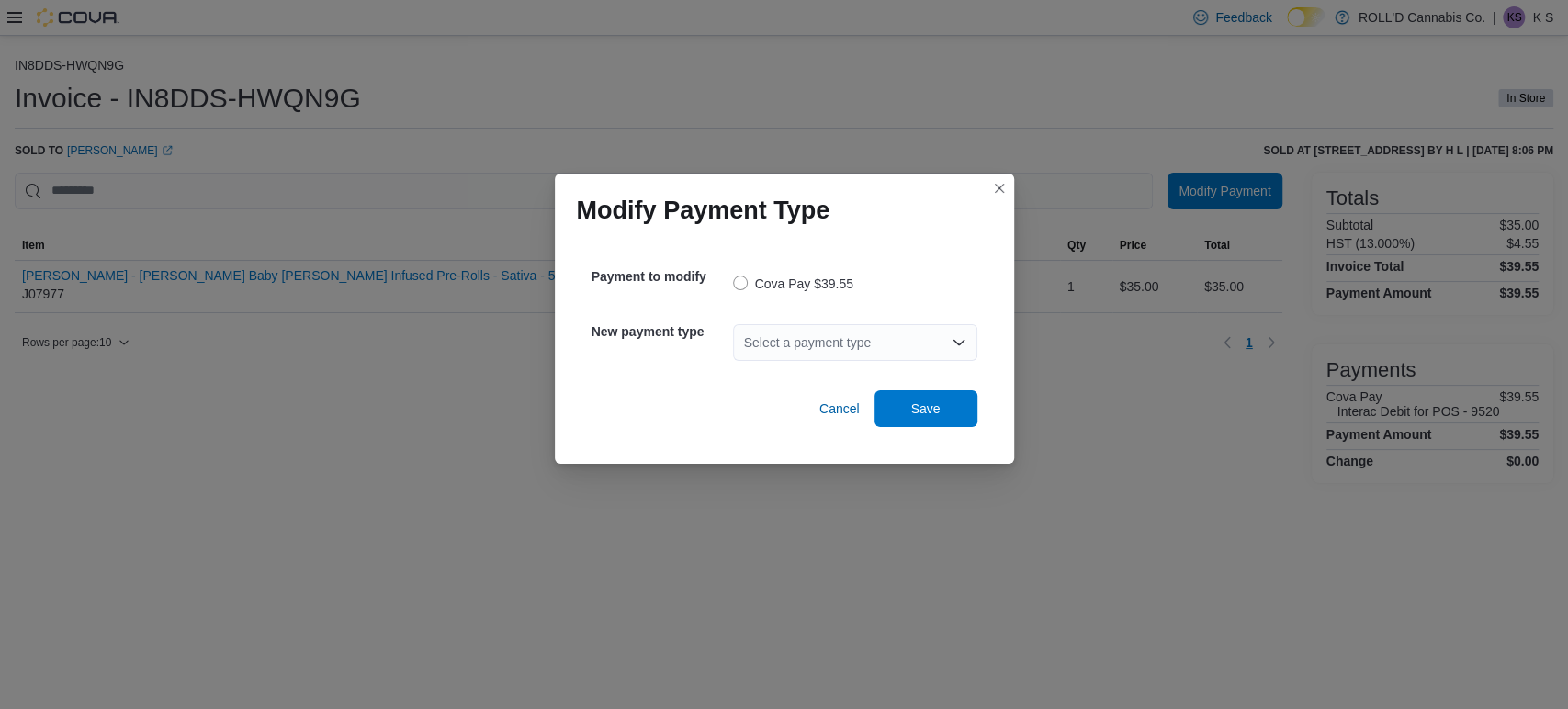
click at [801, 330] on div "Select a payment type" at bounding box center [856, 343] width 245 height 37
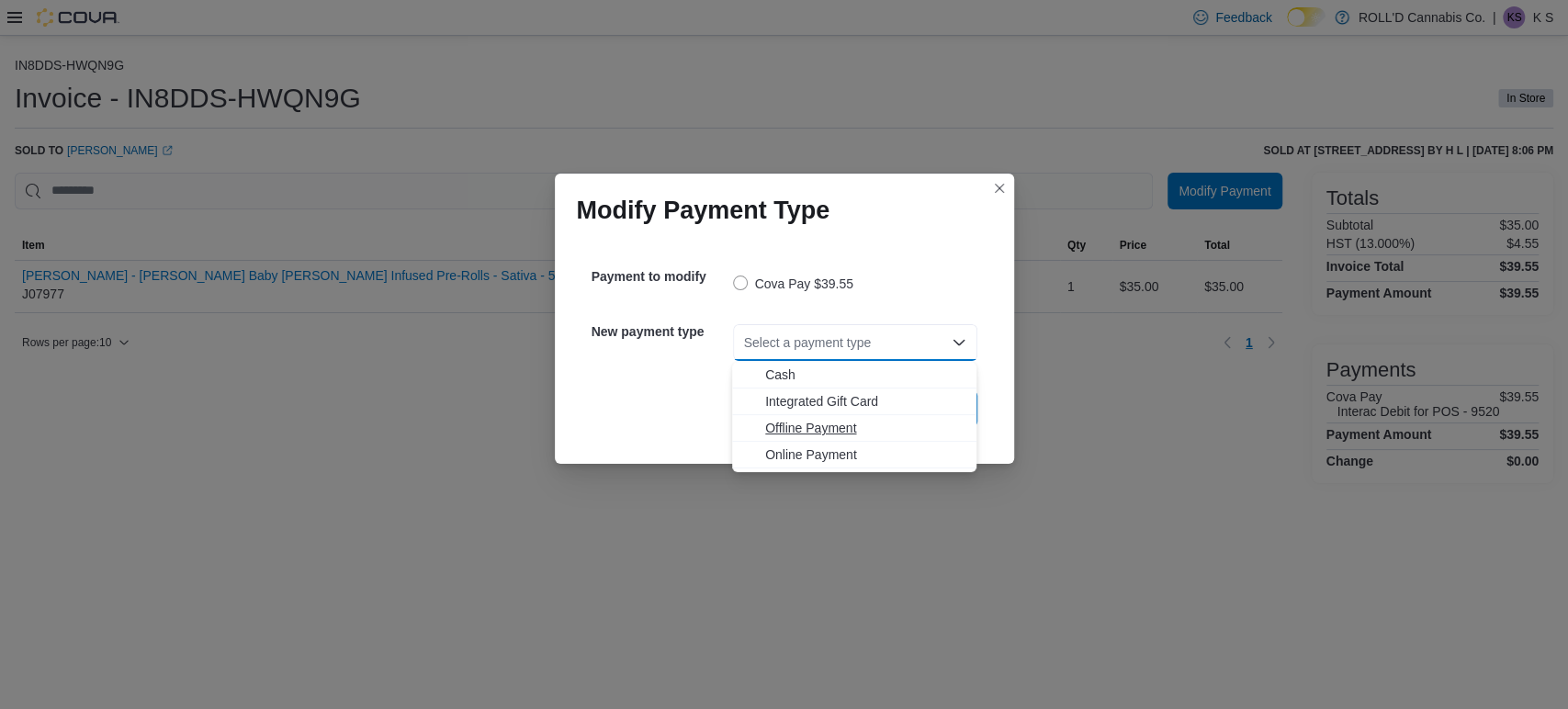
click at [795, 424] on span "Offline Payment" at bounding box center [865, 428] width 200 height 19
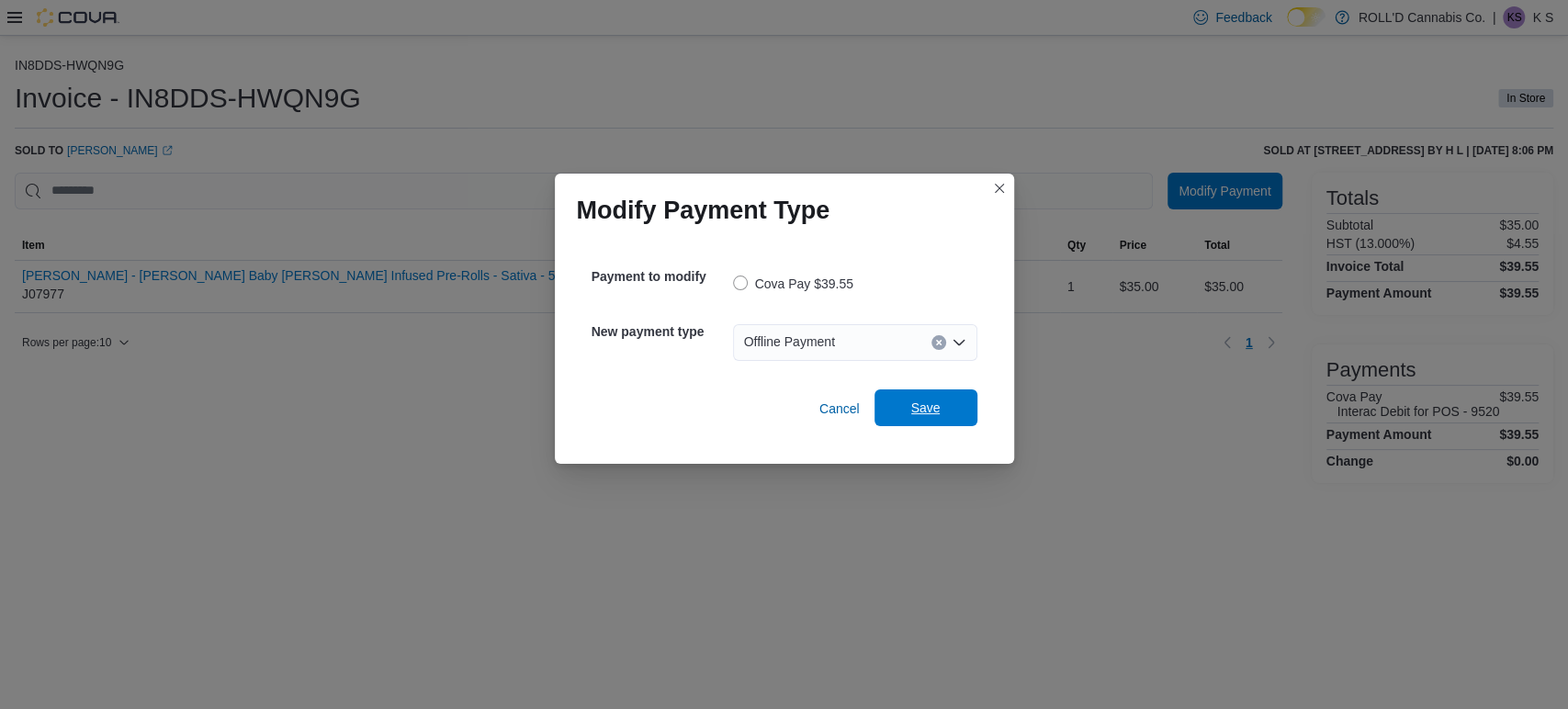
click at [919, 415] on span "Save" at bounding box center [926, 408] width 30 height 19
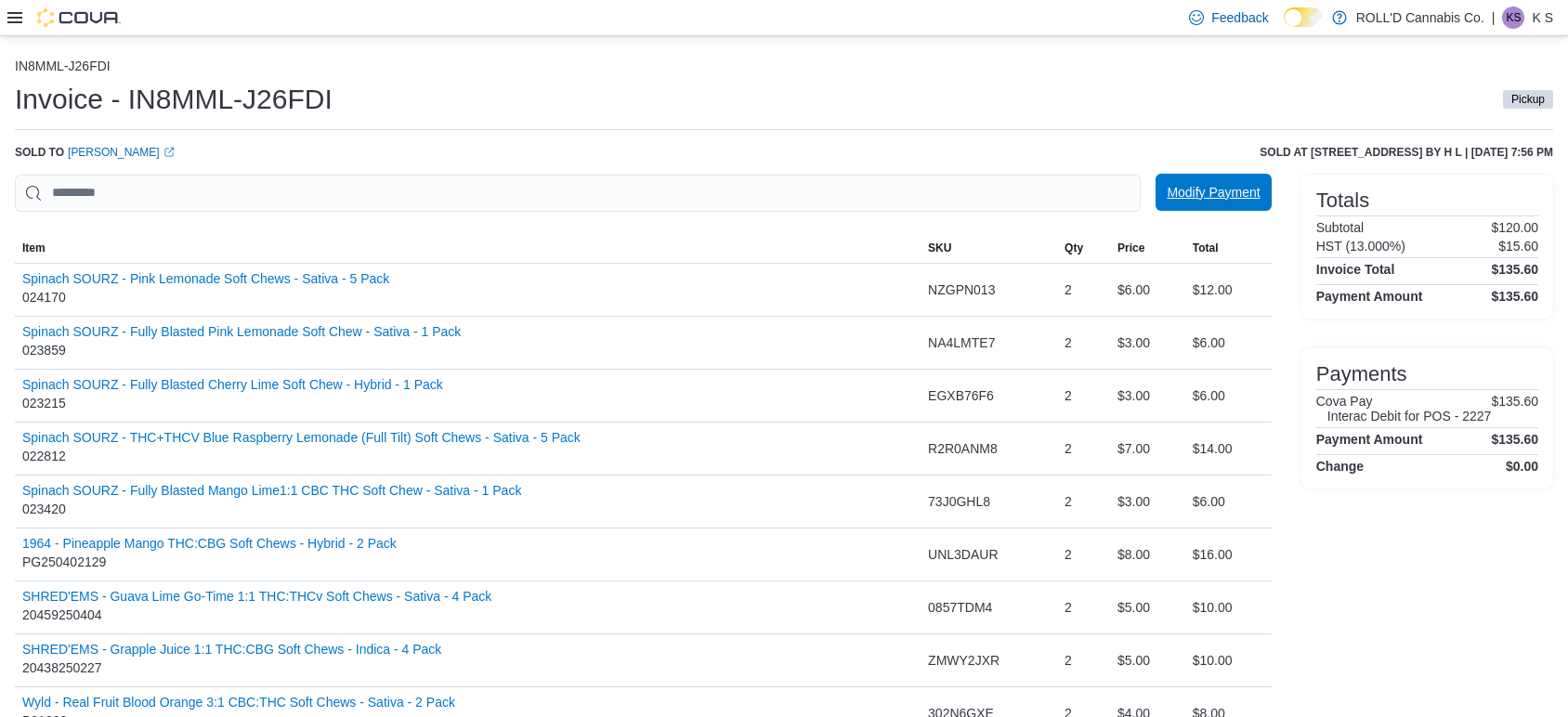
click at [1256, 191] on span "Modify Payment" at bounding box center [1213, 192] width 93 height 19
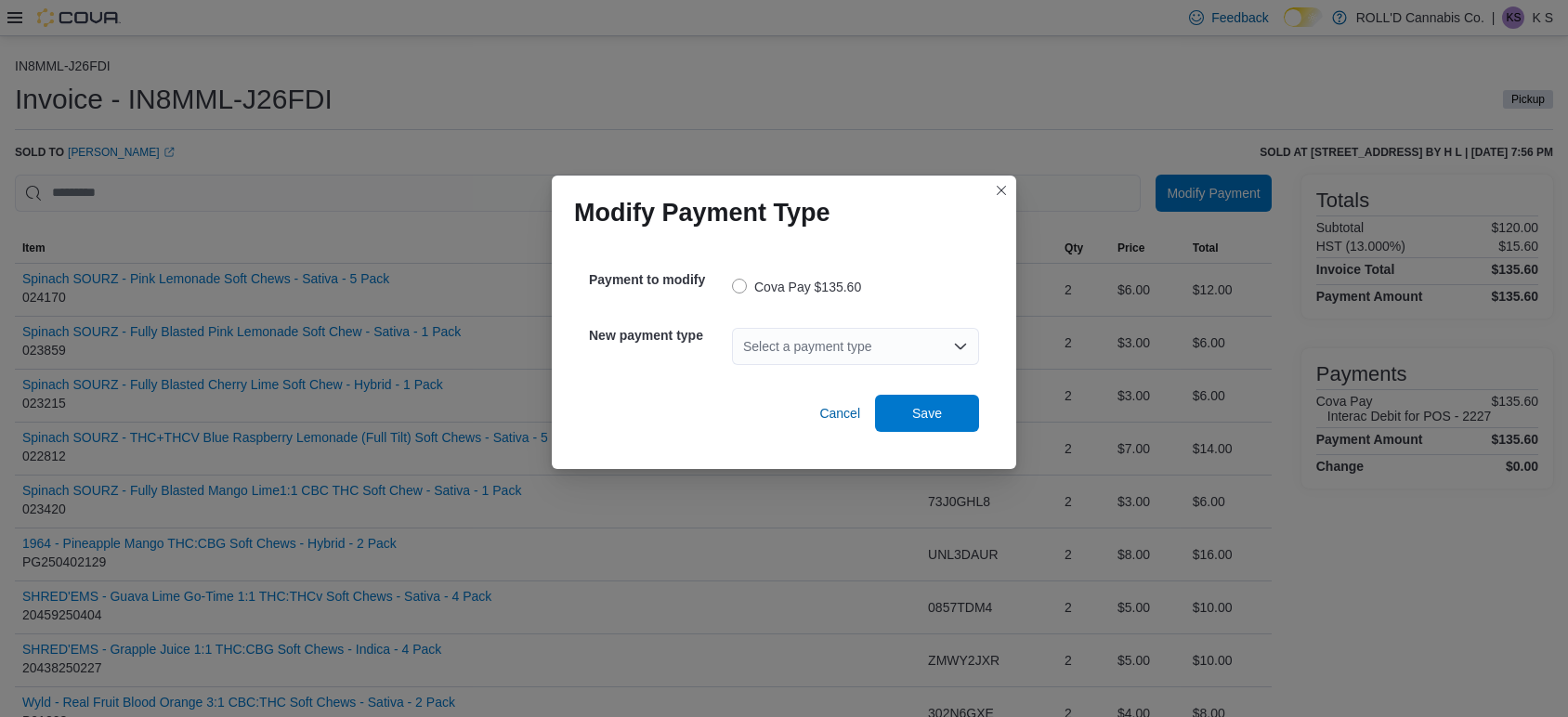
click at [859, 356] on div "Select a payment type" at bounding box center [856, 347] width 247 height 37
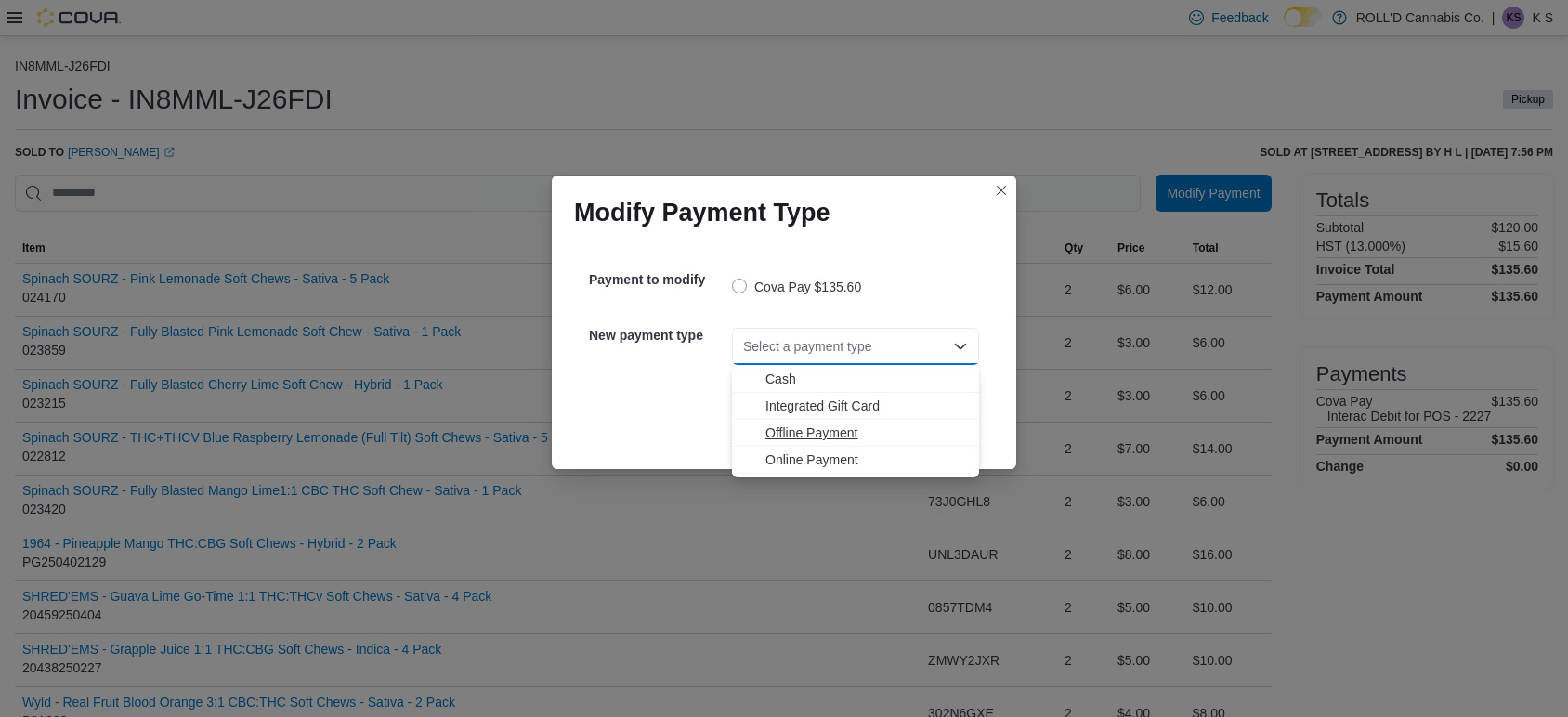
click at [825, 432] on span "Offline Payment" at bounding box center [866, 433] width 202 height 19
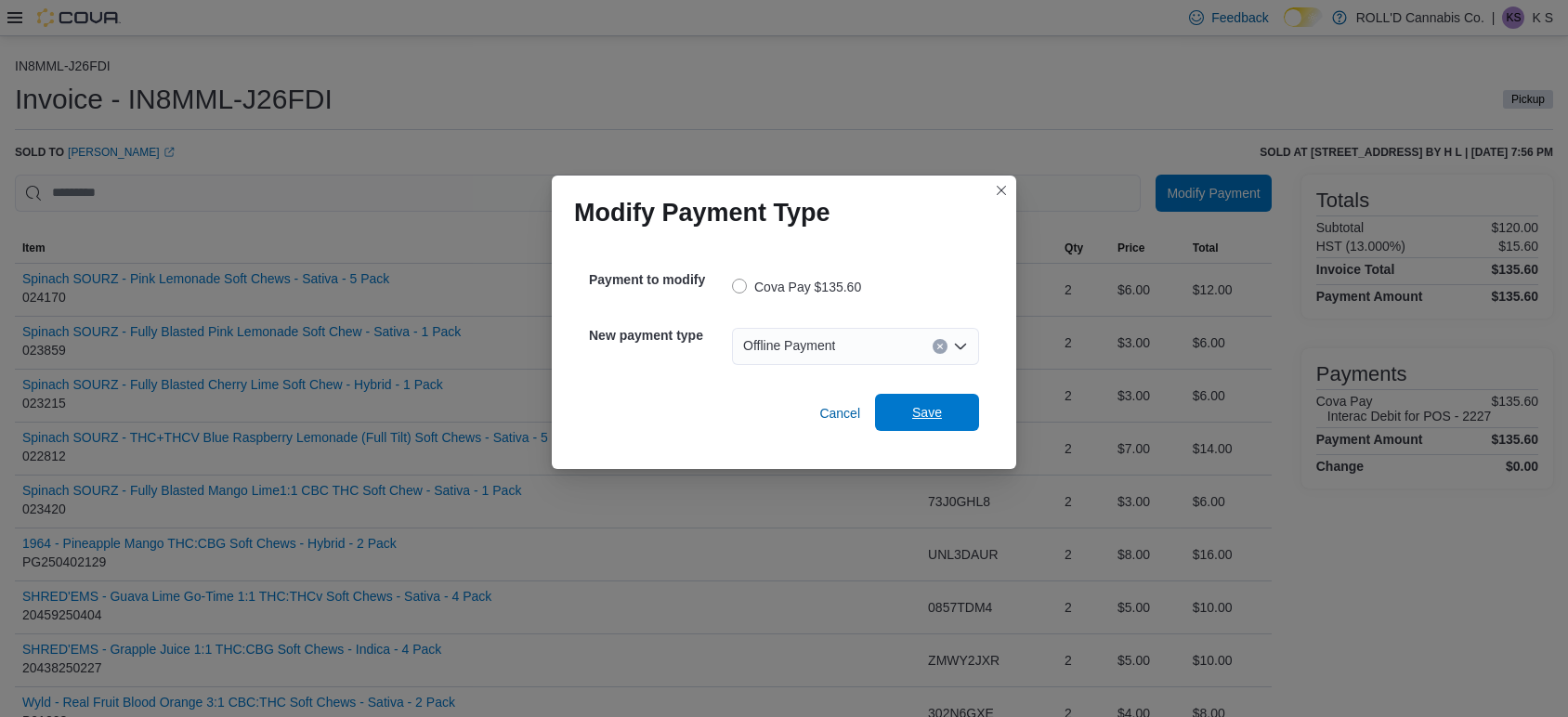
click at [941, 419] on span "Save" at bounding box center [927, 412] width 30 height 19
